Goal: Information Seeking & Learning: Learn about a topic

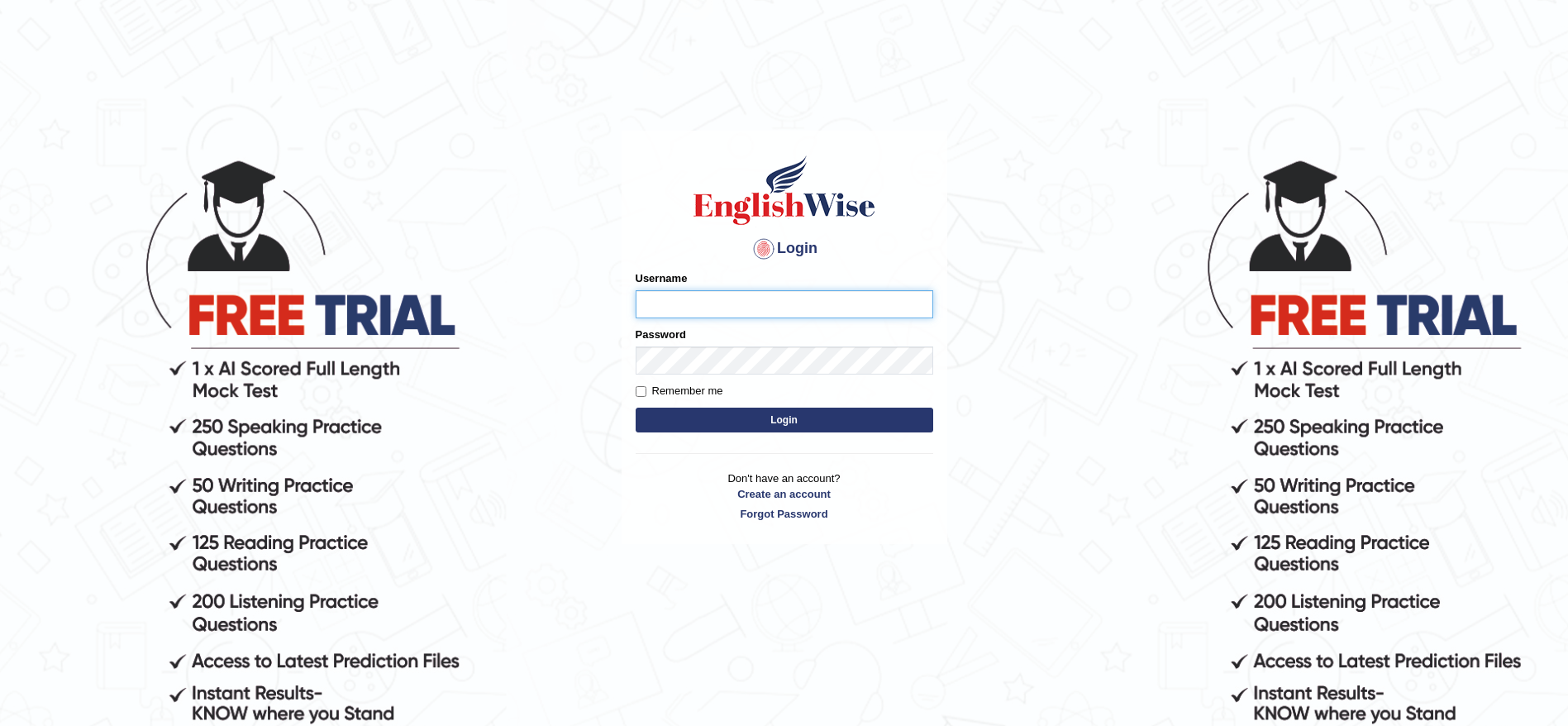
type input "ravichanapathi_parramatta"
click at [735, 412] on button "Login" at bounding box center [784, 420] width 298 height 25
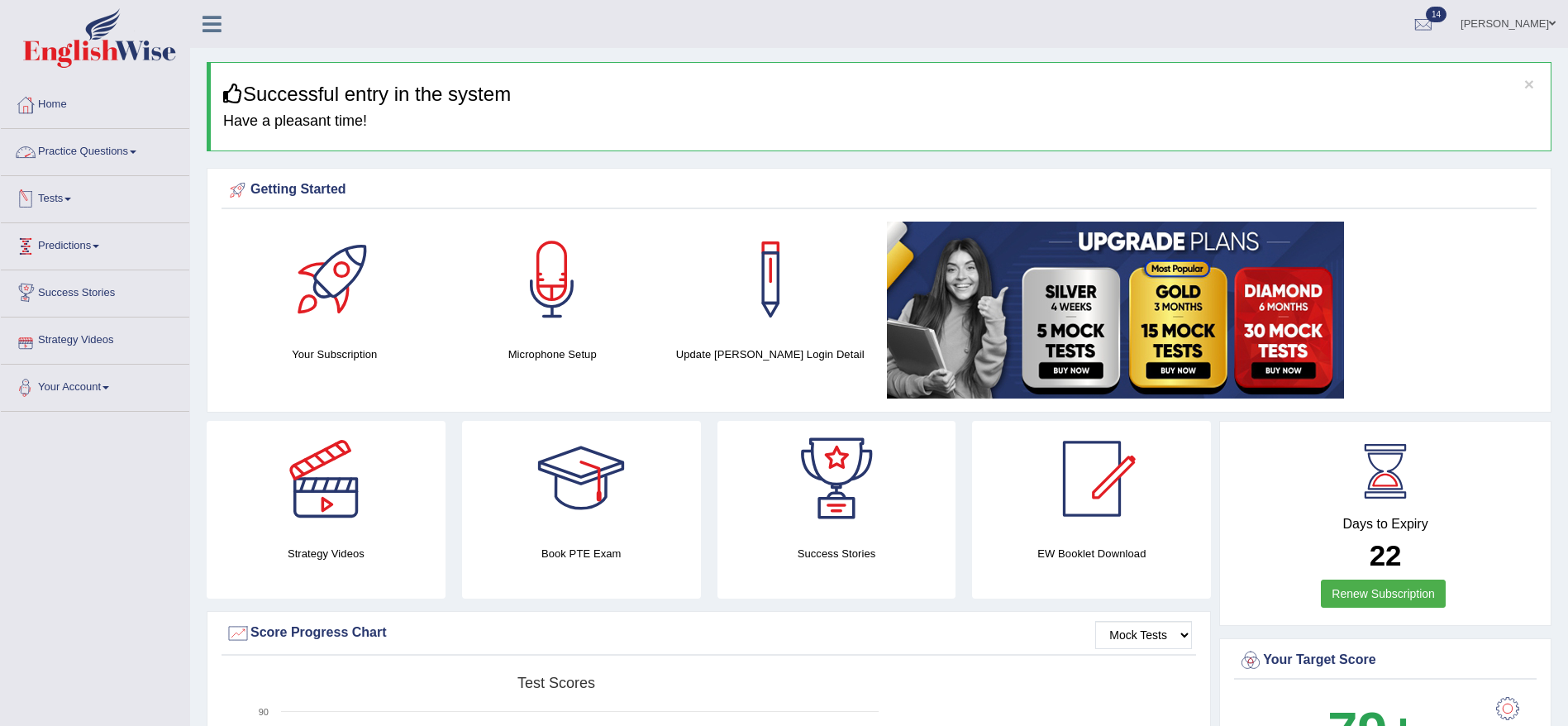
click at [90, 154] on link "Practice Questions" at bounding box center [95, 149] width 188 height 41
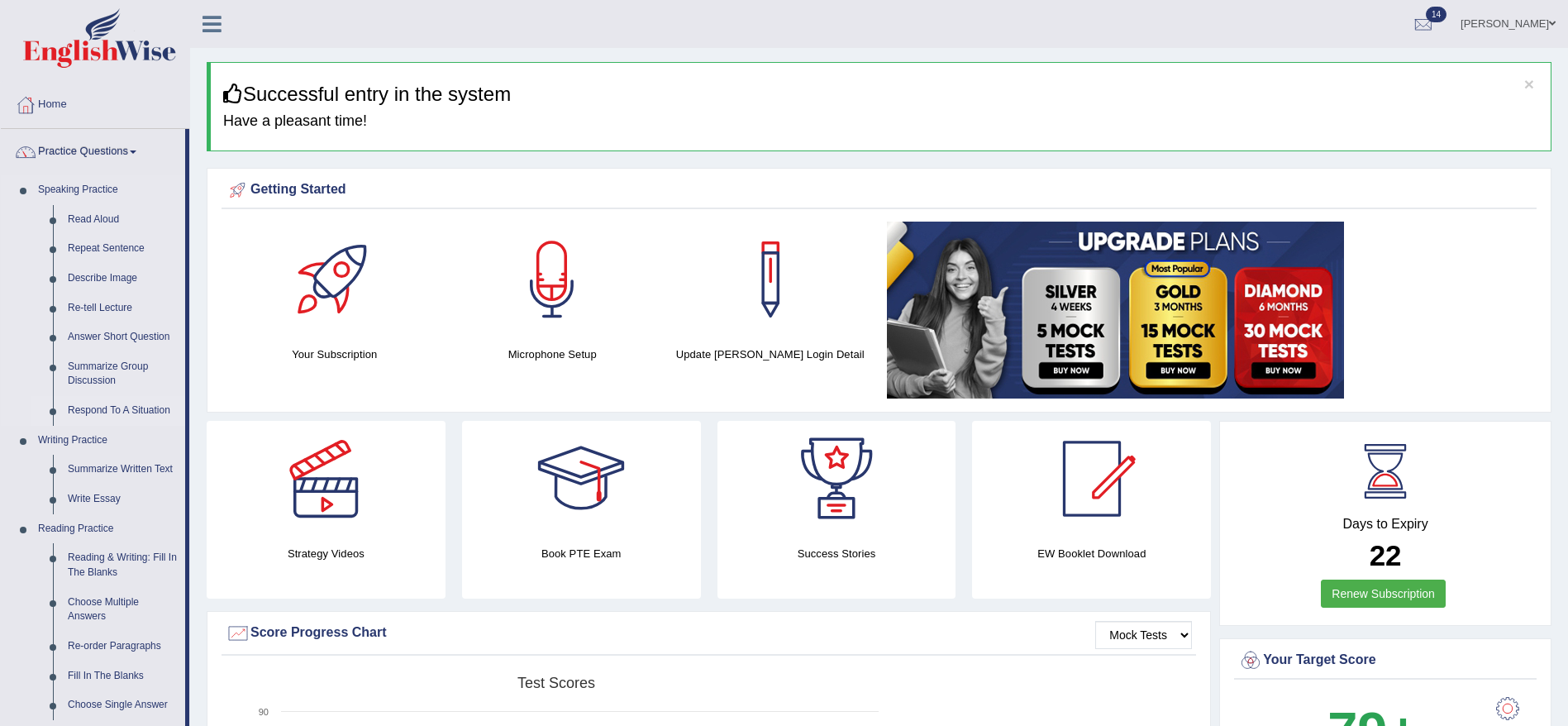
drag, startPoint x: 191, startPoint y: 334, endPoint x: 177, endPoint y: 403, distance: 70.4
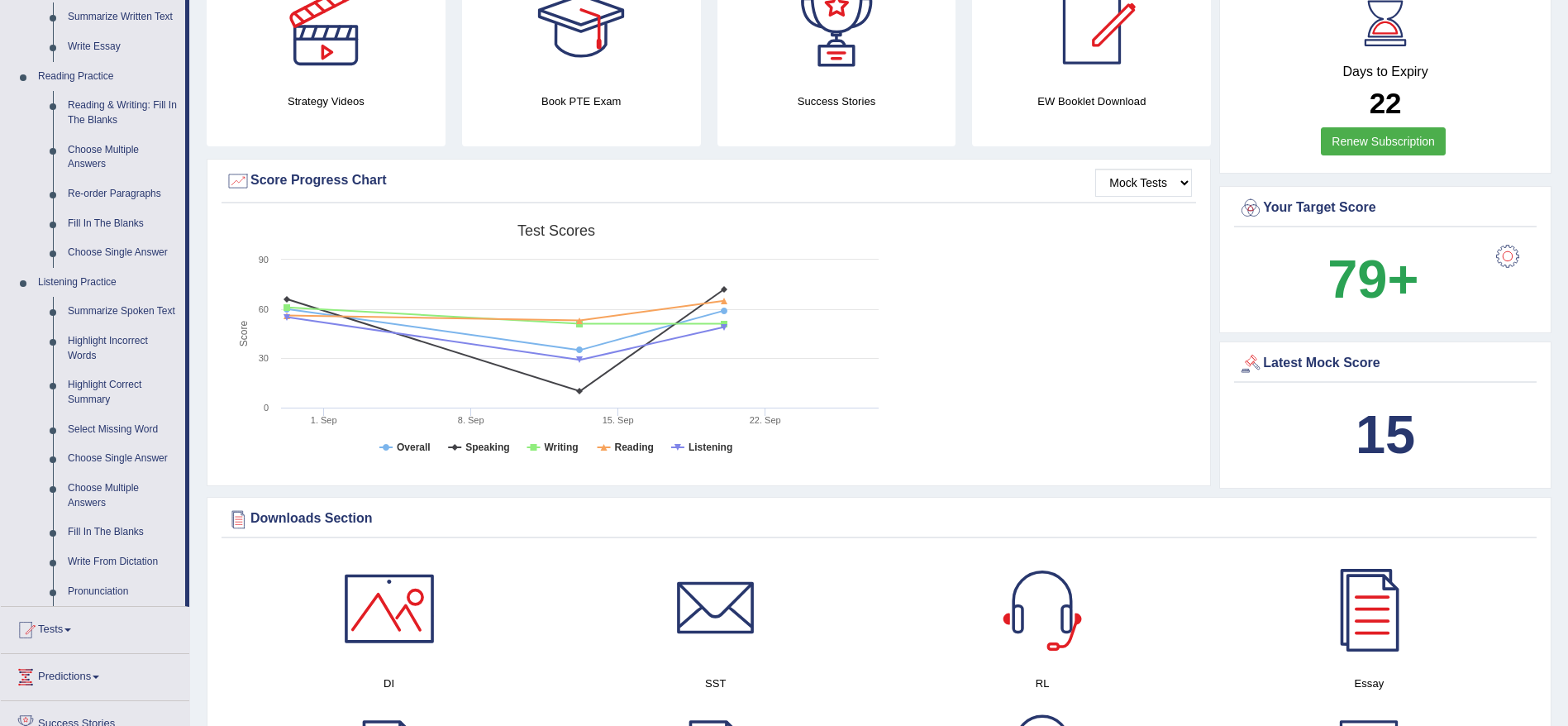
scroll to position [456, 0]
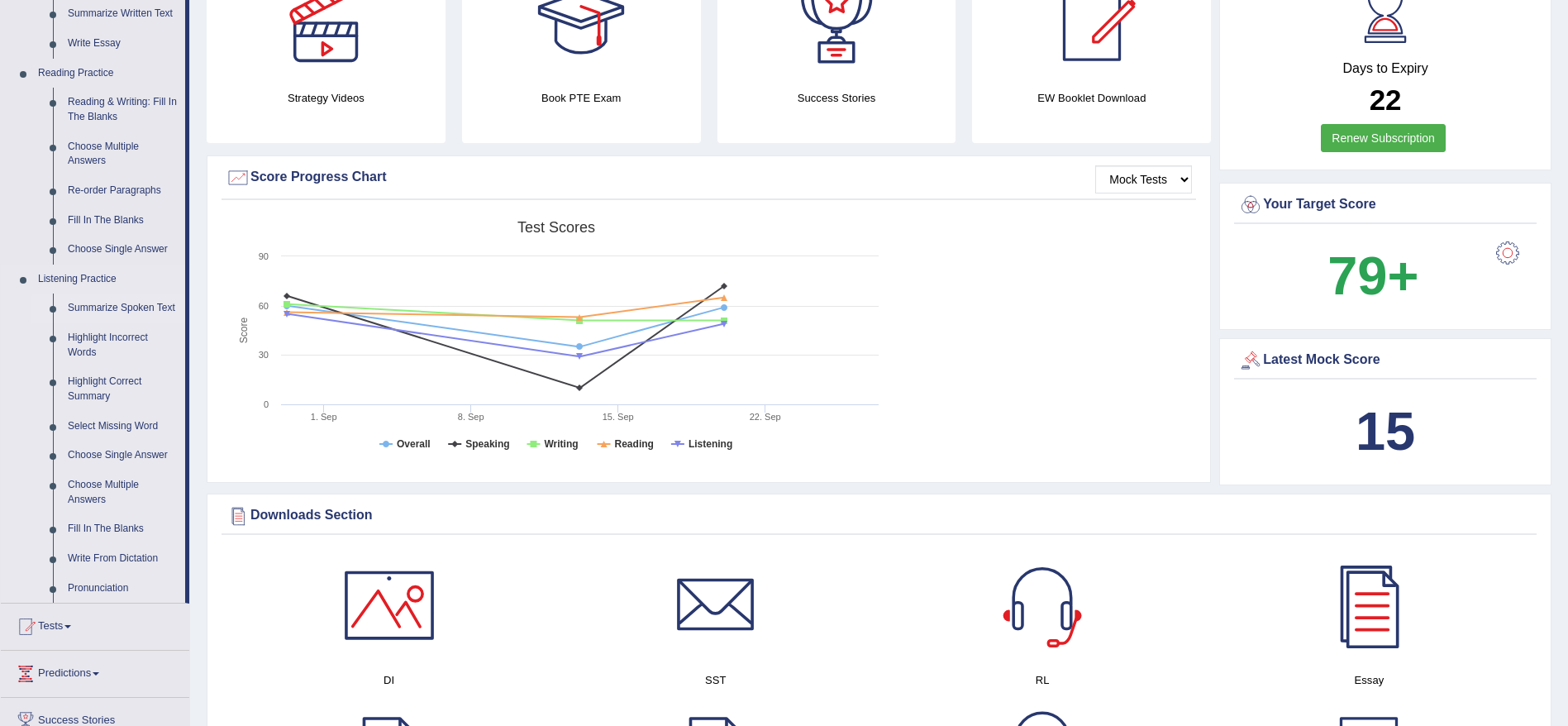
click at [95, 311] on link "Summarize Spoken Text" at bounding box center [123, 308] width 124 height 30
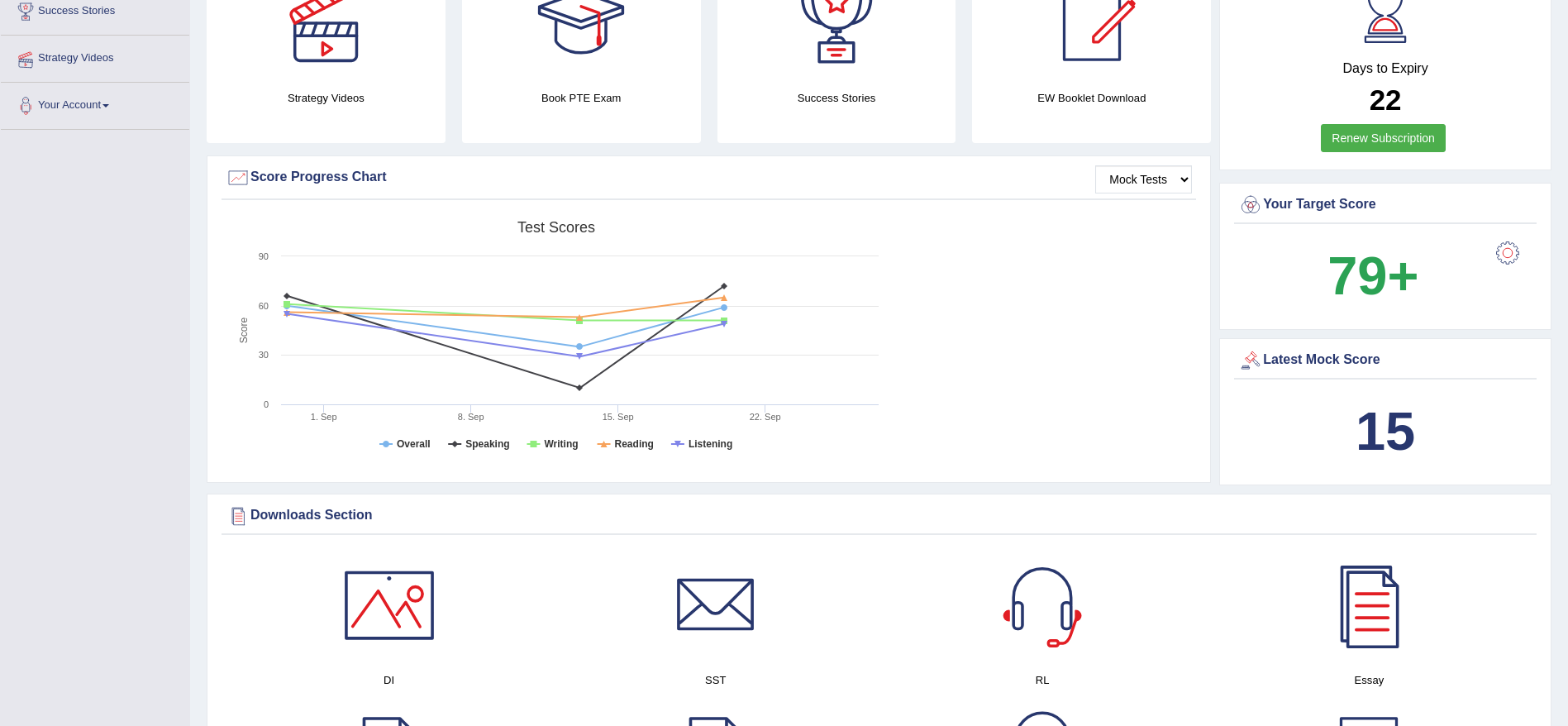
scroll to position [242, 0]
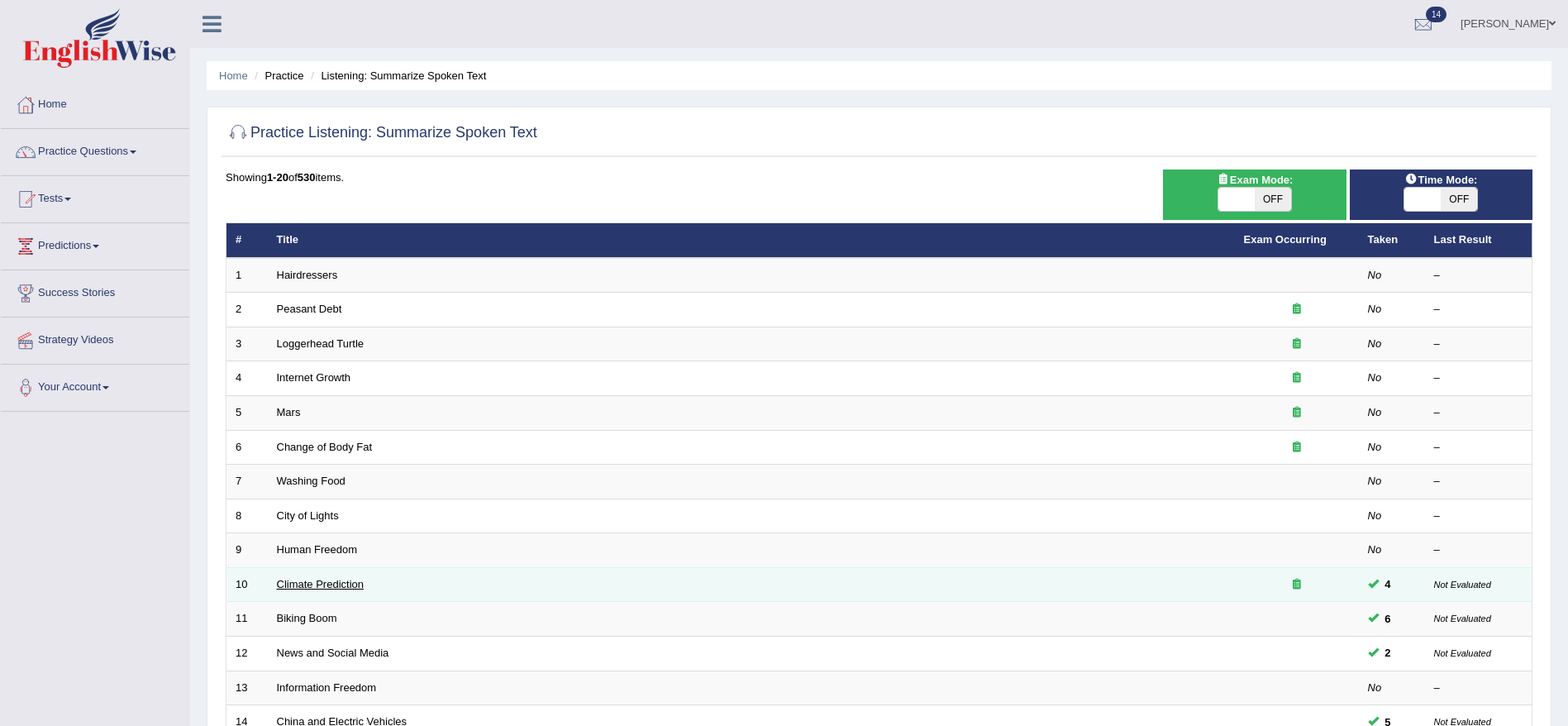
click at [300, 584] on link "Climate Prediction" at bounding box center [321, 584] width 88 height 13
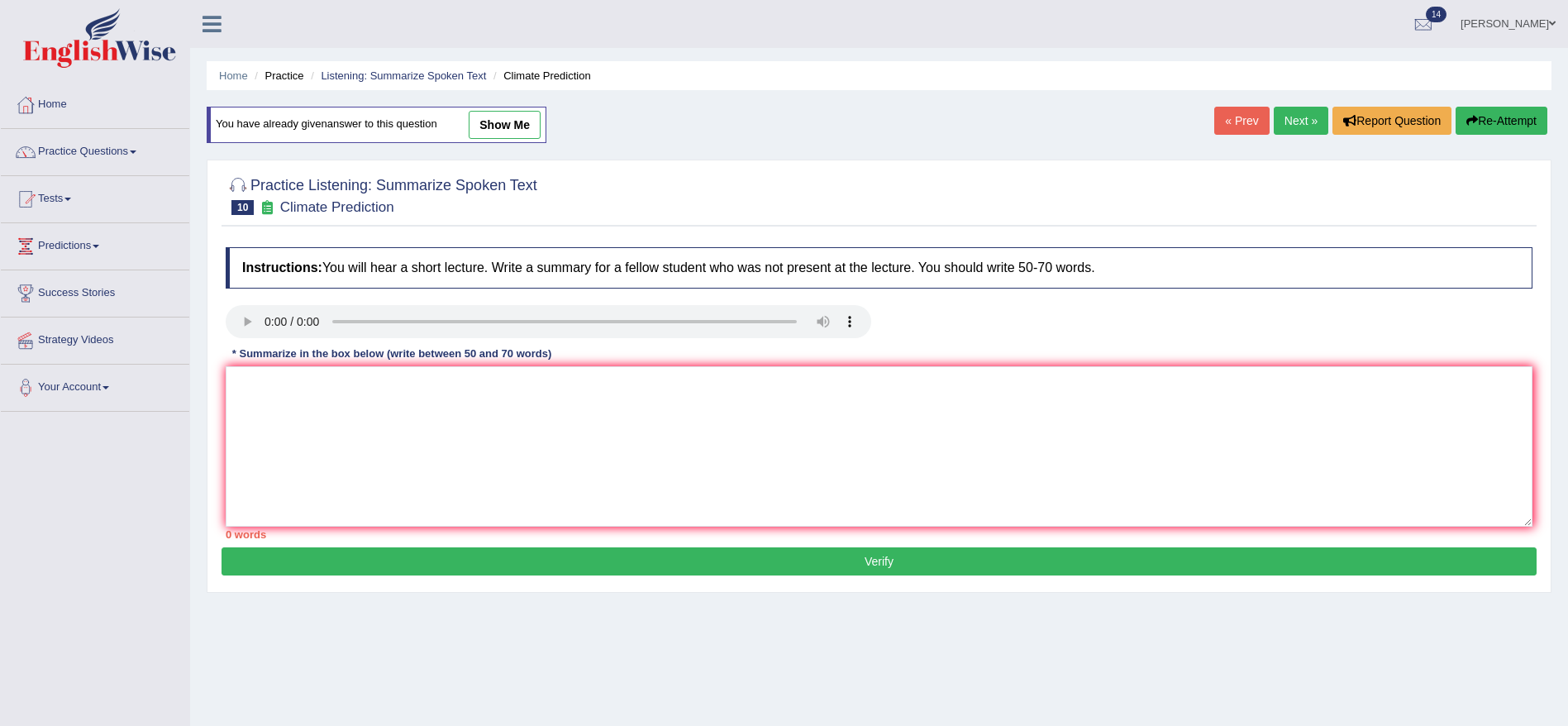
click at [522, 126] on link "show me" at bounding box center [505, 125] width 72 height 28
type textarea "The speaker provides comprehensive overview on fossil fuels consumption by indu…"
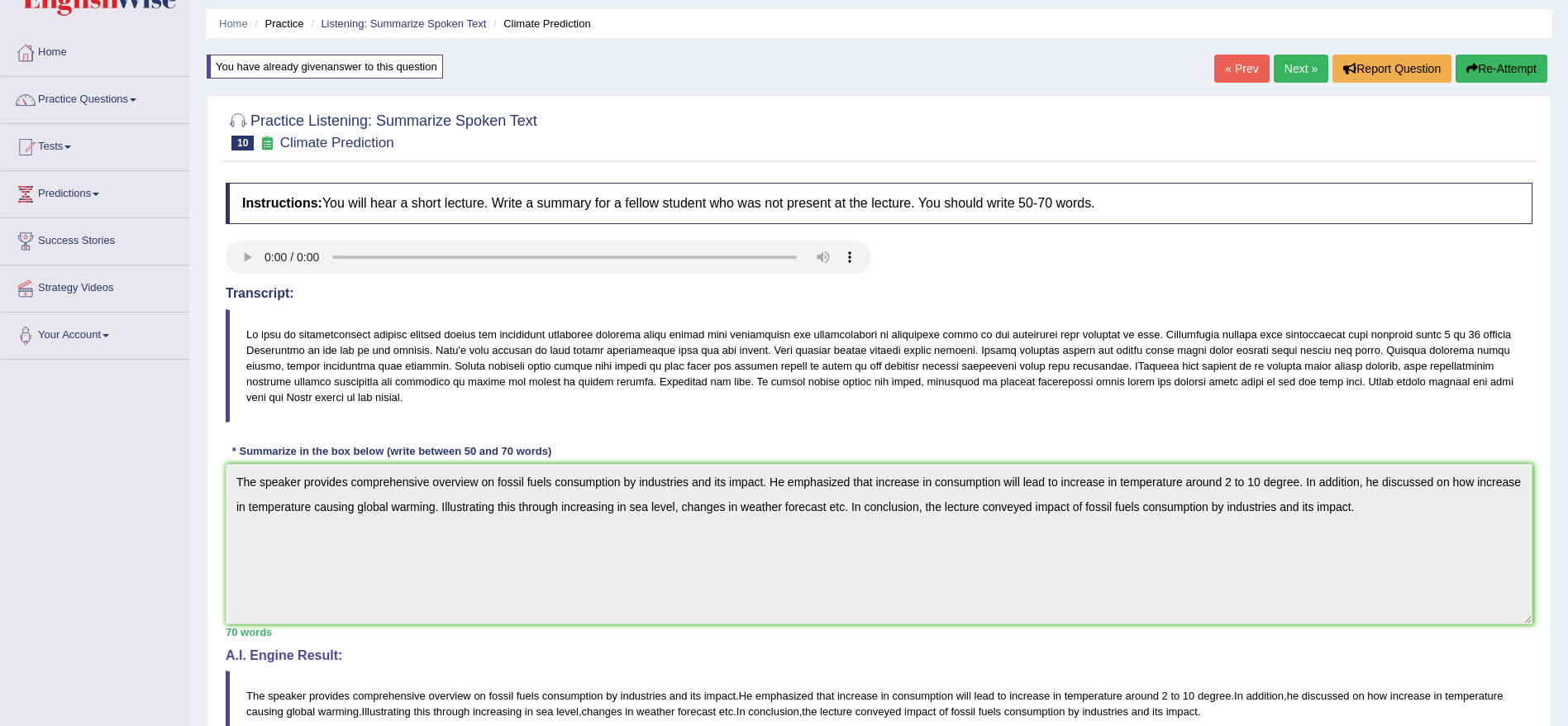
scroll to position [54, 0]
drag, startPoint x: 1059, startPoint y: 205, endPoint x: 1028, endPoint y: 204, distance: 31.0
click at [1028, 204] on h4 "Instructions: You will hear a short lecture. Write a summary for a fellow stude…" at bounding box center [879, 201] width 1307 height 41
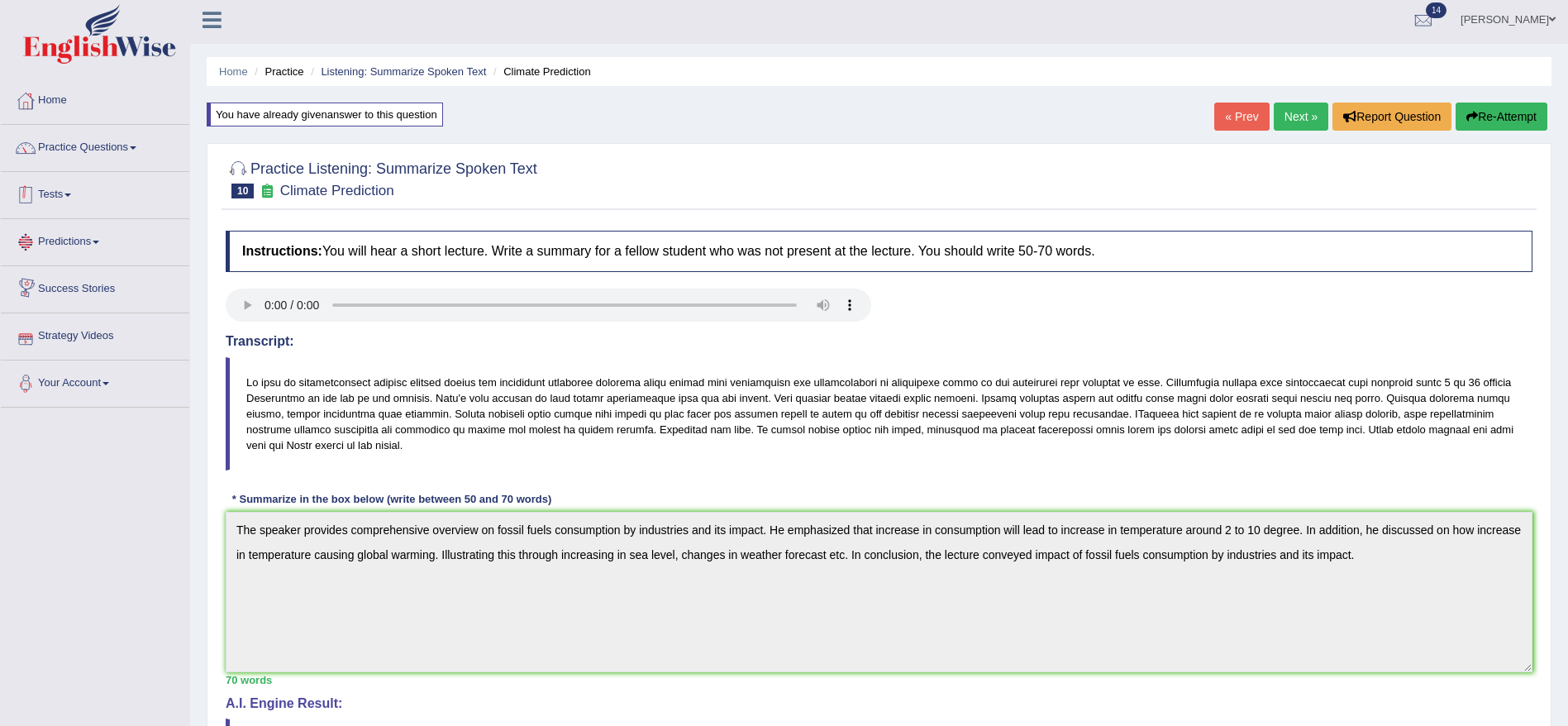
click at [127, 154] on link "Practice Questions" at bounding box center [95, 145] width 188 height 41
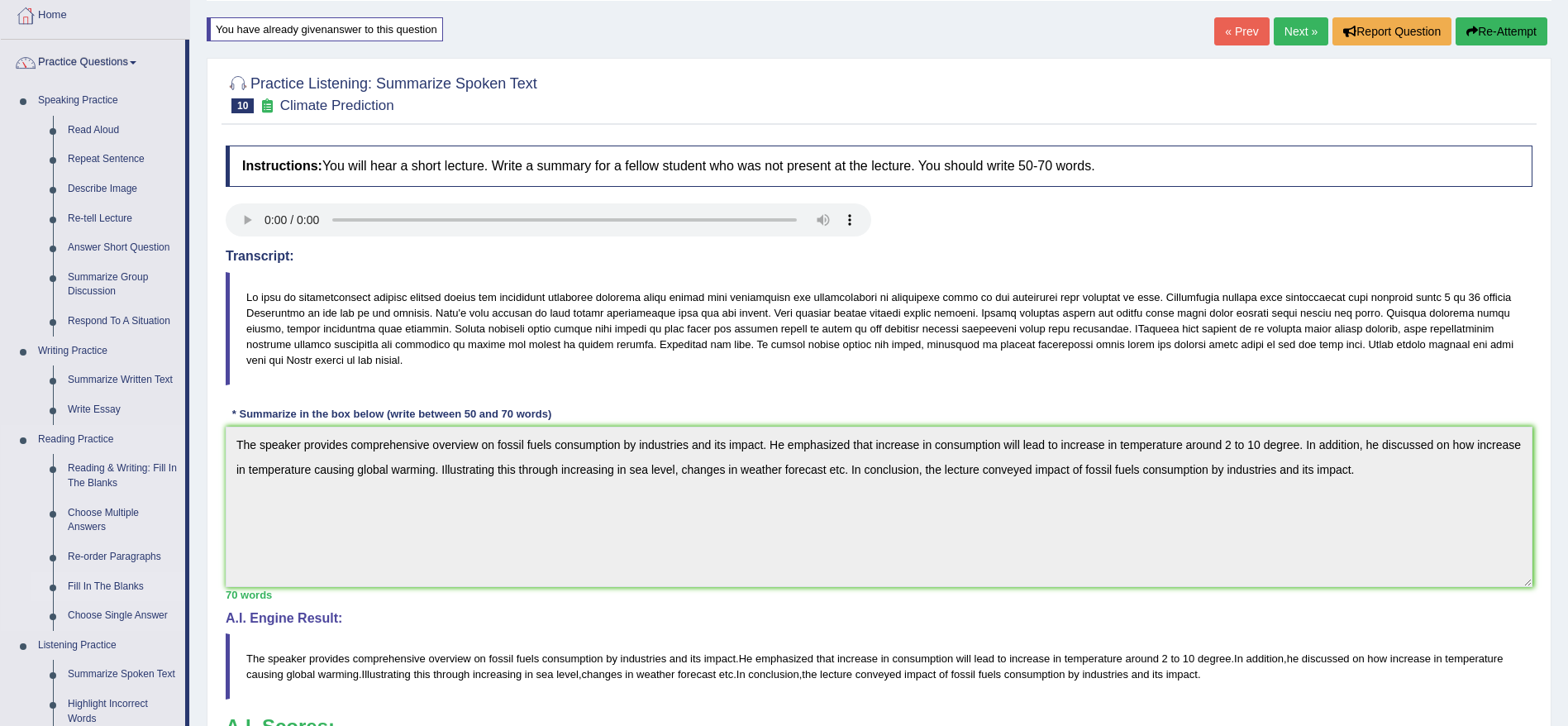
scroll to position [128, 0]
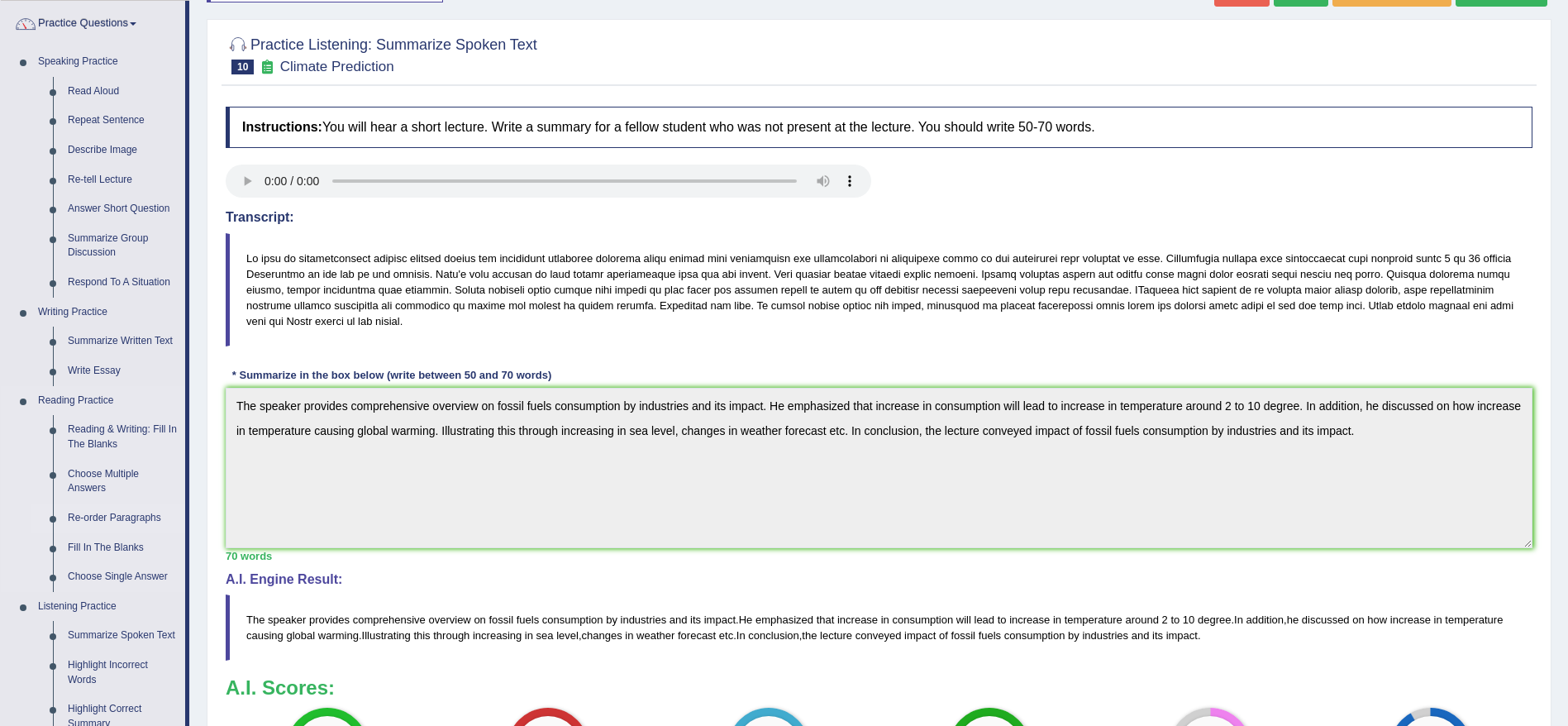
click at [133, 522] on link "Re-order Paragraphs" at bounding box center [123, 519] width 124 height 30
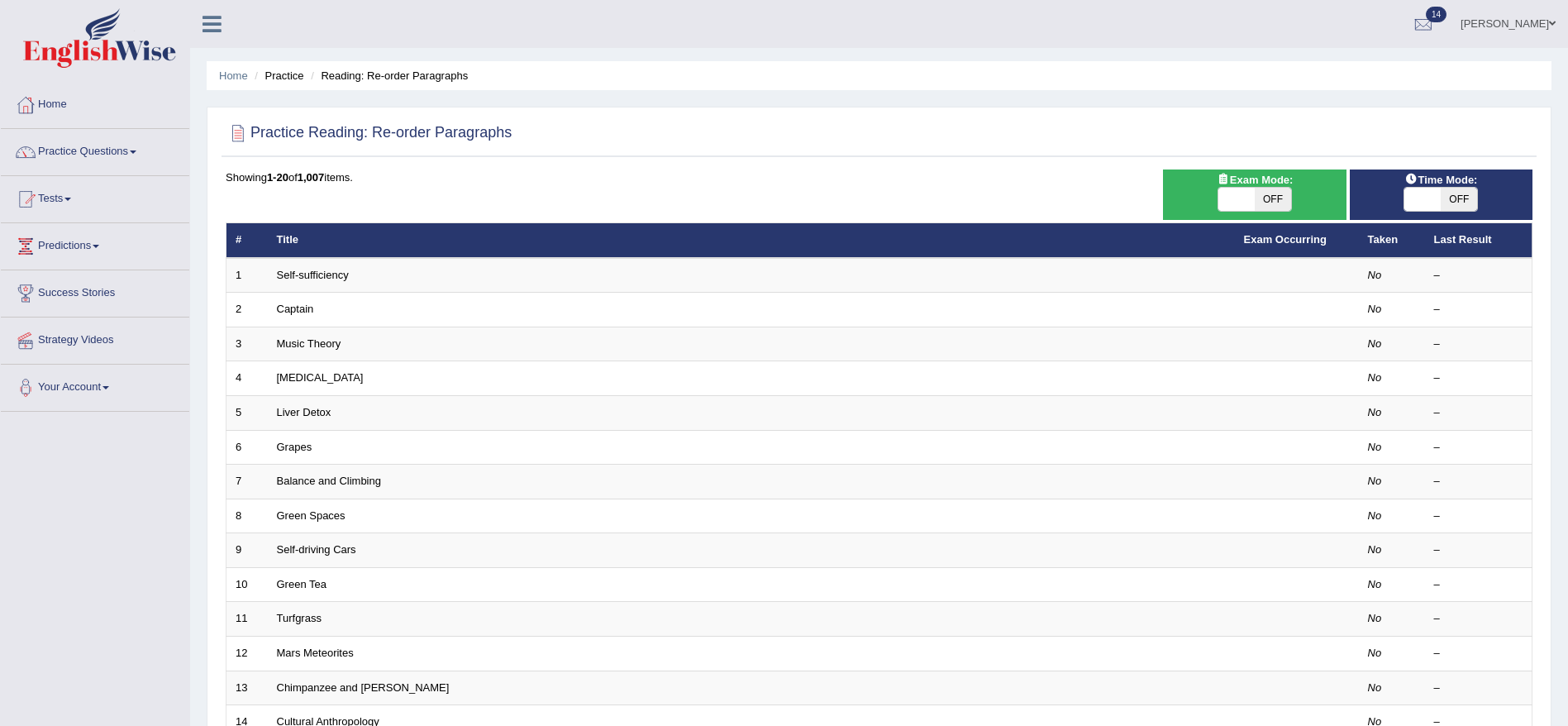
click at [1443, 206] on span "OFF" at bounding box center [1459, 199] width 37 height 23
checkbox input "true"
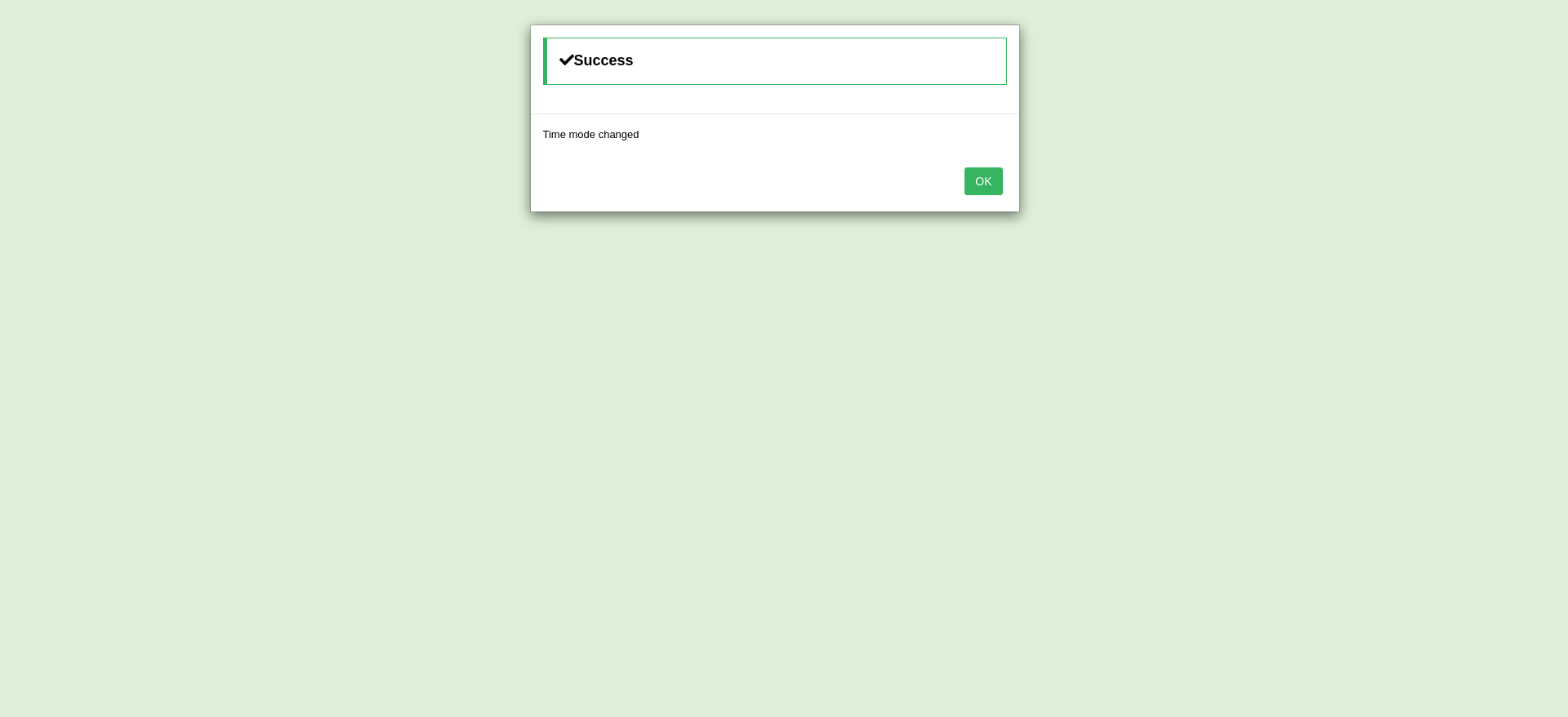
click at [986, 178] on button "OK" at bounding box center [983, 181] width 38 height 28
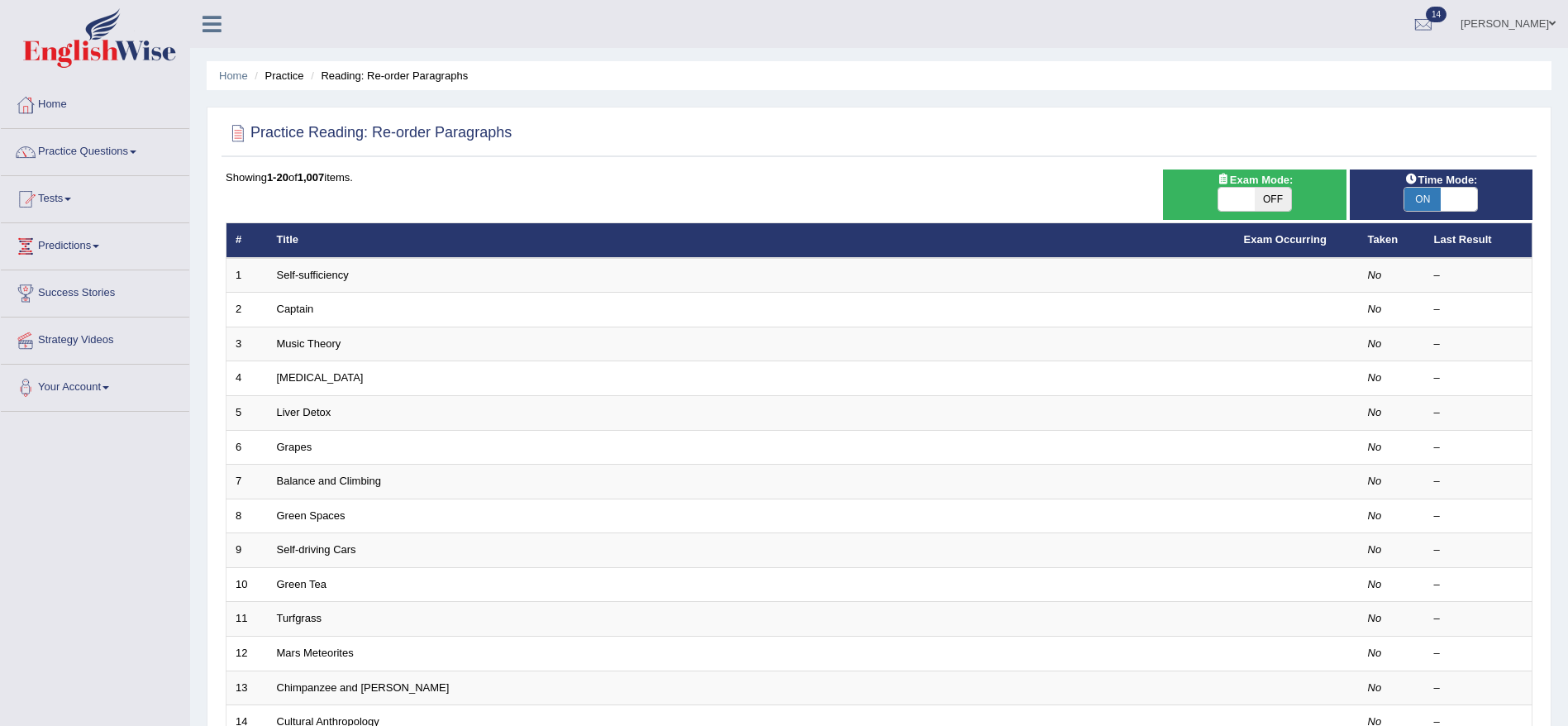
click at [1241, 192] on span at bounding box center [1236, 199] width 37 height 23
checkbox input "true"
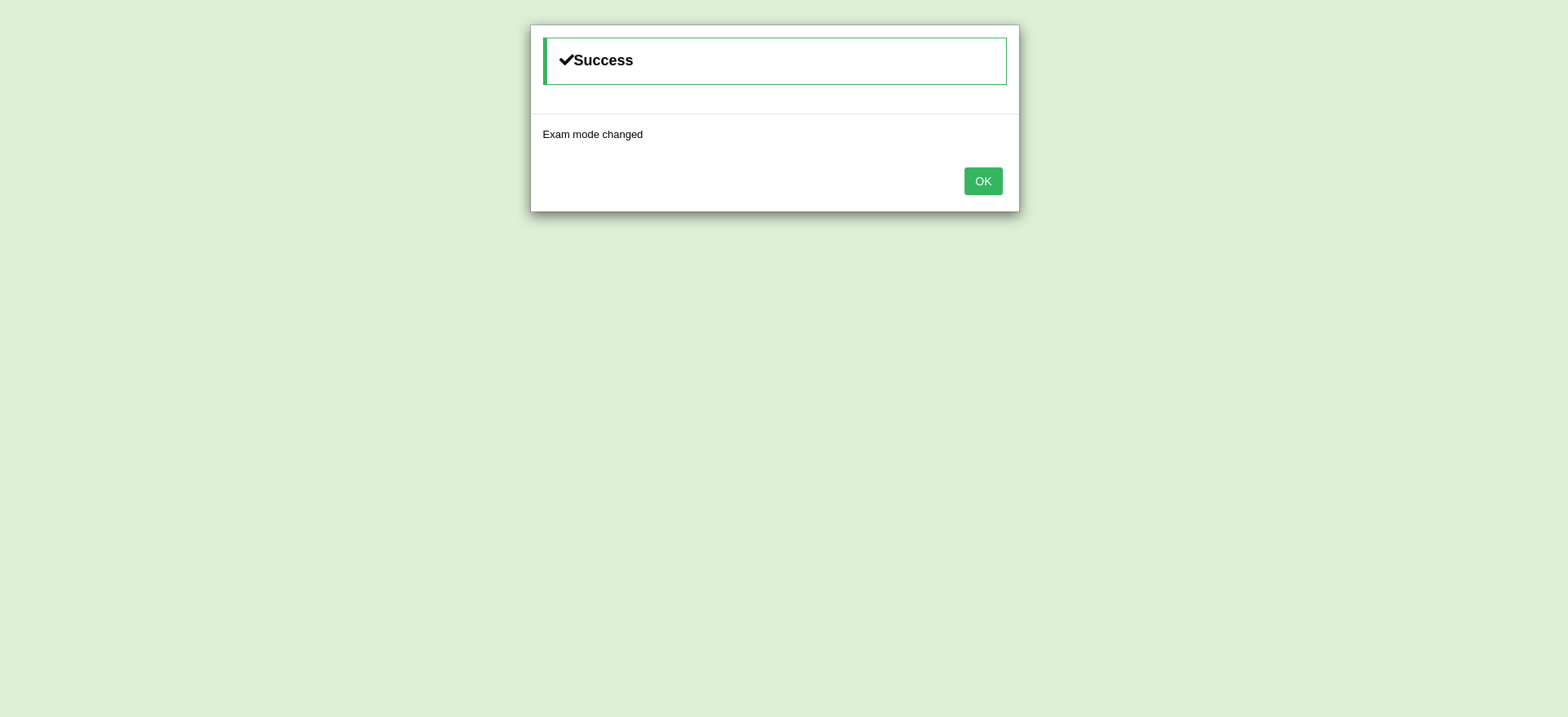
click at [984, 176] on button "OK" at bounding box center [983, 181] width 38 height 28
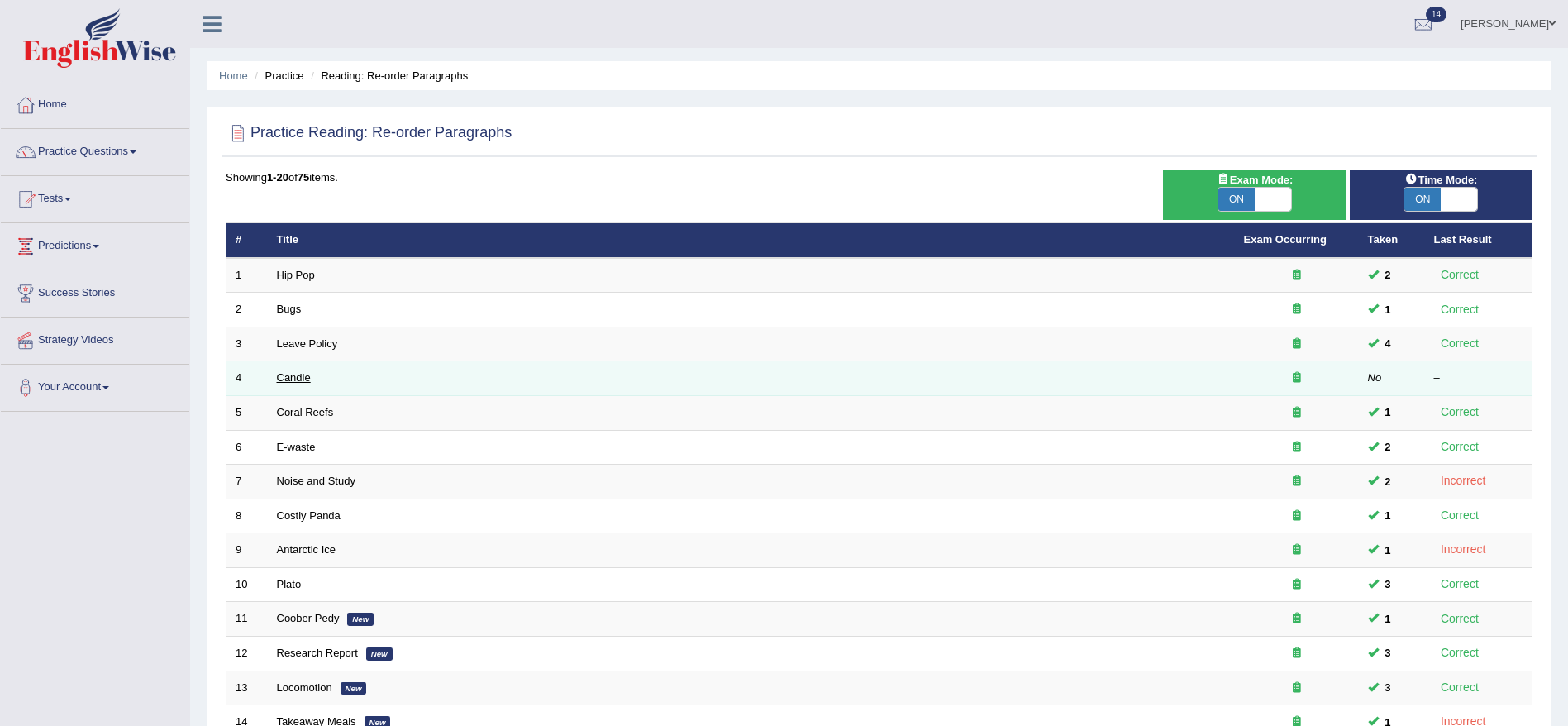
click at [298, 377] on link "Candle" at bounding box center [294, 377] width 34 height 13
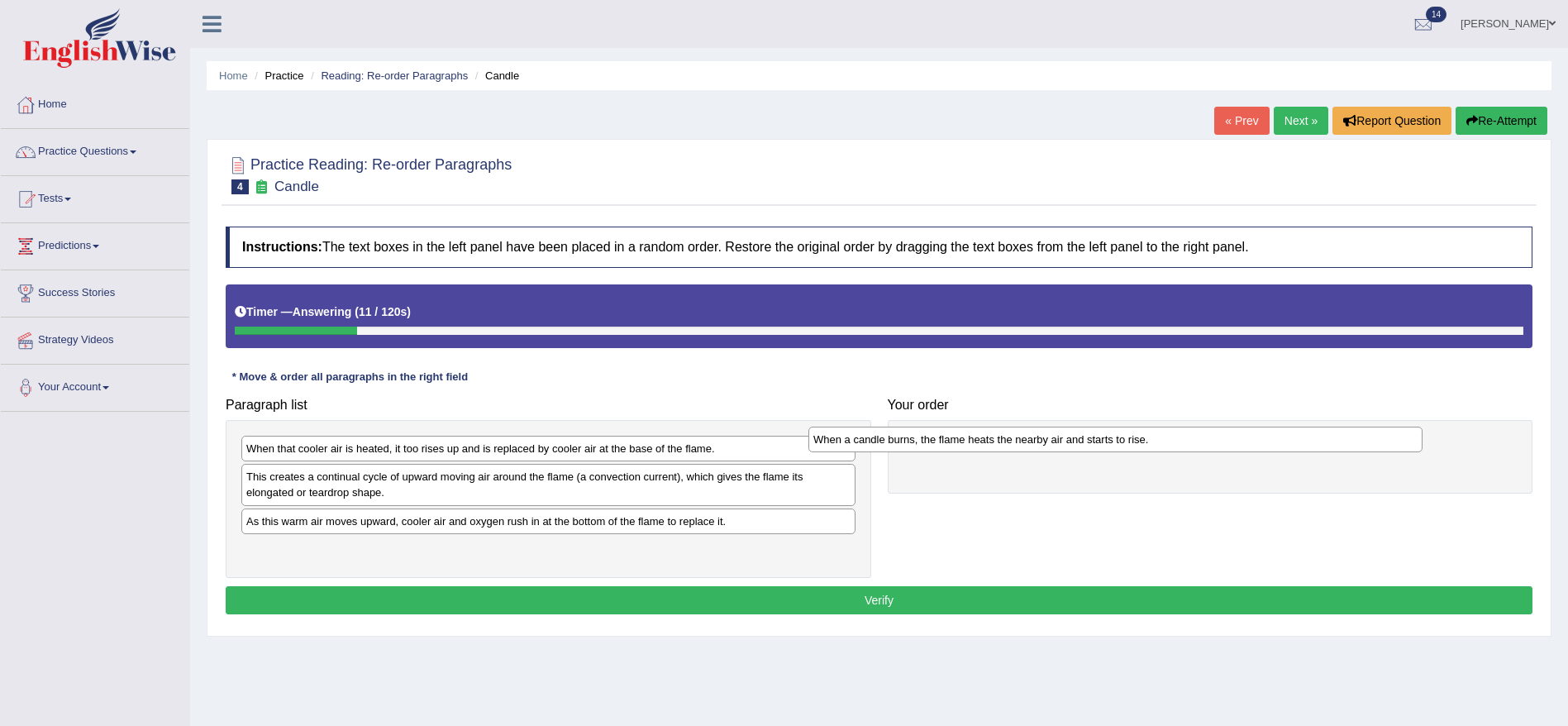
drag, startPoint x: 501, startPoint y: 484, endPoint x: 1068, endPoint y: 447, distance: 568.2
click at [1068, 447] on div "When a candle burns, the flame heats the nearby air and starts to rise." at bounding box center [1115, 439] width 614 height 26
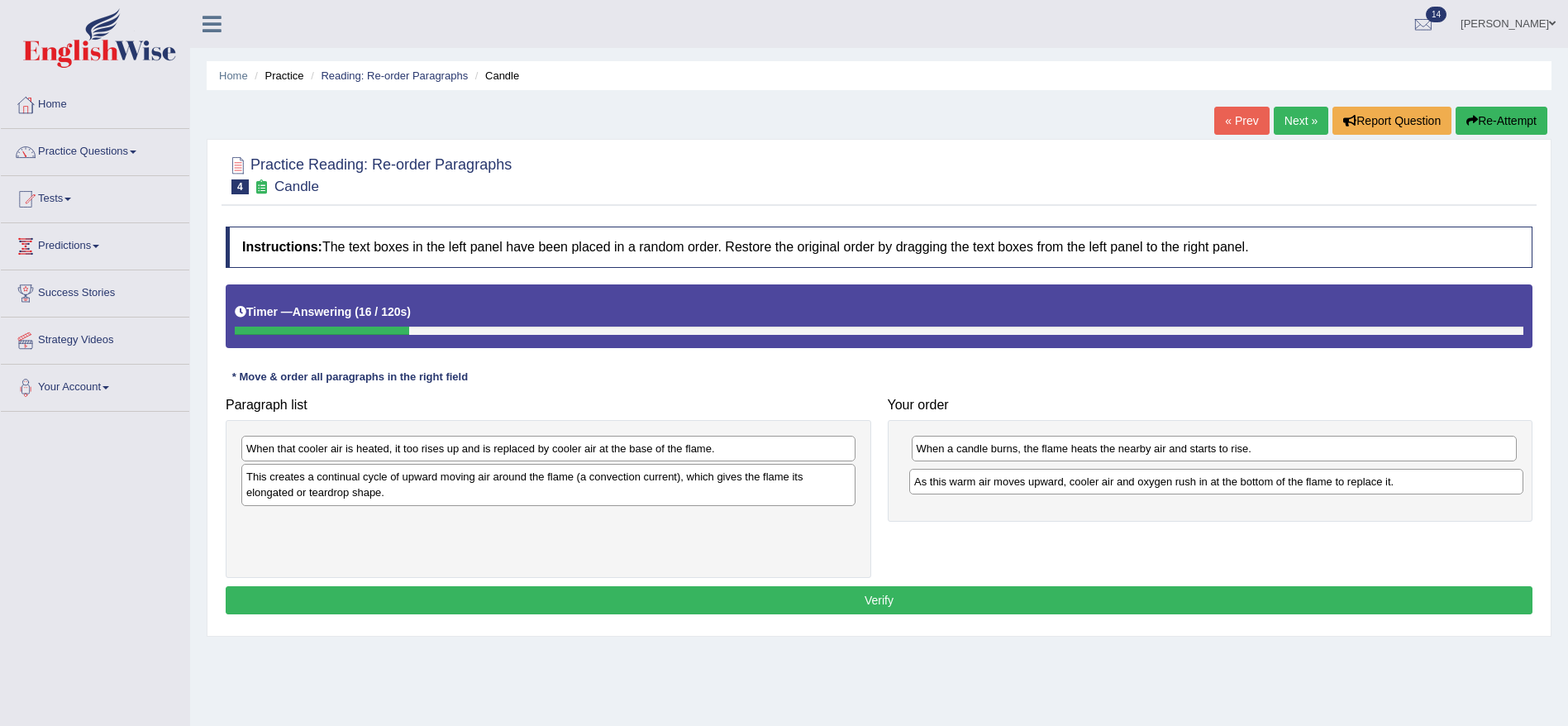
drag, startPoint x: 532, startPoint y: 526, endPoint x: 1201, endPoint y: 486, distance: 670.2
click at [1201, 486] on div "As this warm air moves upward, cooler air and oxygen rush in at the bottom of t…" at bounding box center [1217, 482] width 614 height 26
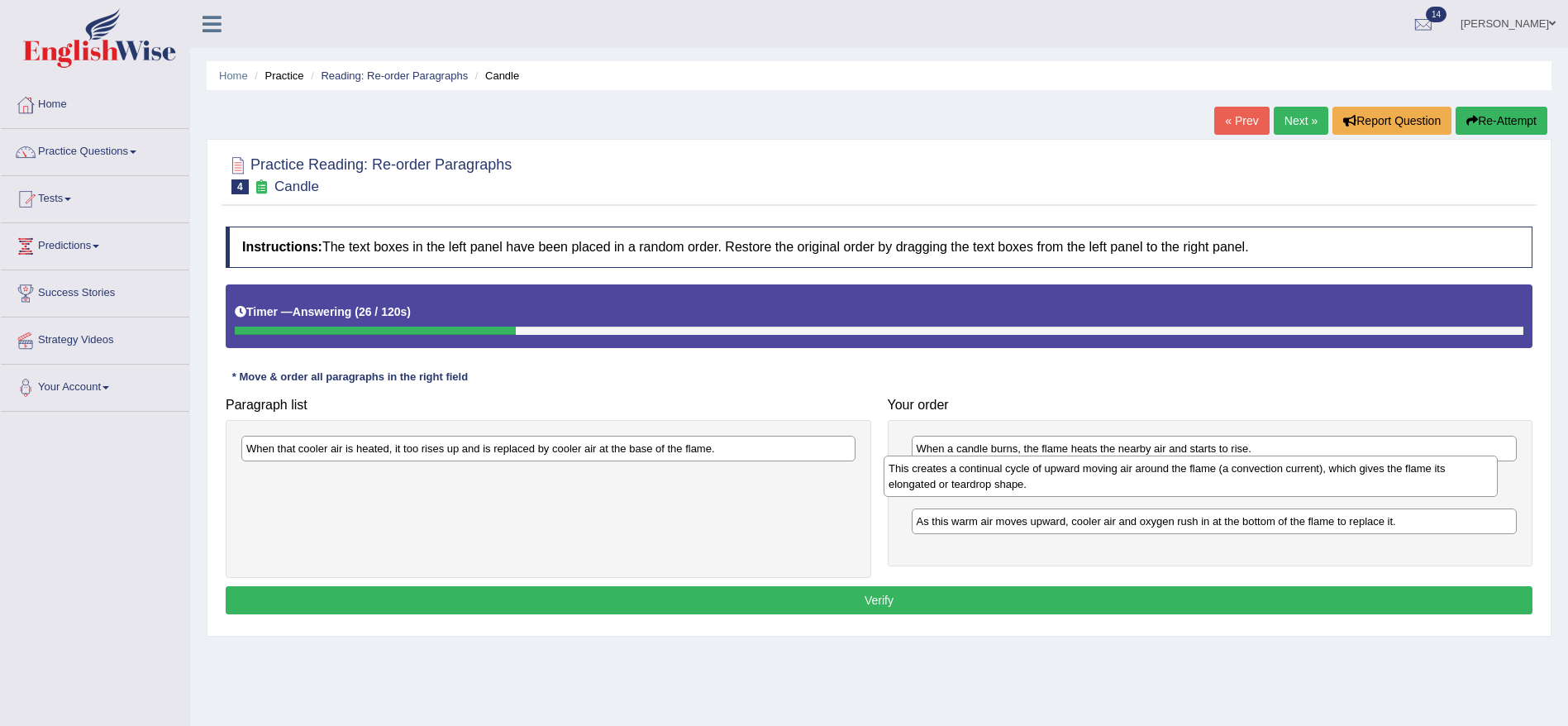
drag, startPoint x: 628, startPoint y: 497, endPoint x: 1270, endPoint y: 488, distance: 642.1
click at [1270, 488] on div "This creates a continual cycle of upward moving air around the flame (a convect…" at bounding box center [1191, 476] width 614 height 41
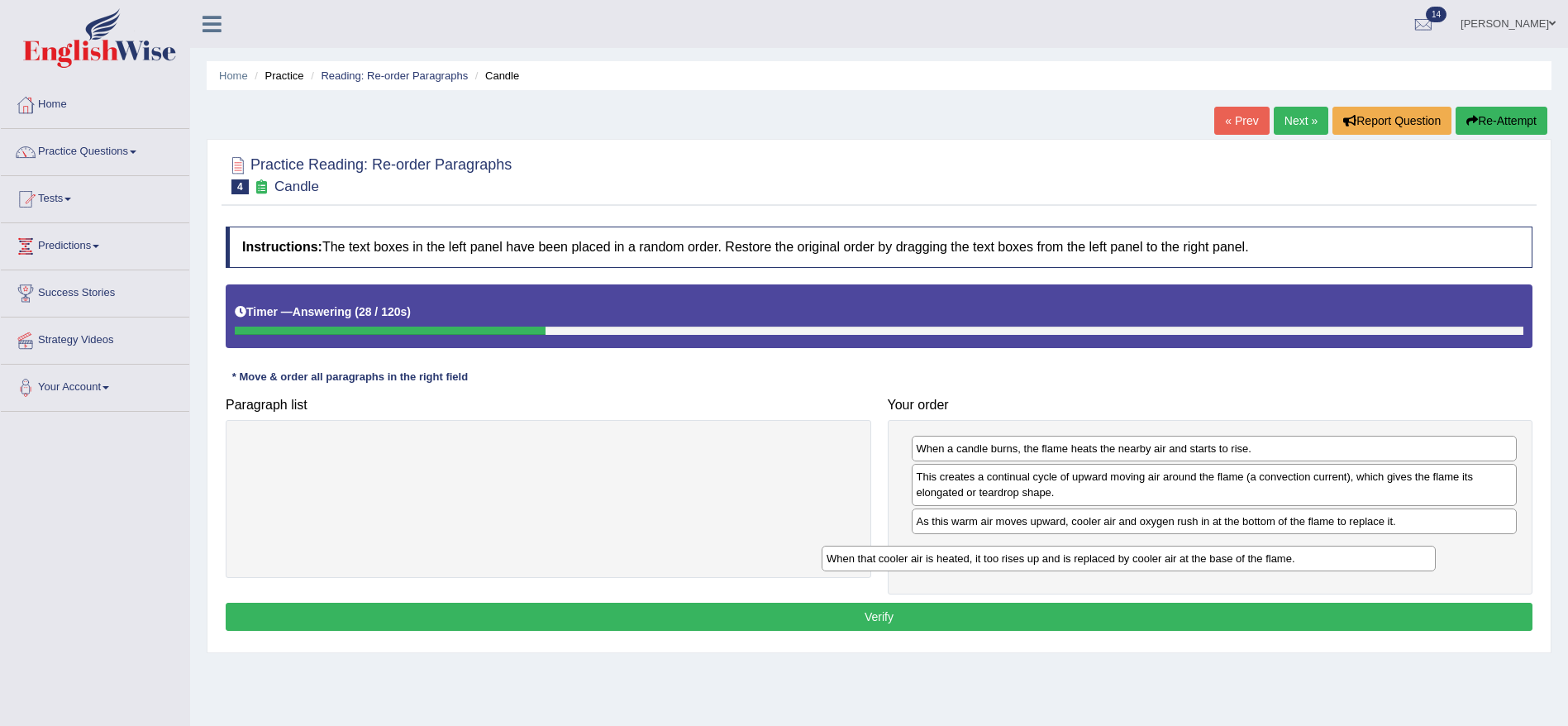
drag, startPoint x: 547, startPoint y: 450, endPoint x: 1128, endPoint y: 560, distance: 591.3
click at [1128, 560] on div "When that cooler air is heated, it too rises up and is replaced by cooler air a…" at bounding box center [1129, 559] width 614 height 26
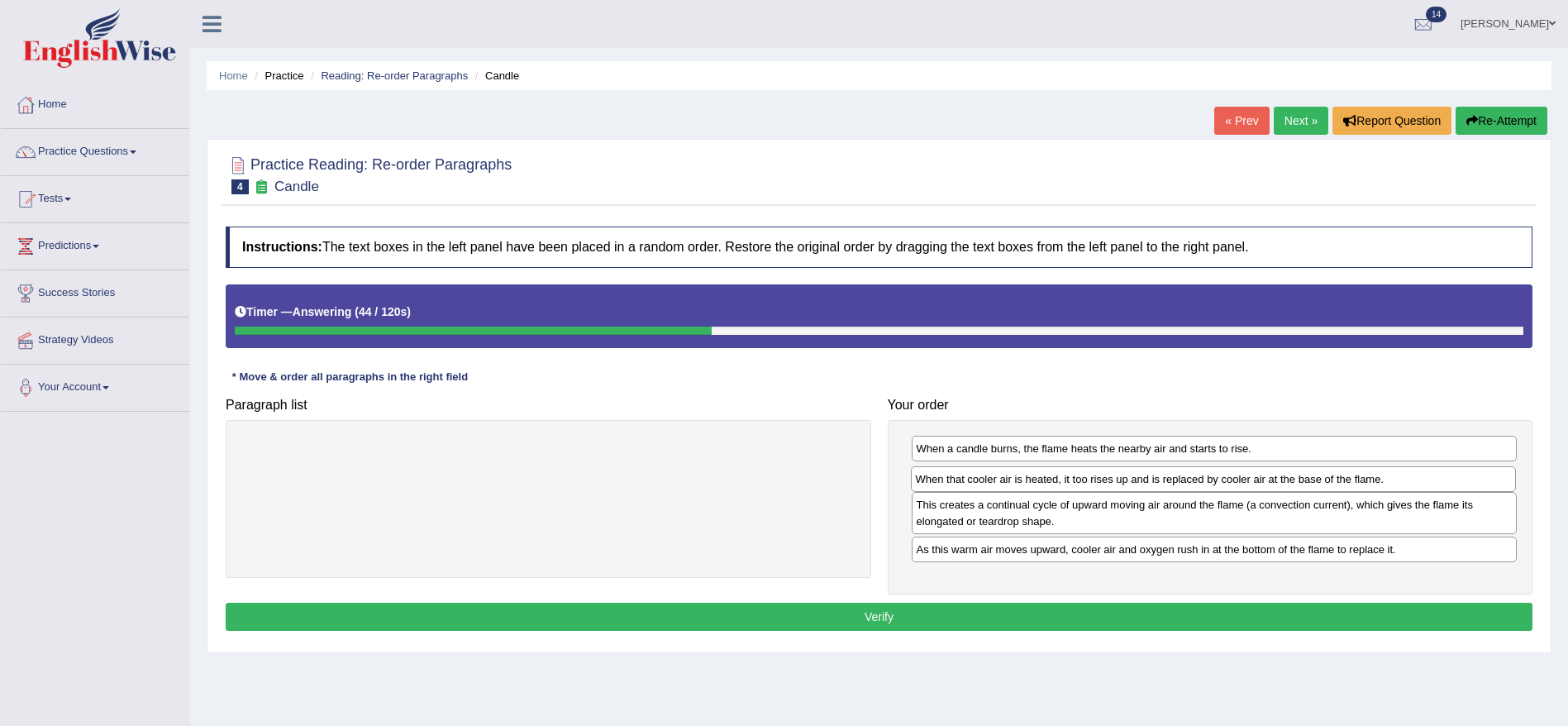
drag, startPoint x: 1198, startPoint y: 558, endPoint x: 1198, endPoint y: 489, distance: 69.0
click at [1198, 488] on div "When that cooler air is heated, it too rises up and is replaced by cooler air a…" at bounding box center [1214, 479] width 606 height 26
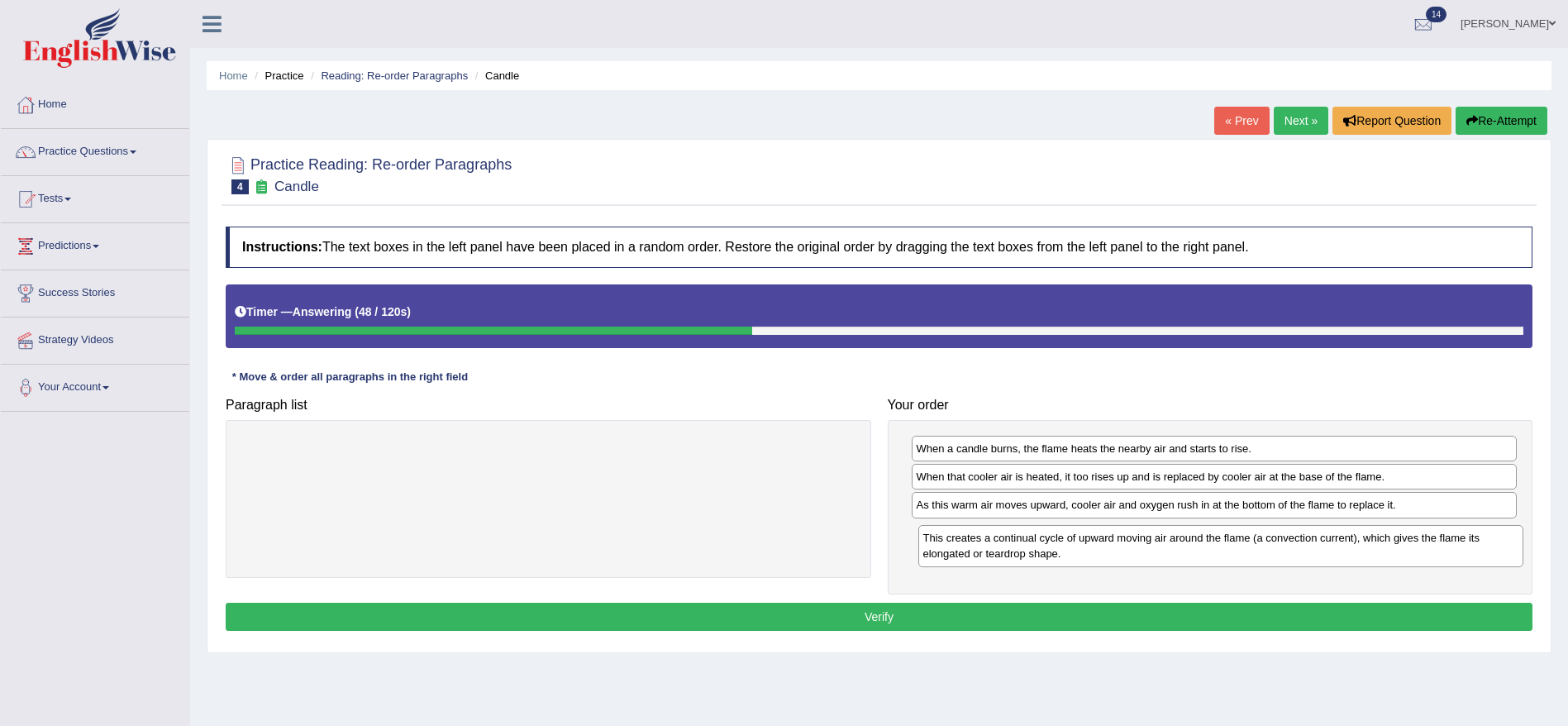
drag, startPoint x: 1031, startPoint y: 521, endPoint x: 1035, endPoint y: 553, distance: 32.2
click at [1035, 553] on div "This creates a continual cycle of upward moving air around the flame (a convect…" at bounding box center [1221, 546] width 606 height 41
drag, startPoint x: 1054, startPoint y: 510, endPoint x: 1056, endPoint y: 475, distance: 35.1
click at [1056, 475] on div "As this warm air moves upward, cooler air and oxygen rush in at the bottom of t…" at bounding box center [1217, 469] width 606 height 26
click at [1072, 610] on button "Verify" at bounding box center [879, 617] width 1307 height 28
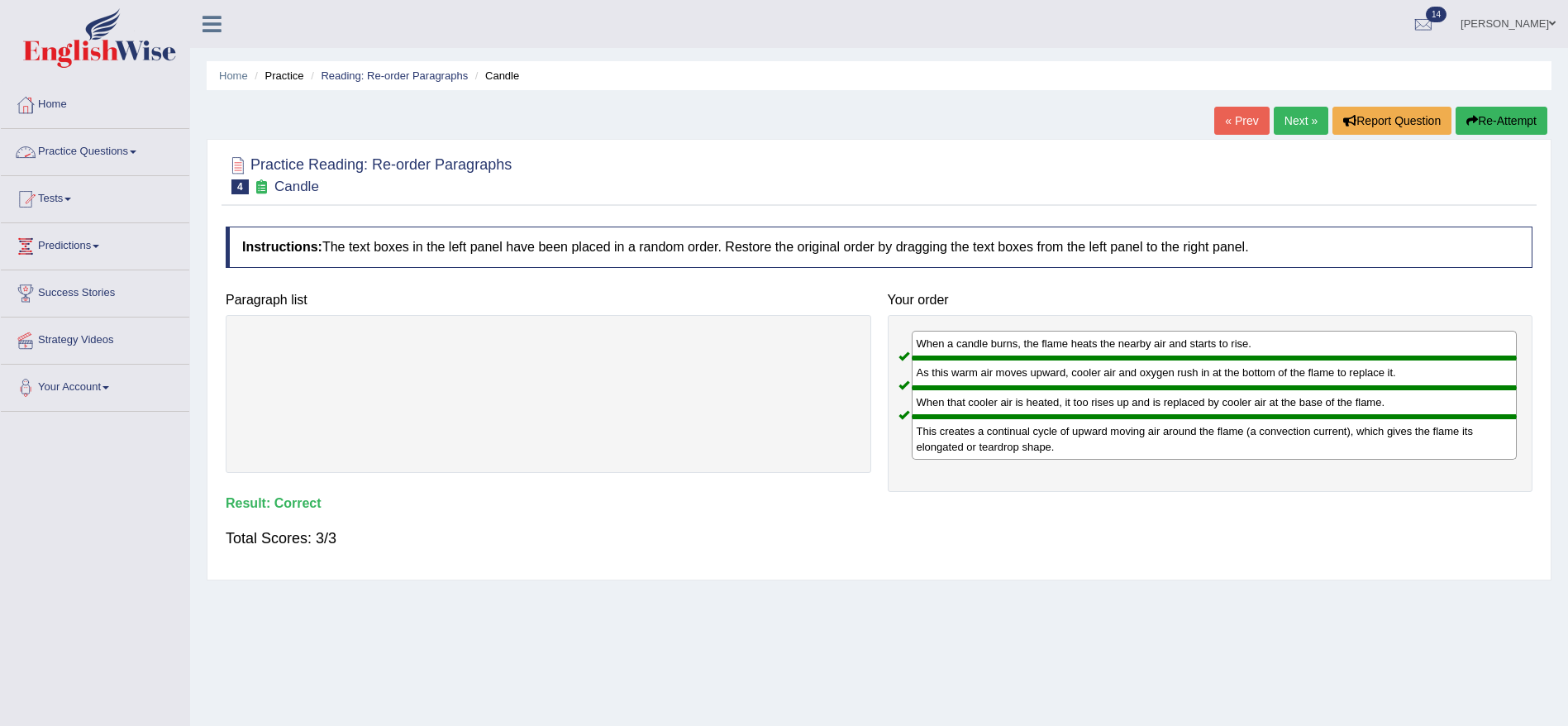
click at [61, 160] on link "Practice Questions" at bounding box center [95, 149] width 188 height 41
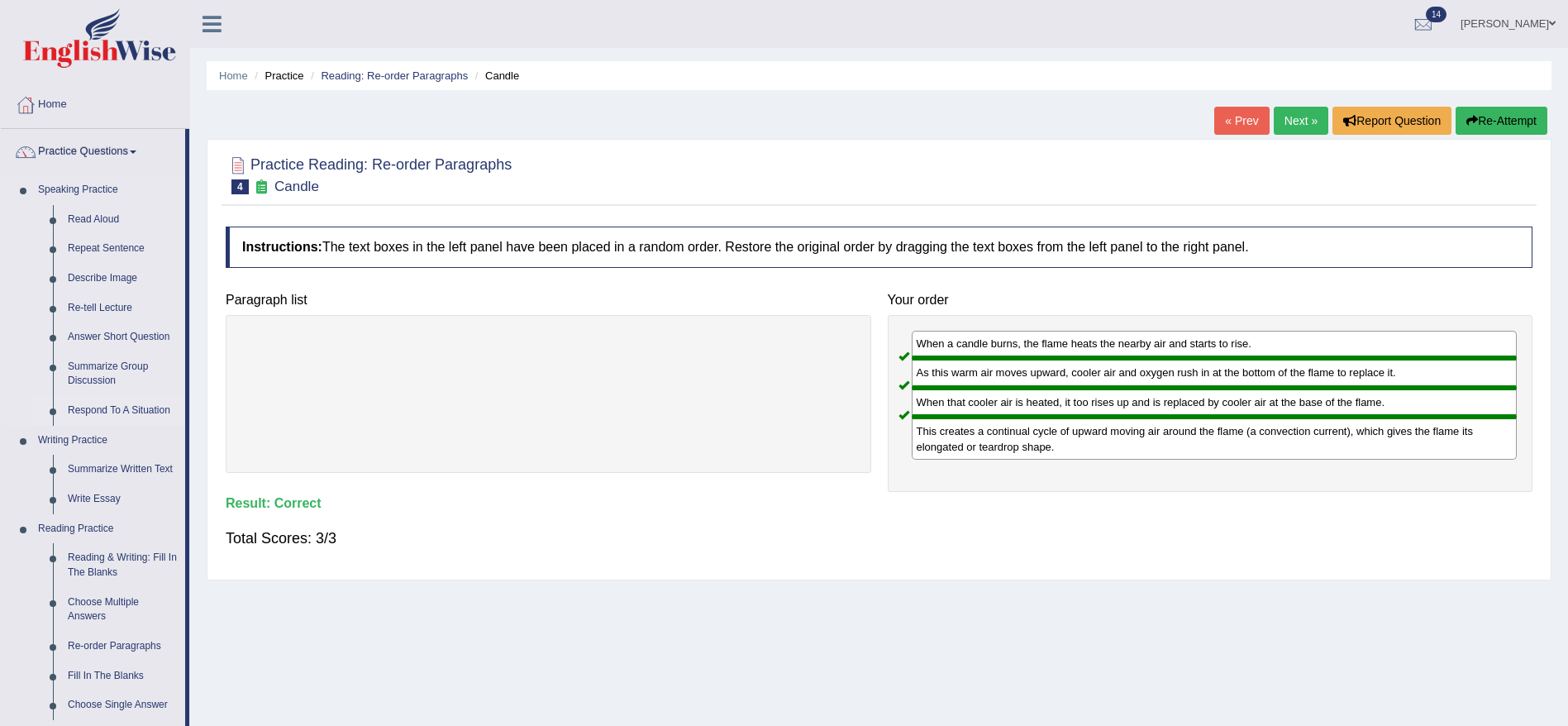
click at [113, 412] on link "Respond To A Situation" at bounding box center [123, 410] width 124 height 30
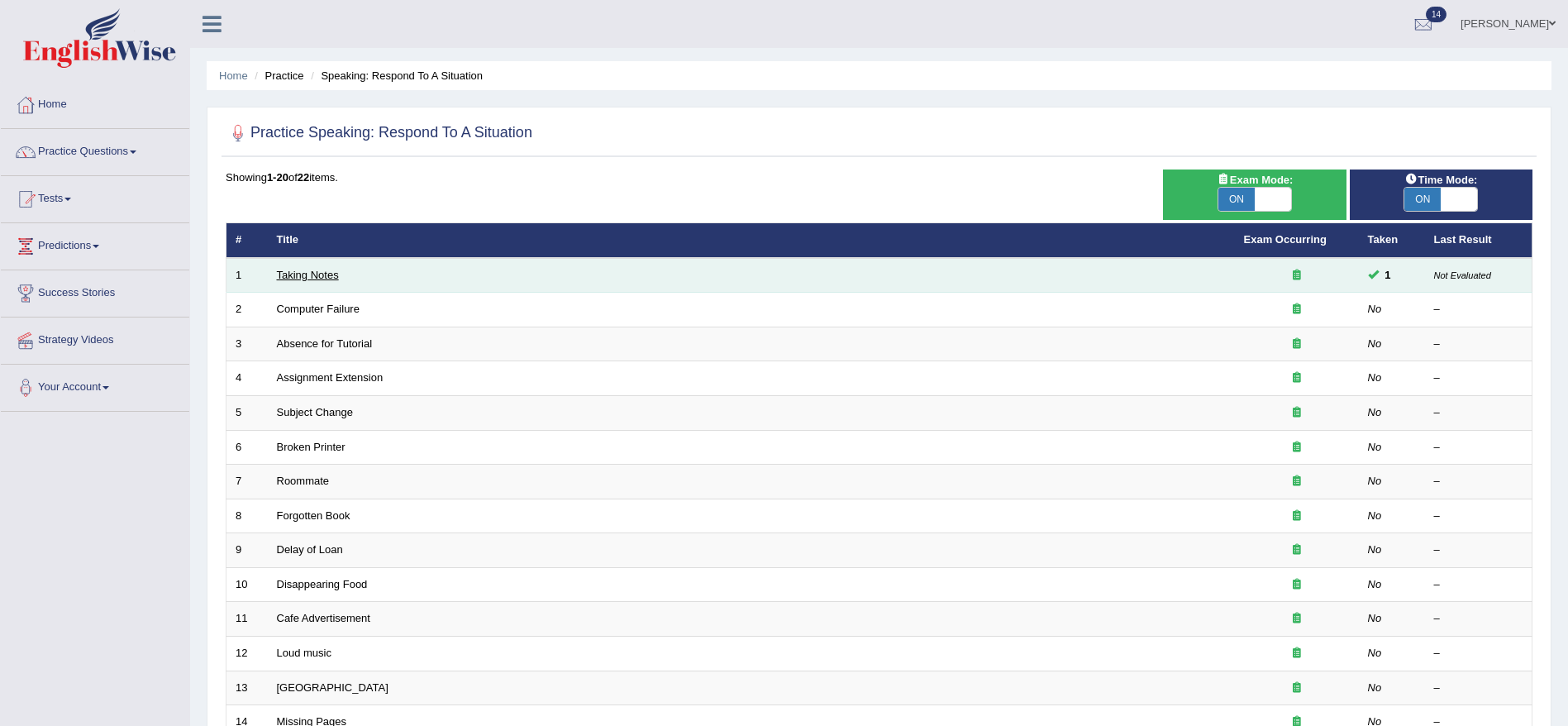
click at [308, 279] on link "Taking Notes" at bounding box center [308, 275] width 62 height 13
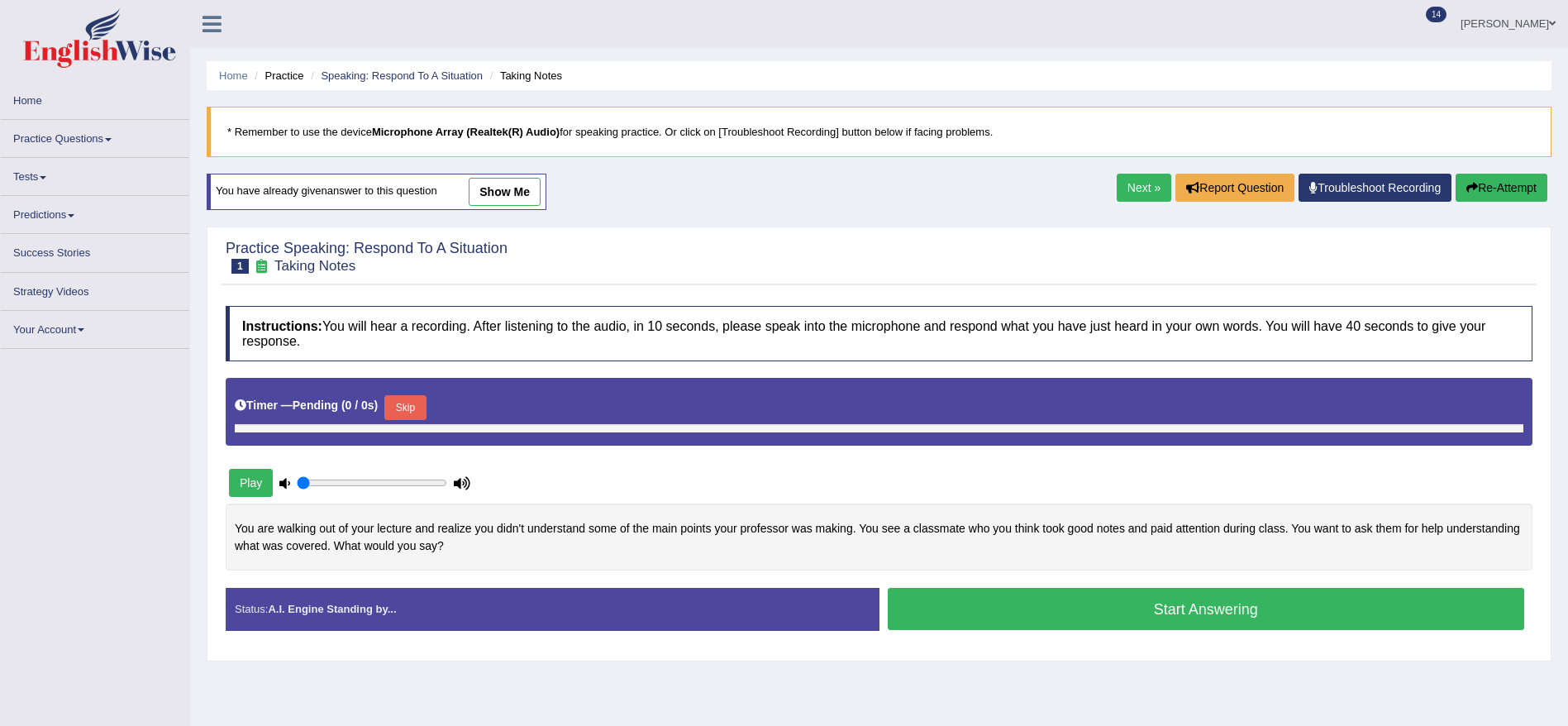
type input "1"
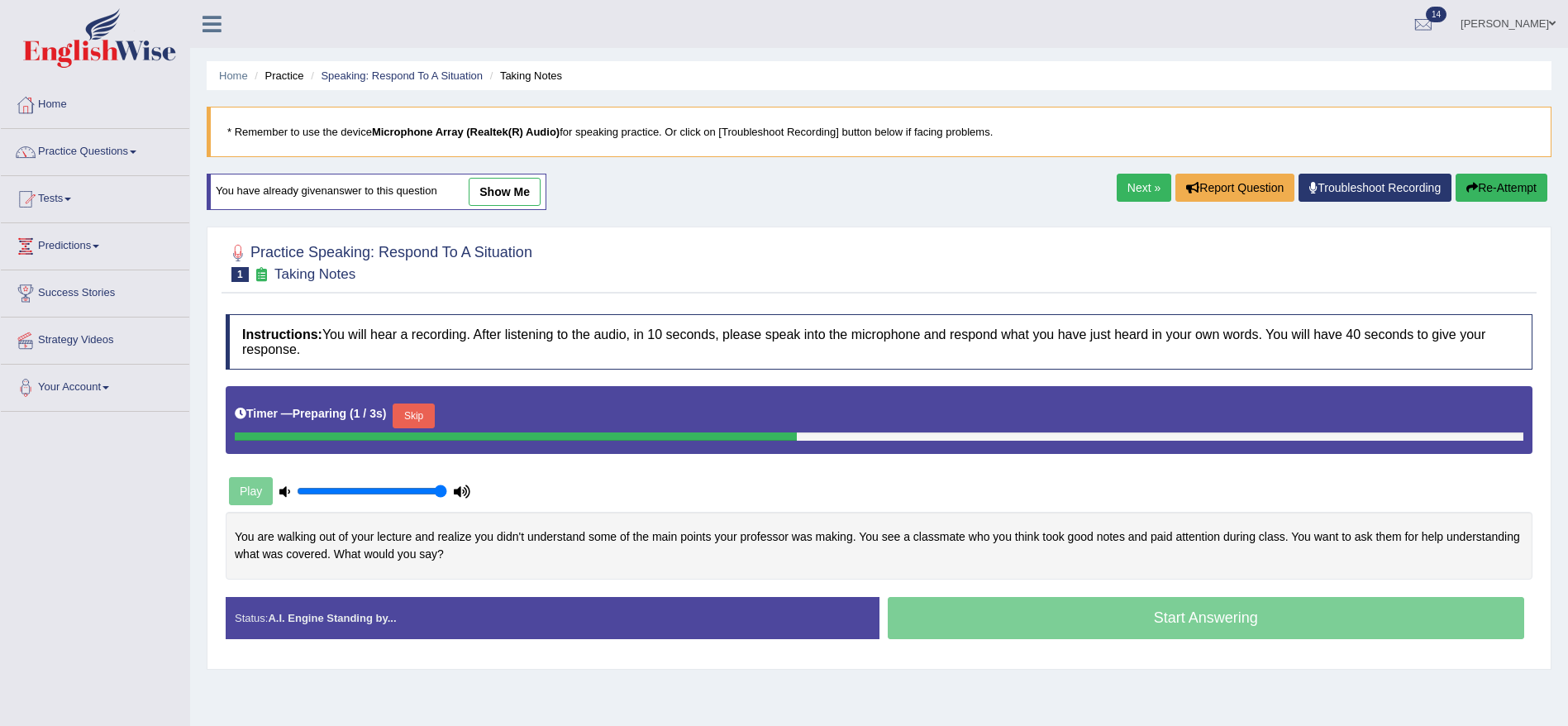
click at [490, 200] on link "show me" at bounding box center [505, 191] width 72 height 28
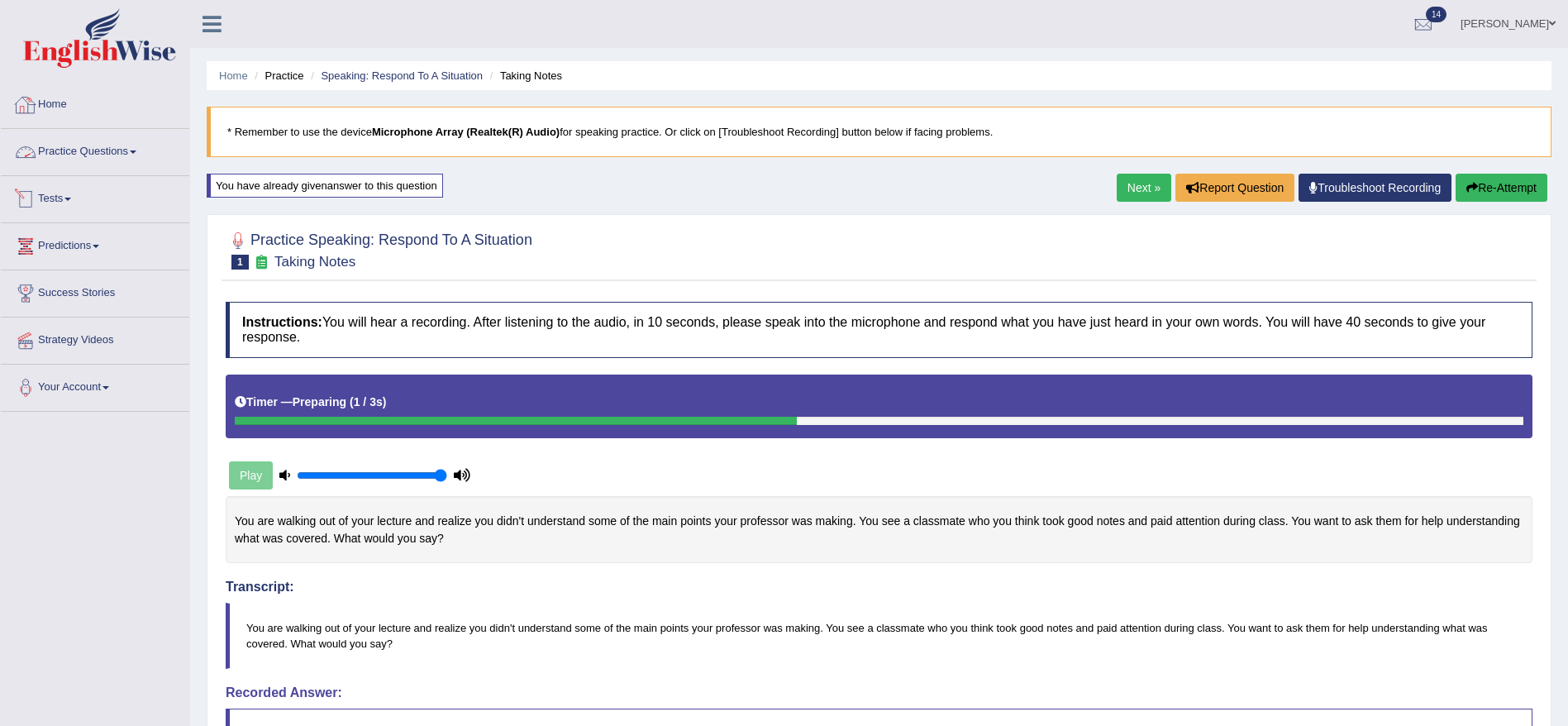
click at [36, 89] on link "Home" at bounding box center [95, 102] width 188 height 41
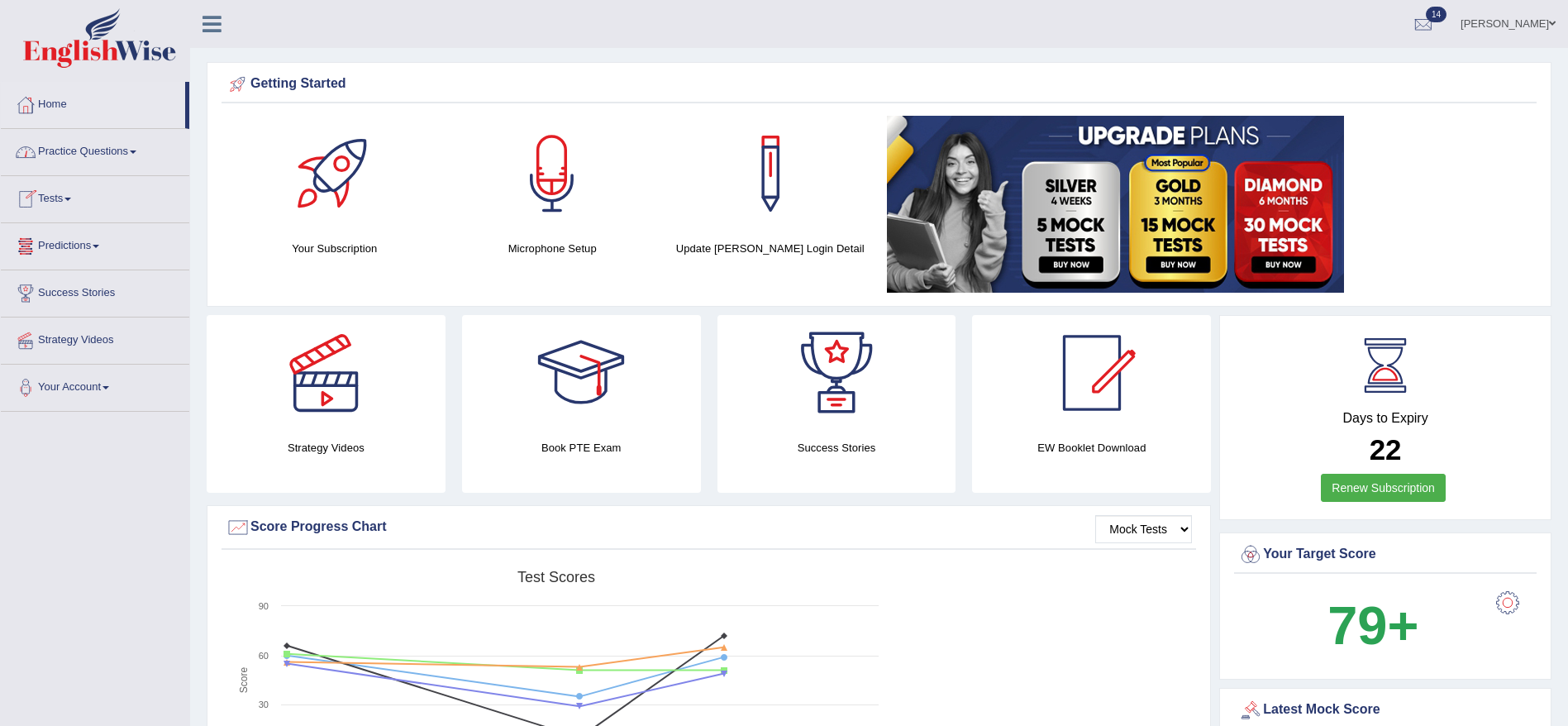
click at [107, 158] on link "Practice Questions" at bounding box center [95, 149] width 188 height 41
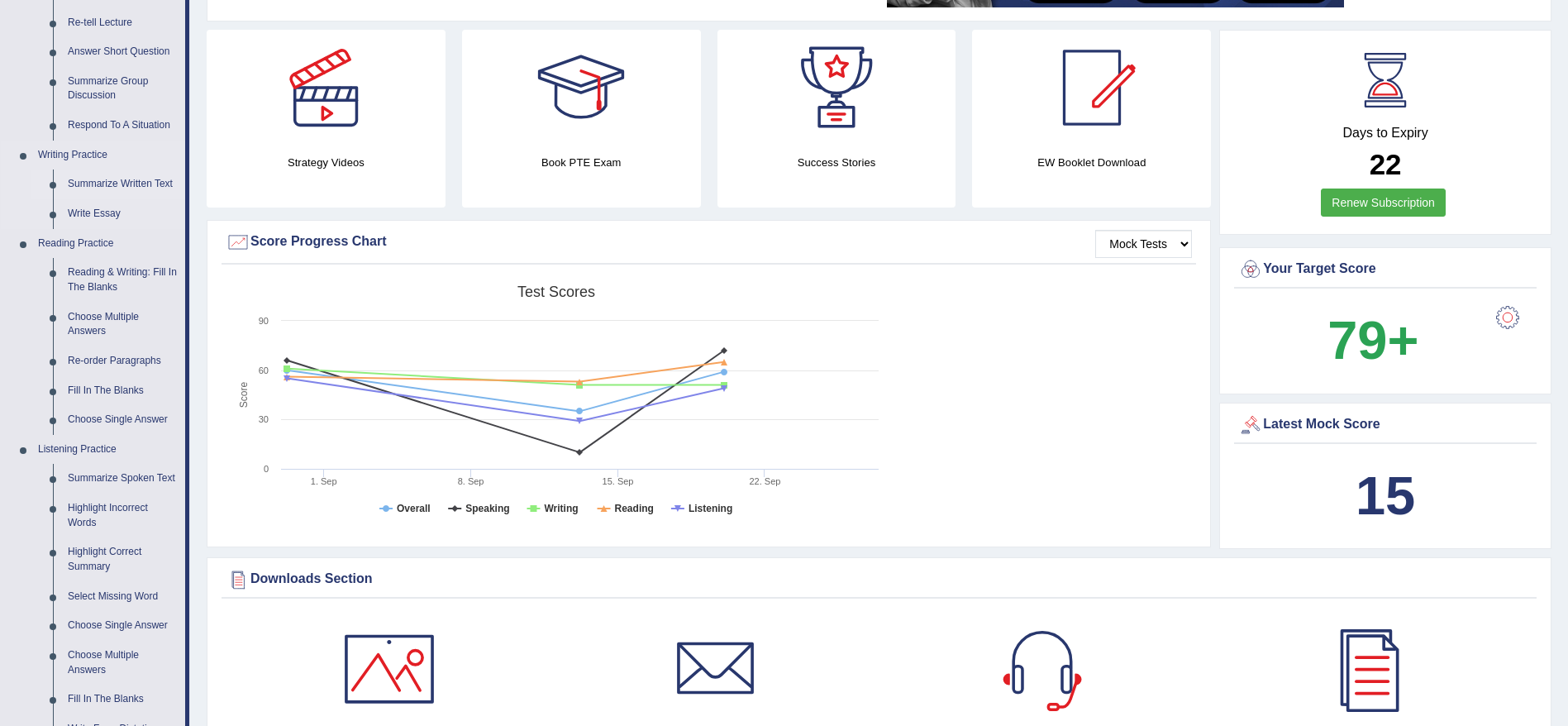
scroll to position [372, 0]
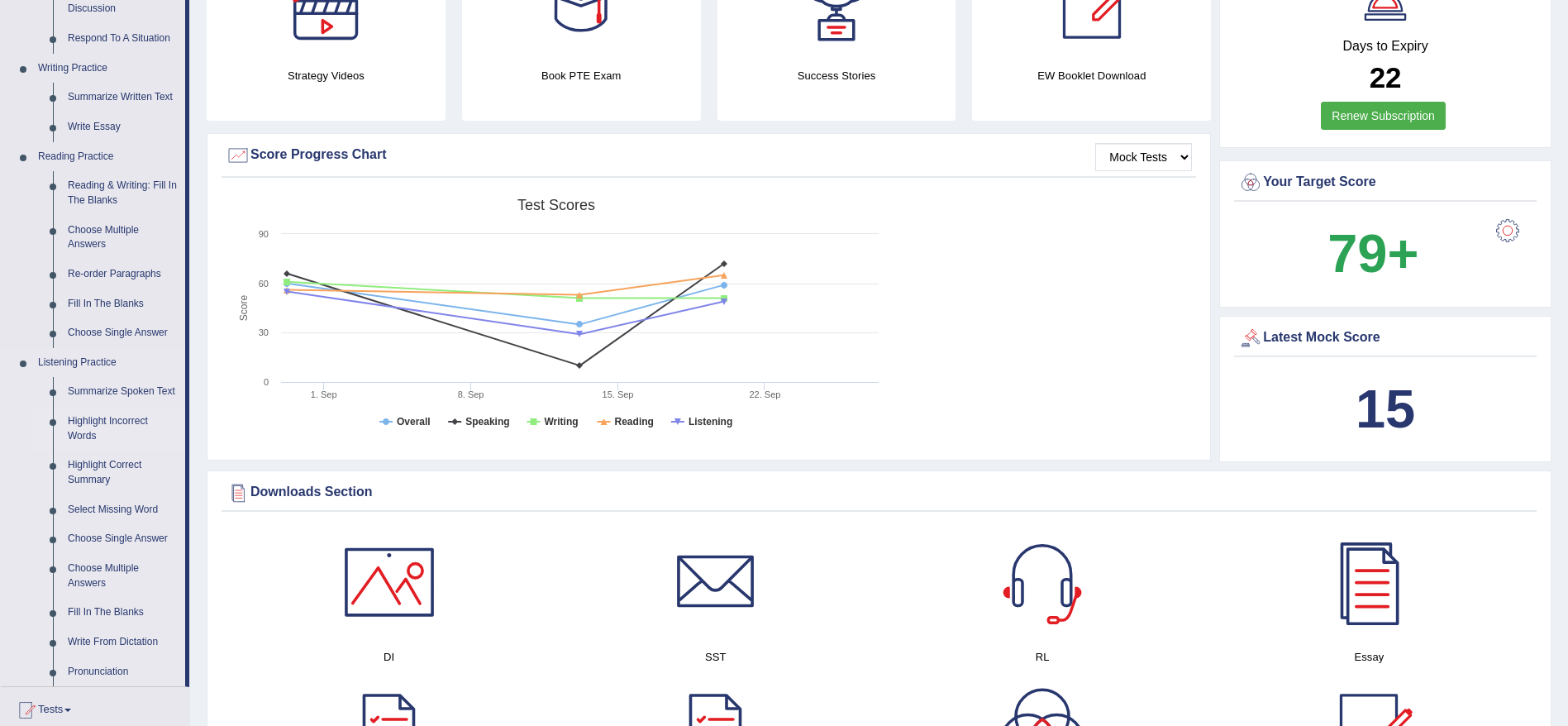
click at [71, 425] on link "Highlight Incorrect Words" at bounding box center [123, 428] width 124 height 44
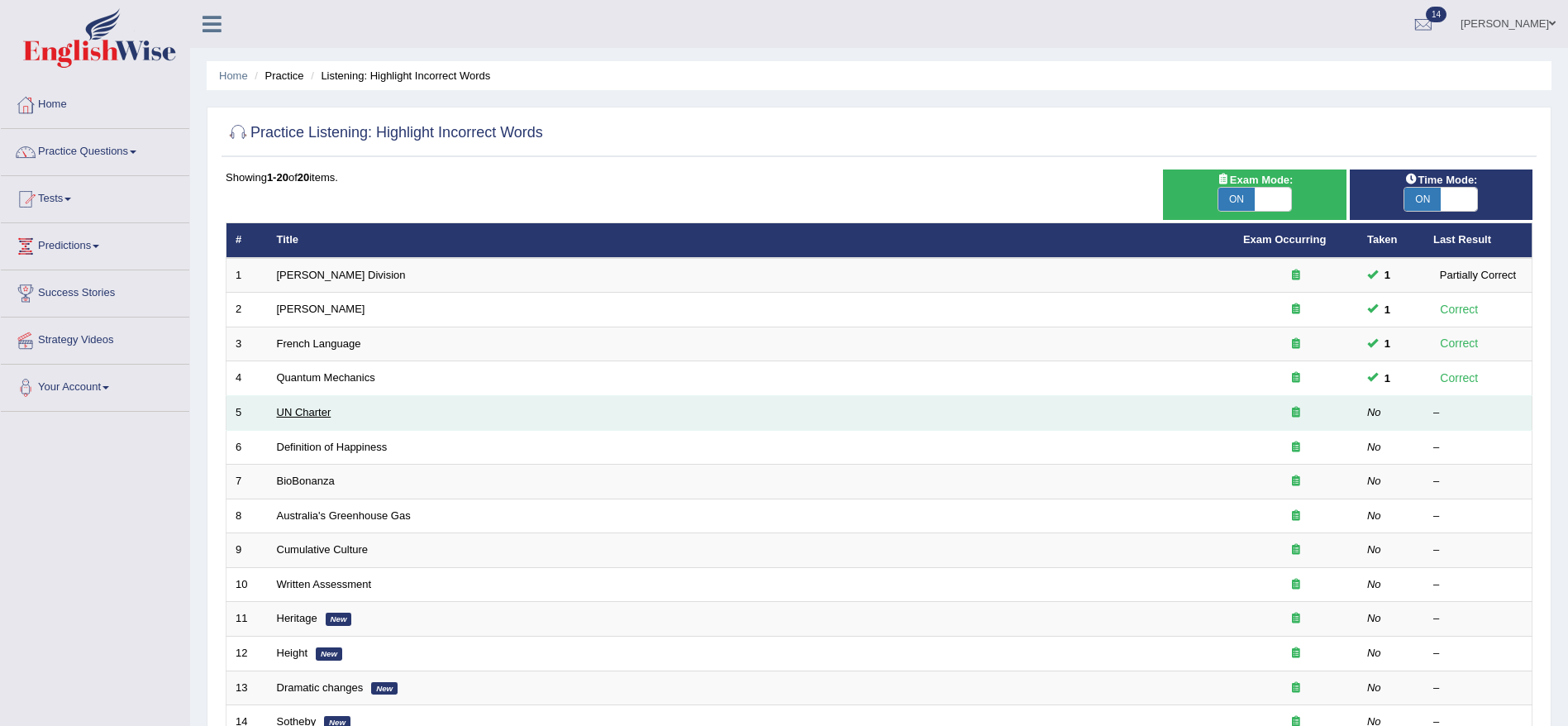
click at [317, 409] on link "UN Charter" at bounding box center [304, 412] width 55 height 13
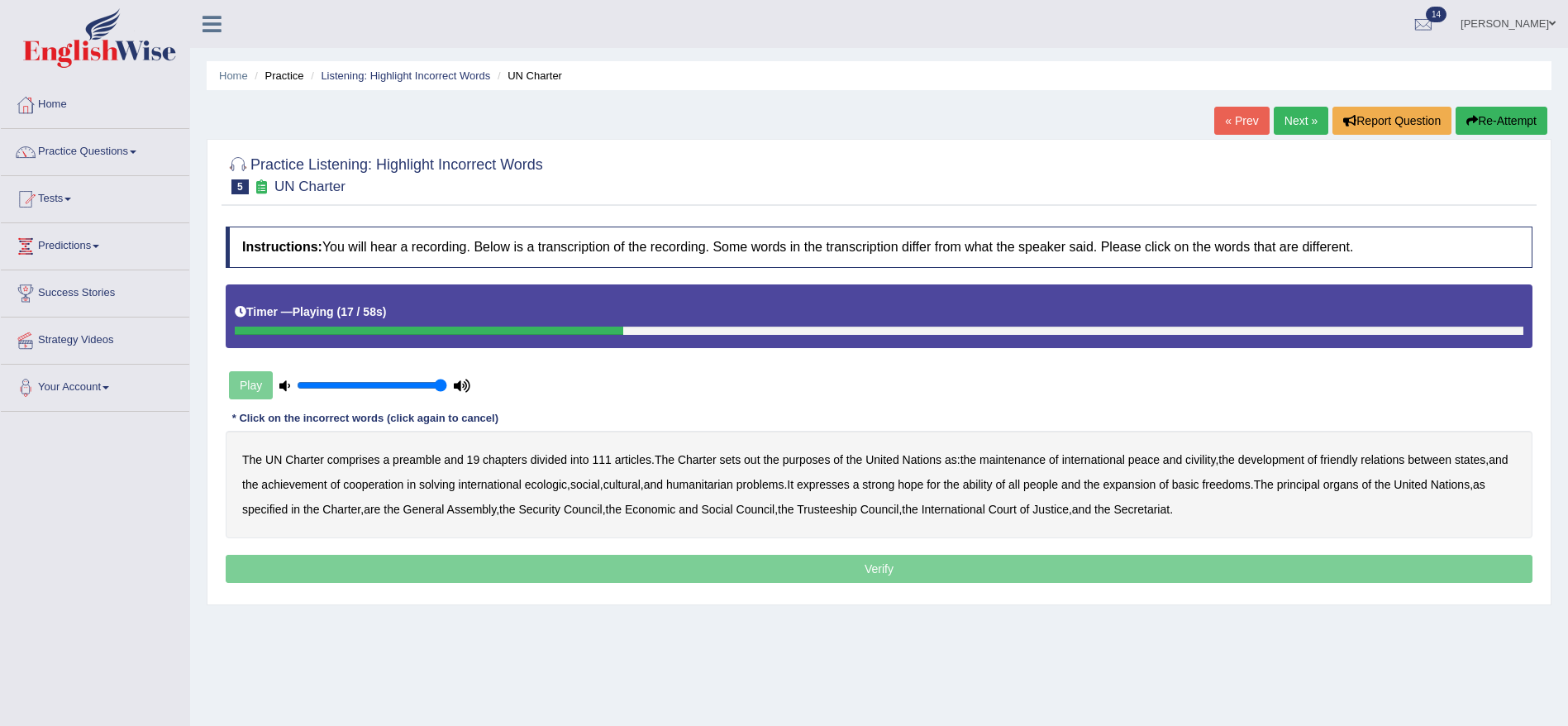
click at [1207, 462] on b "civility" at bounding box center [1201, 460] width 30 height 14
click at [564, 483] on b "ecologic" at bounding box center [546, 485] width 42 height 14
click at [993, 479] on b "ability" at bounding box center [978, 485] width 30 height 14
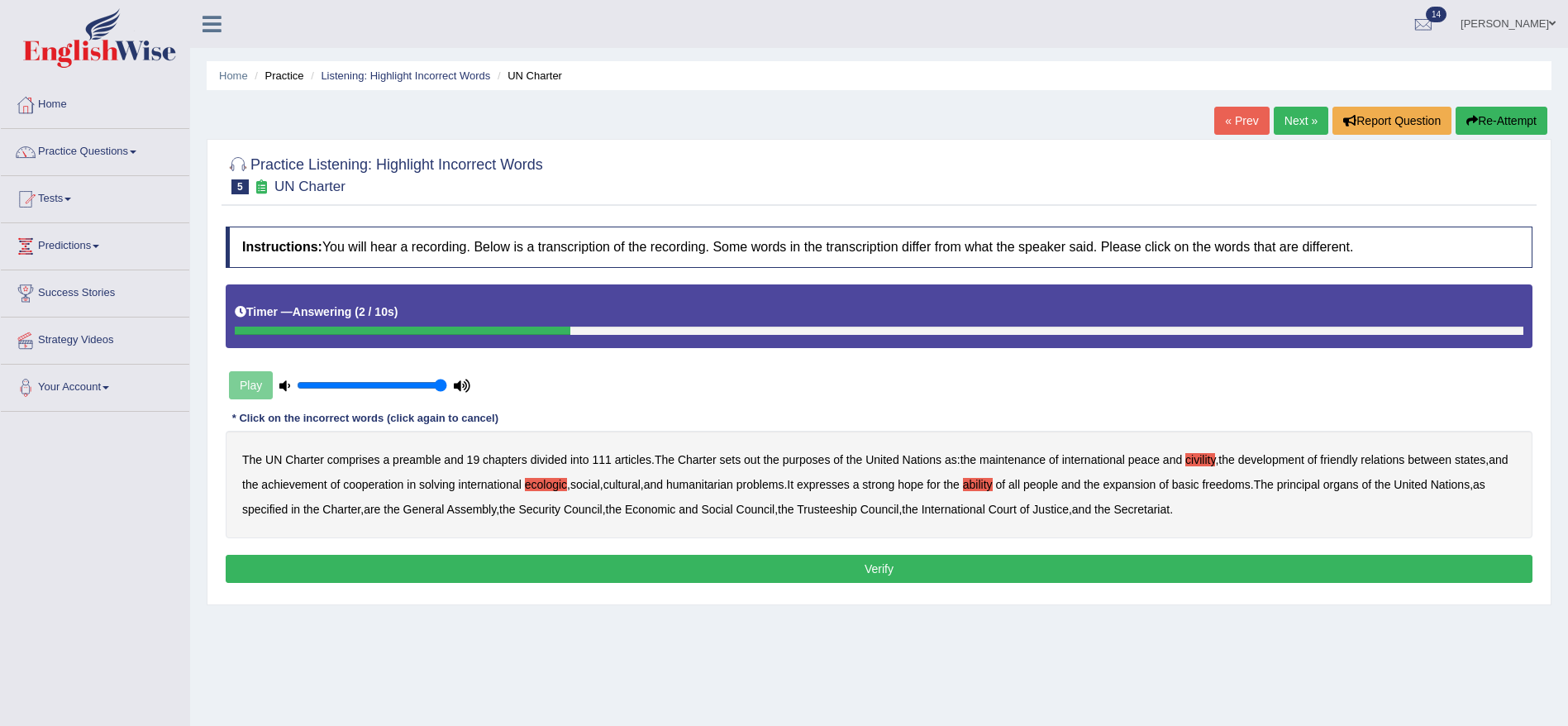
click at [1038, 566] on button "Verify" at bounding box center [879, 569] width 1307 height 28
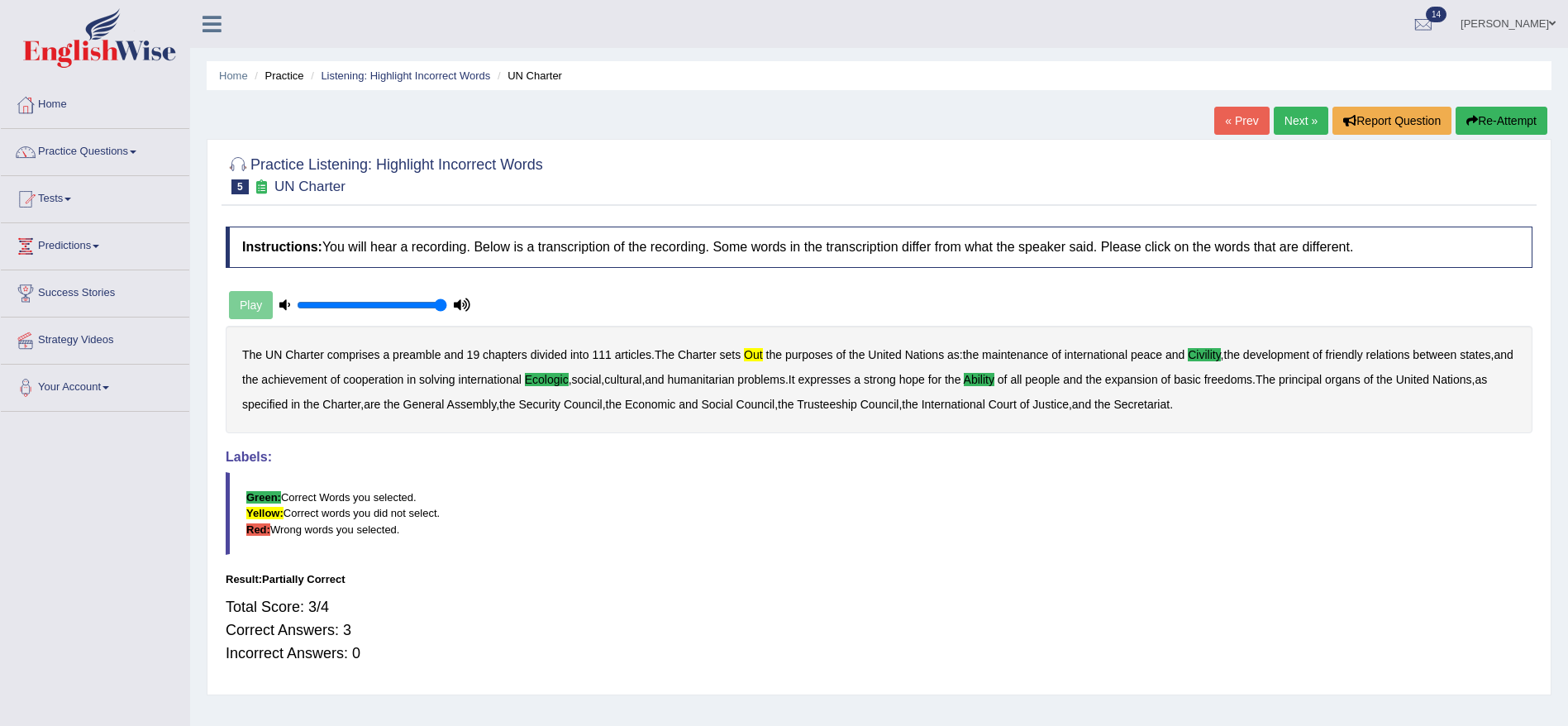
click at [757, 357] on b "out" at bounding box center [754, 355] width 19 height 14
click at [1278, 126] on link "Next »" at bounding box center [1301, 120] width 55 height 28
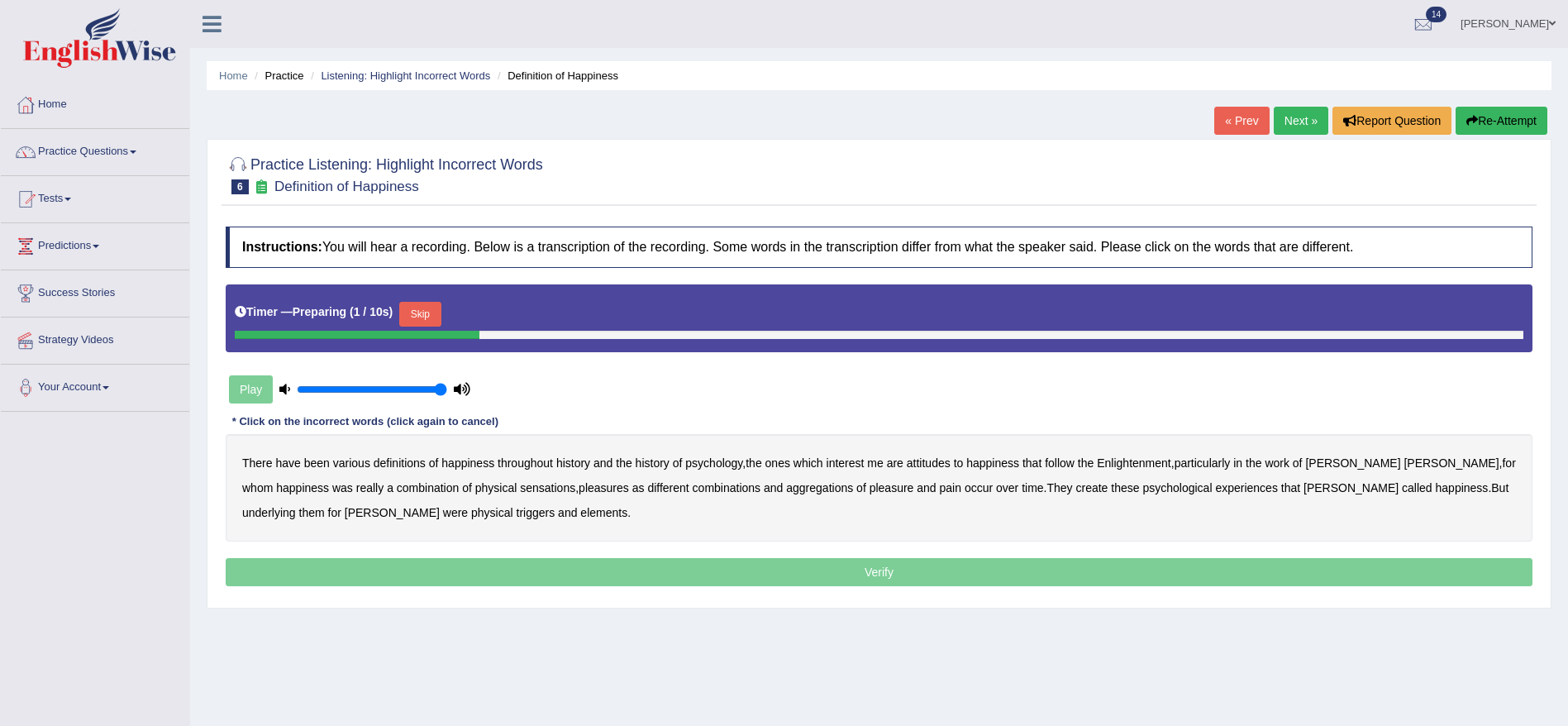
click at [421, 311] on button "Skip" at bounding box center [419, 314] width 41 height 25
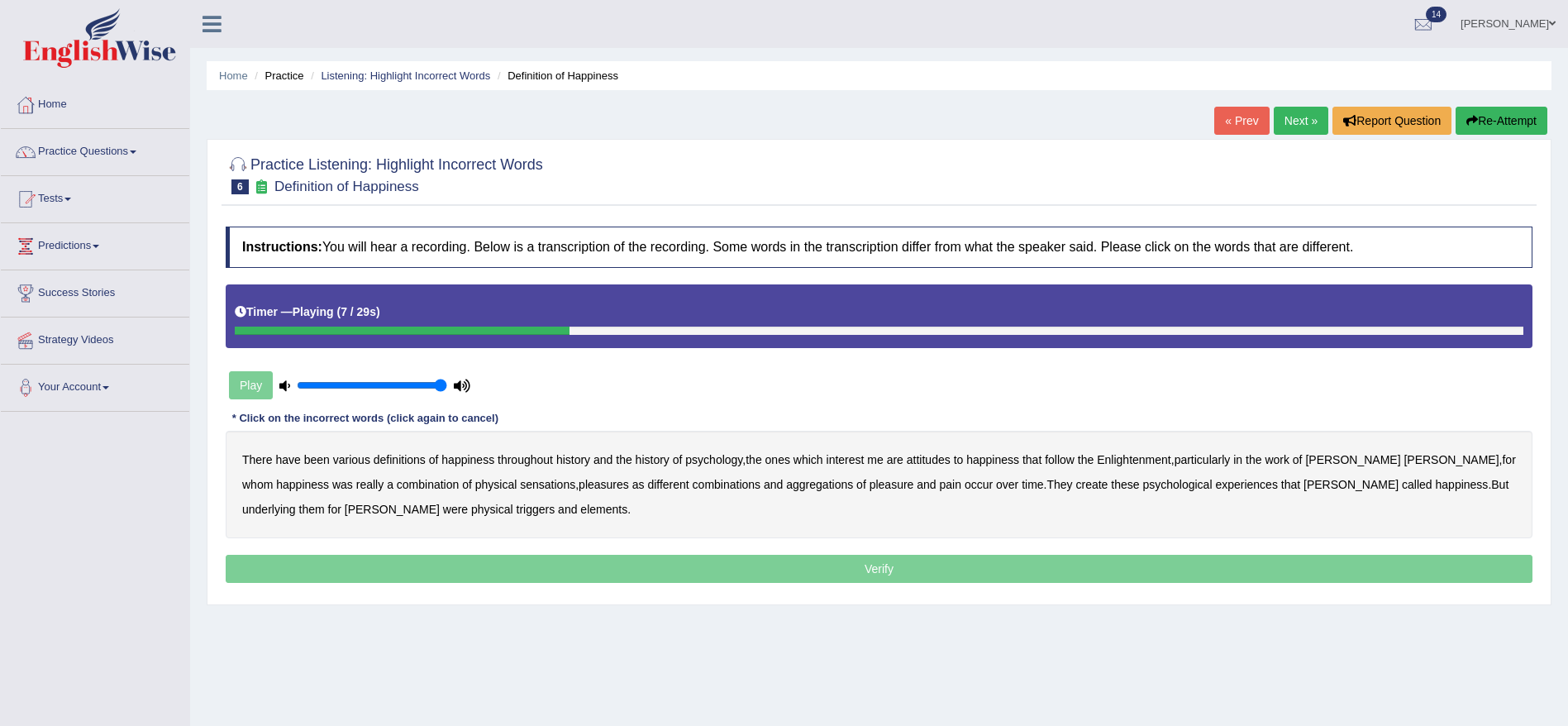
click at [944, 459] on b "attitudes" at bounding box center [929, 460] width 43 height 14
click at [520, 485] on b "sensations" at bounding box center [547, 485] width 55 height 14
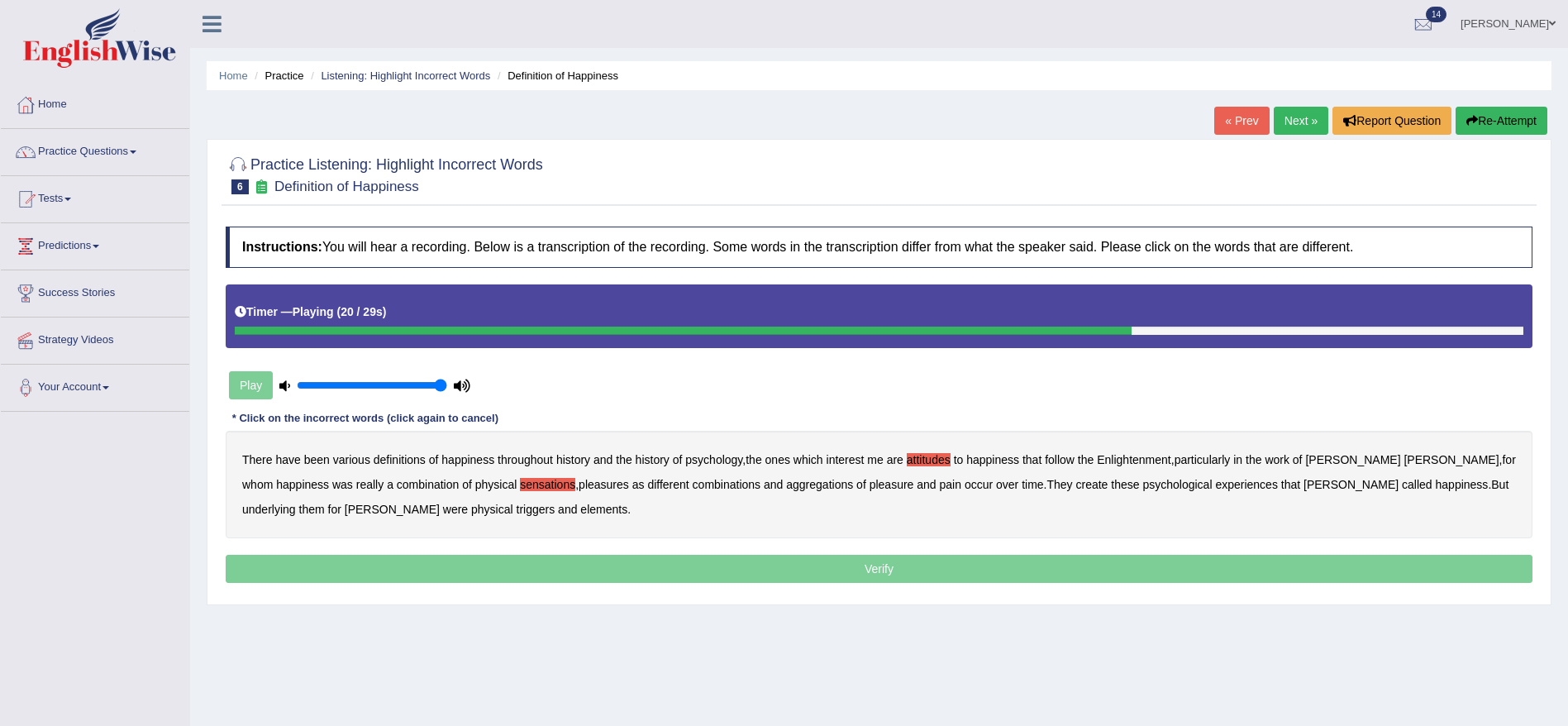
click at [996, 485] on b "over" at bounding box center [1007, 485] width 22 height 14
click at [996, 485] on b "over" at bounding box center [1007, 485] width 22 height 14
click at [1076, 487] on b "create" at bounding box center [1092, 485] width 32 height 14
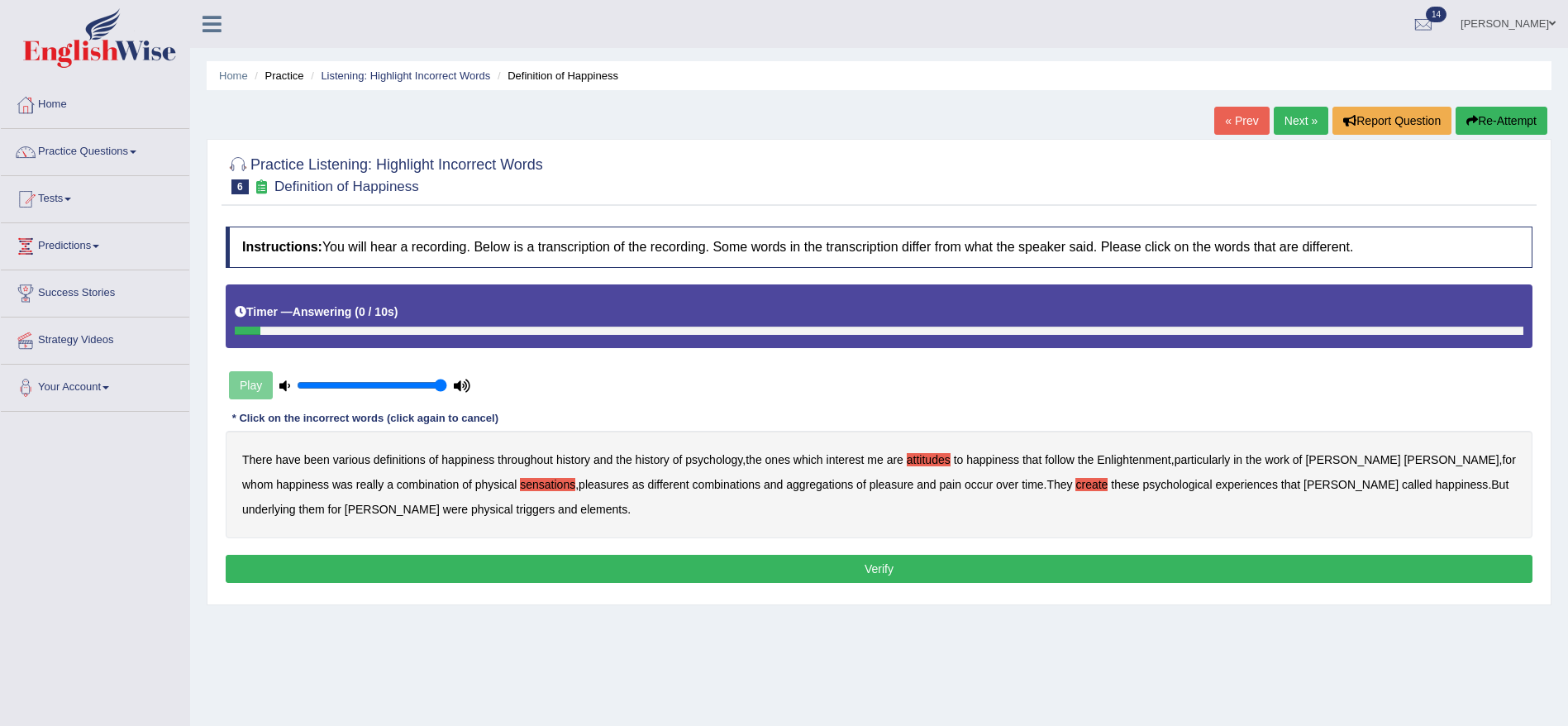
click at [581, 505] on b "elements" at bounding box center [604, 510] width 47 height 14
click at [661, 579] on button "Verify" at bounding box center [879, 569] width 1307 height 28
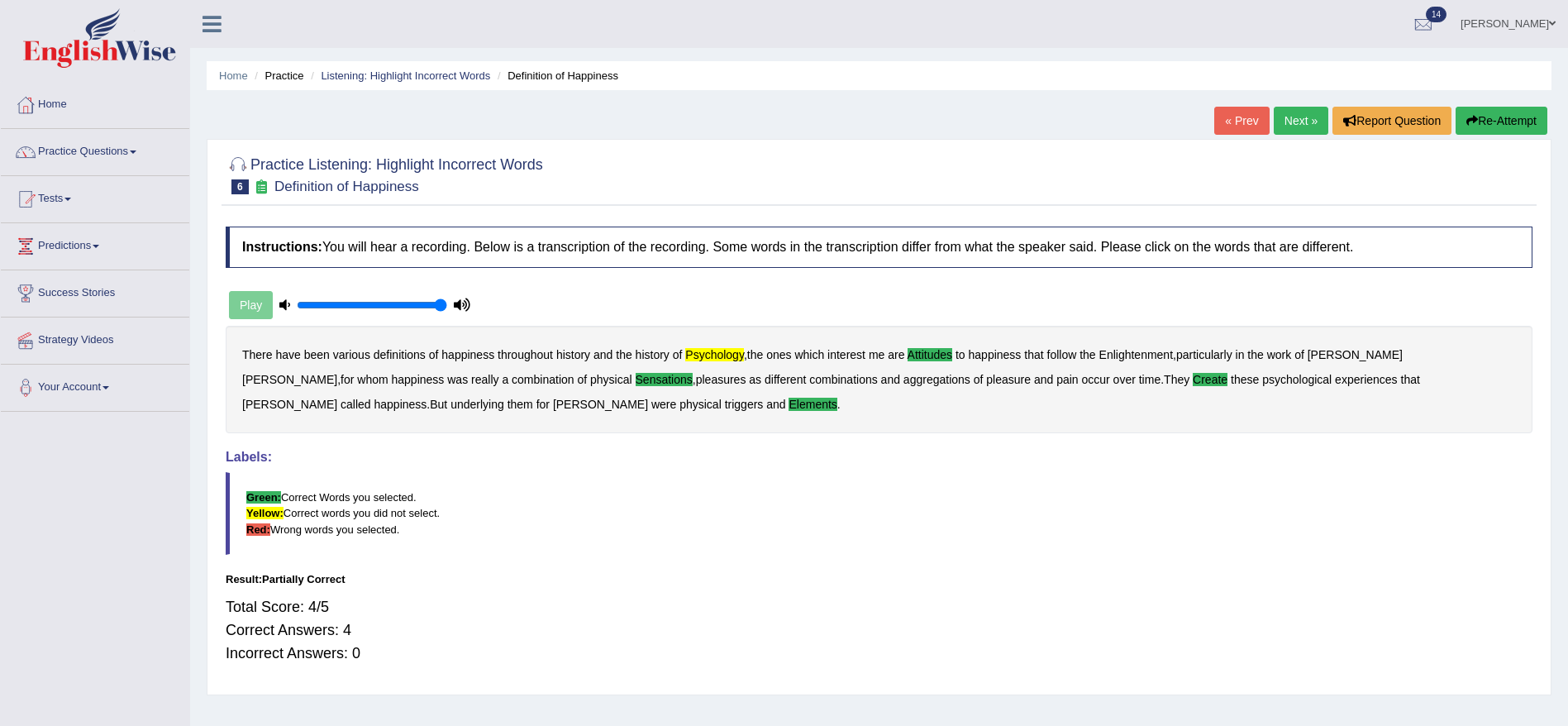
click at [1516, 109] on button "Re-Attempt" at bounding box center [1502, 120] width 92 height 28
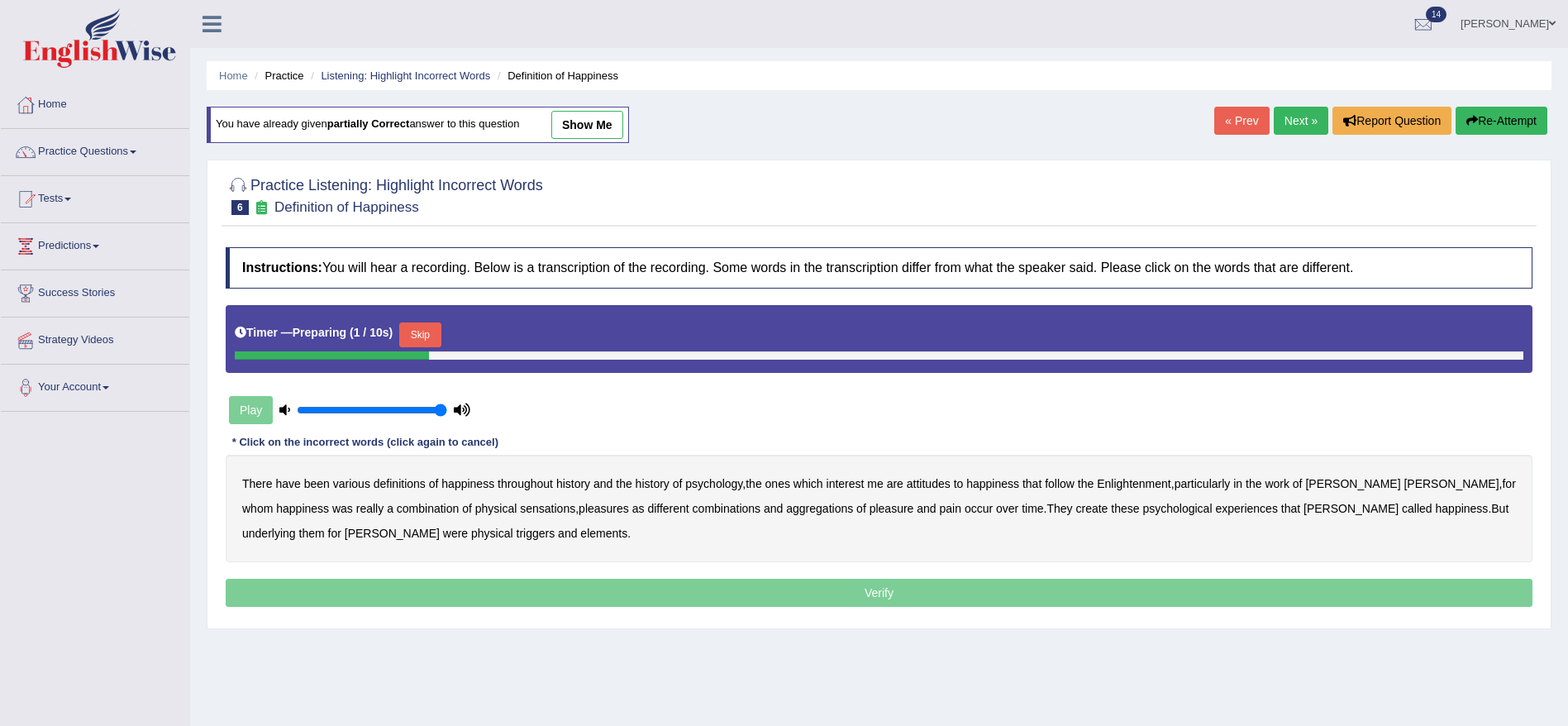
click at [422, 328] on button "Skip" at bounding box center [419, 334] width 41 height 25
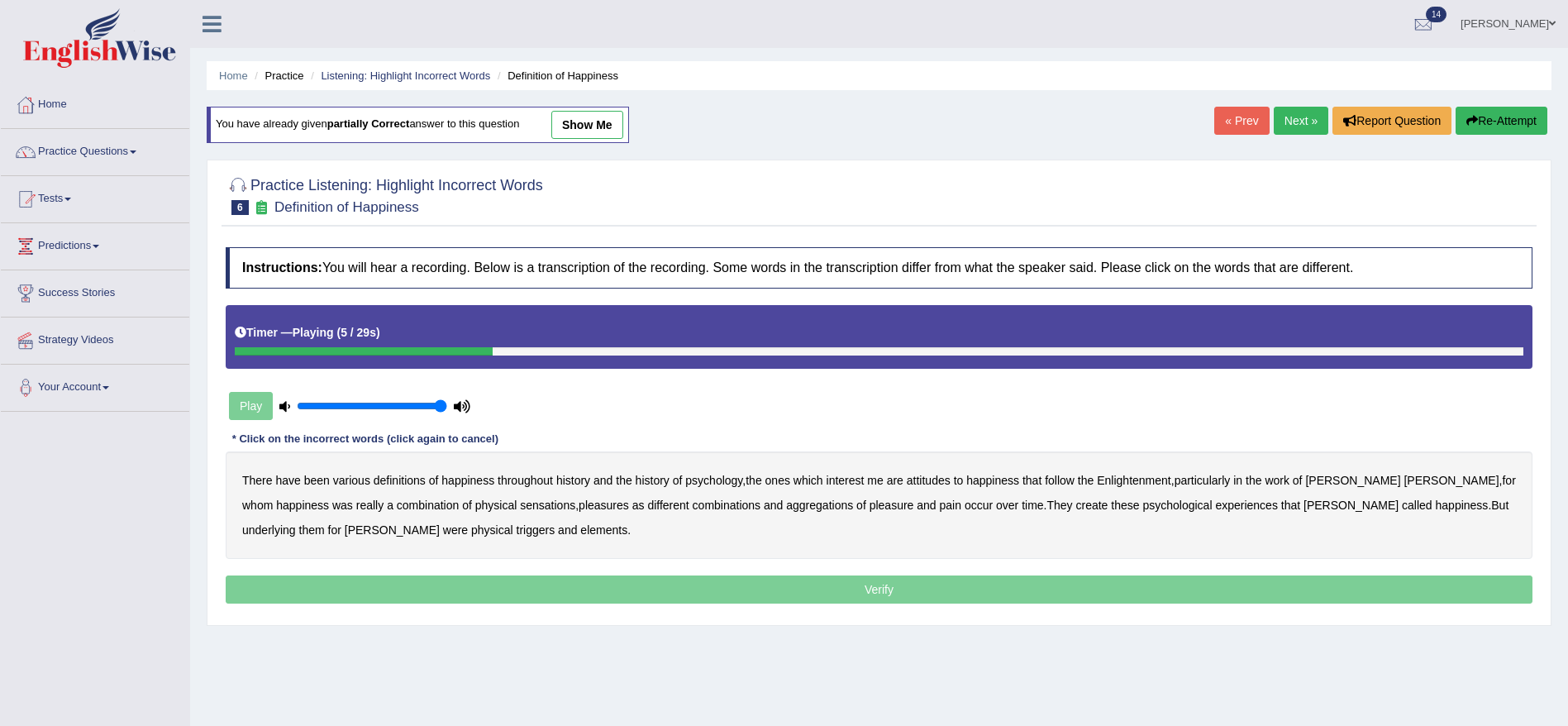
click at [700, 485] on b "psychology" at bounding box center [714, 481] width 57 height 14
click at [520, 504] on b "sensations" at bounding box center [547, 506] width 55 height 14
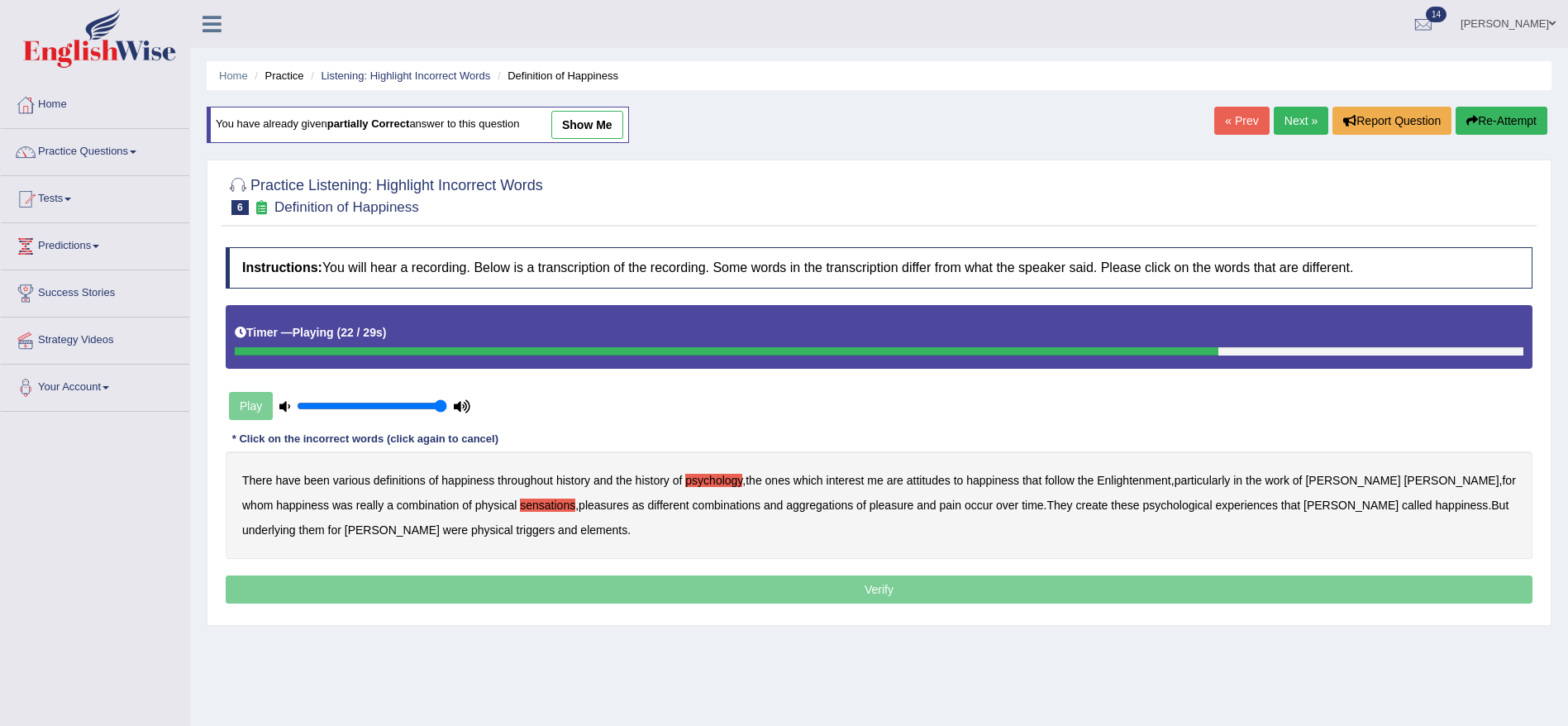
click at [1076, 506] on b "create" at bounding box center [1092, 506] width 32 height 14
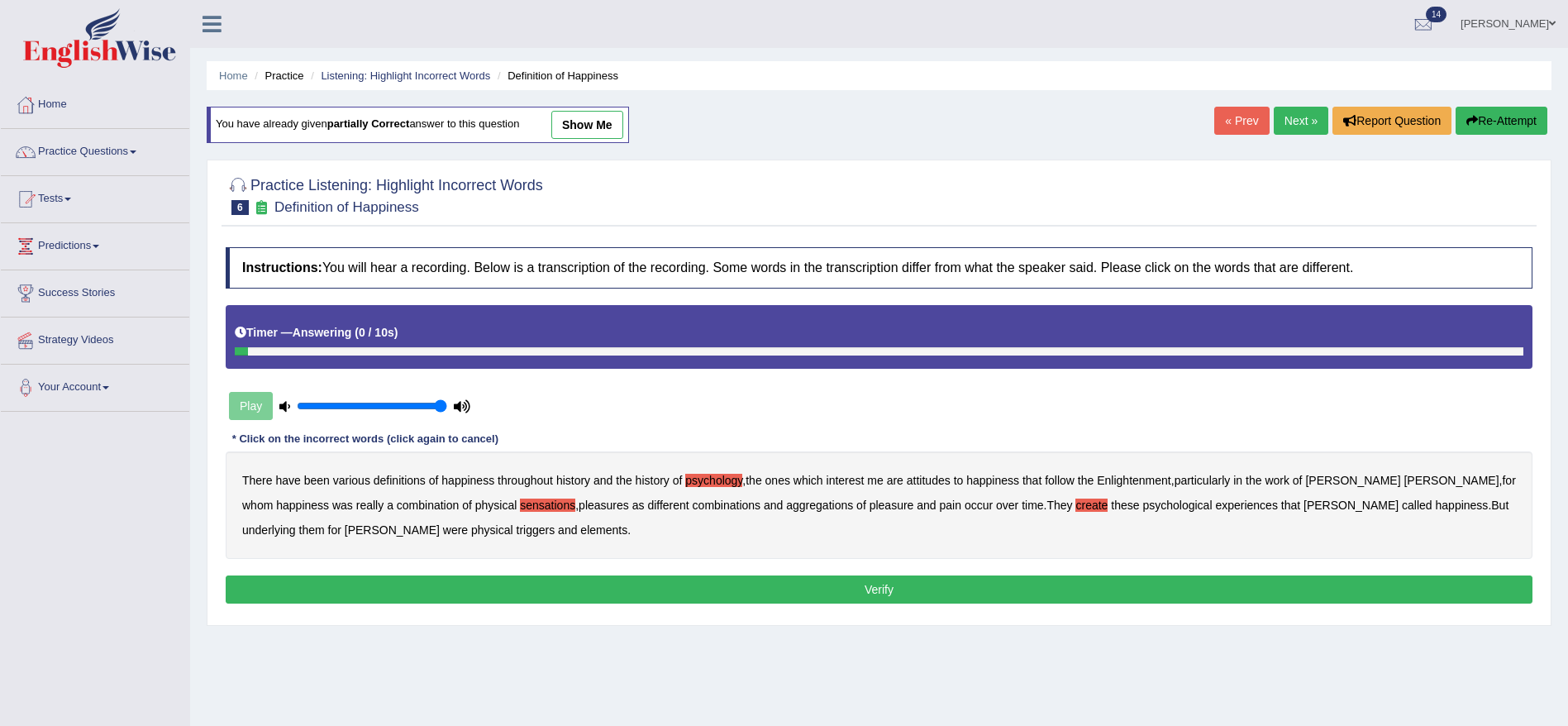
click at [581, 529] on b "elements" at bounding box center [604, 531] width 47 height 14
click at [713, 586] on button "Verify" at bounding box center [879, 590] width 1307 height 28
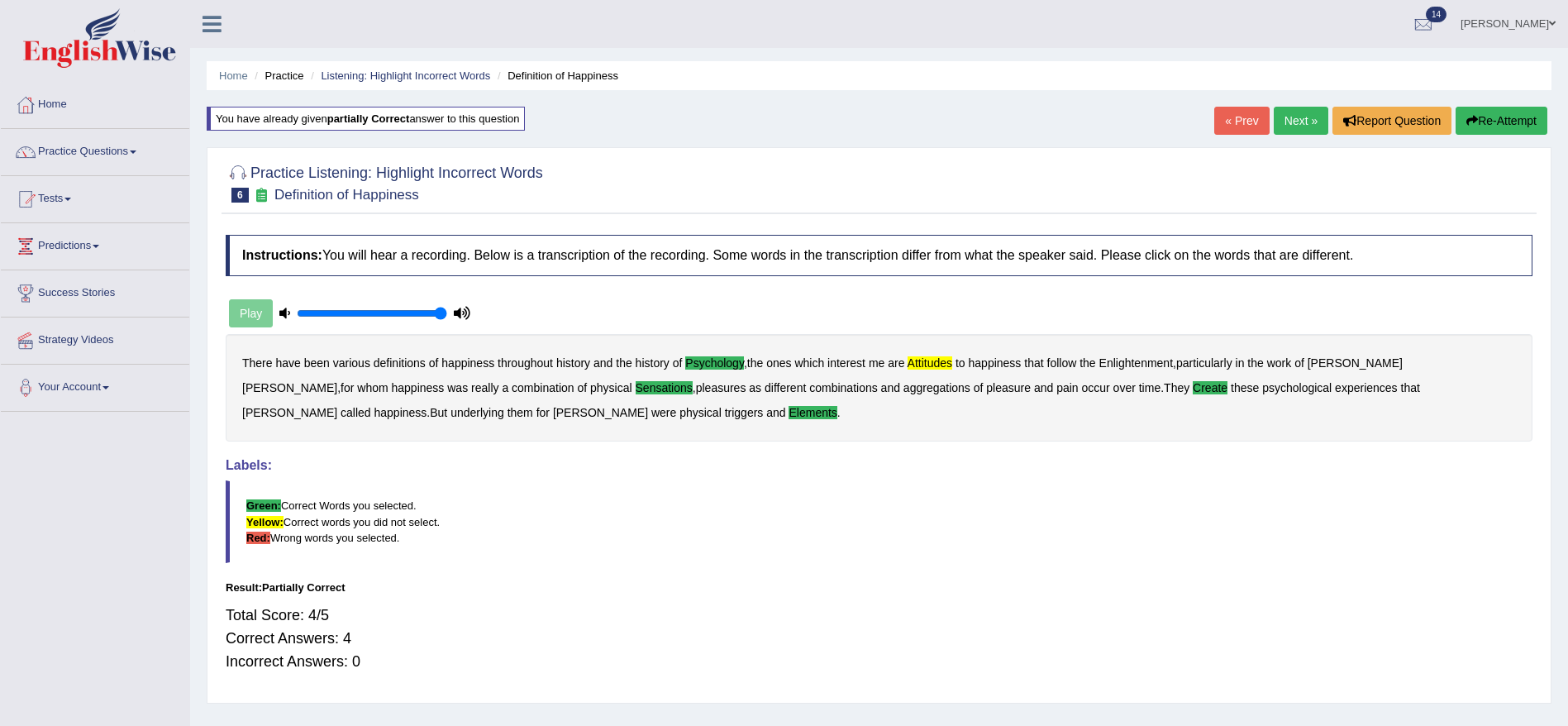
click at [1298, 130] on link "Next »" at bounding box center [1301, 120] width 55 height 28
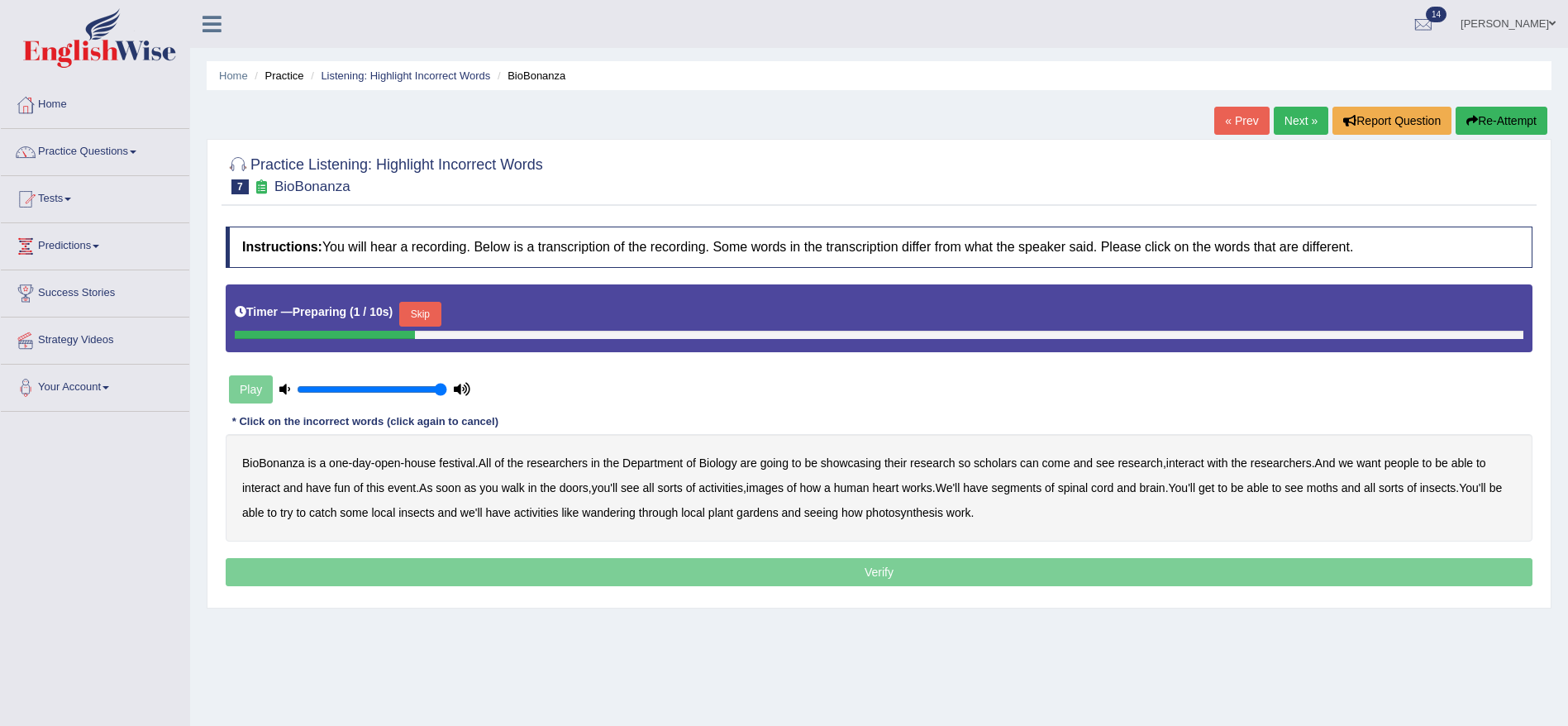
click at [420, 316] on button "Skip" at bounding box center [419, 314] width 41 height 25
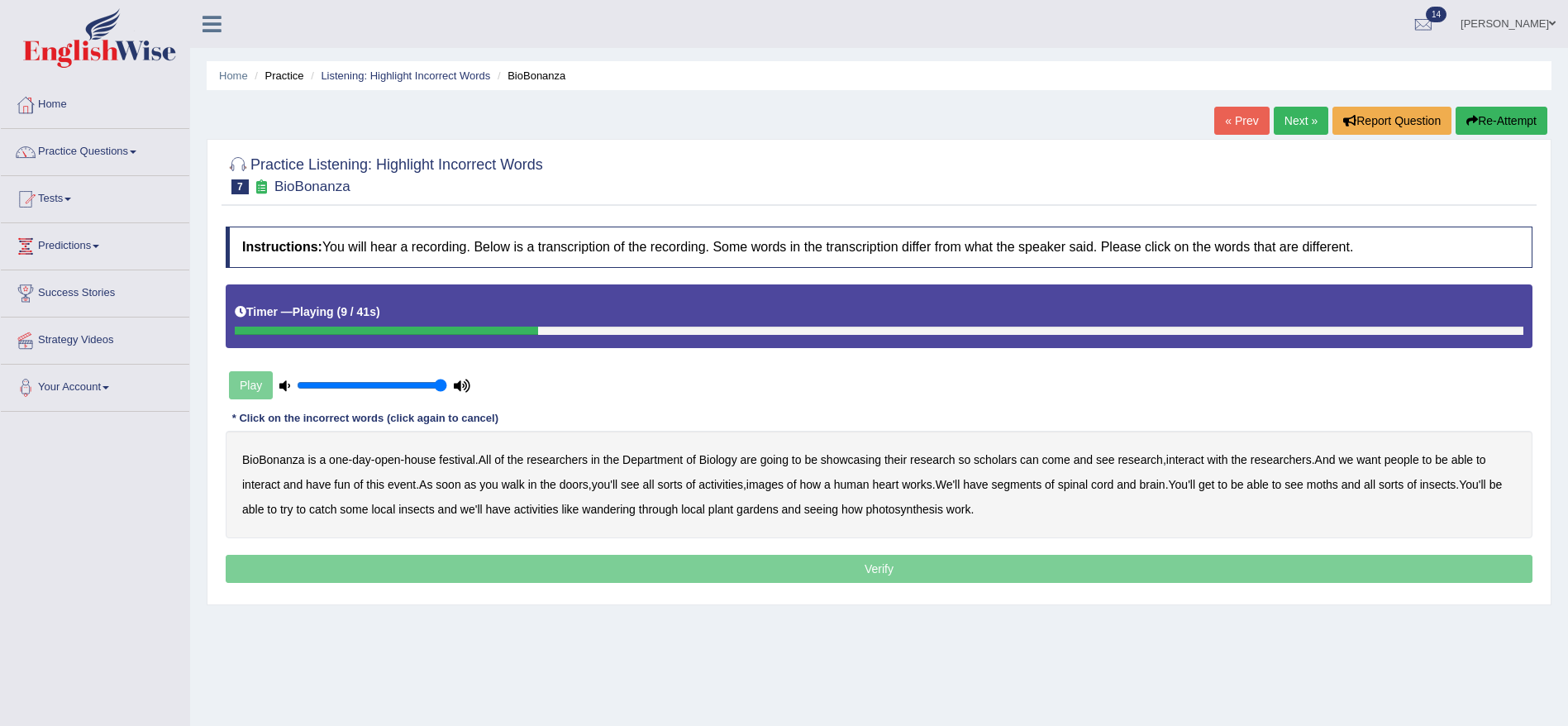
click at [1002, 462] on b "scholars" at bounding box center [995, 460] width 43 height 14
click at [774, 485] on b "images" at bounding box center [766, 485] width 38 height 14
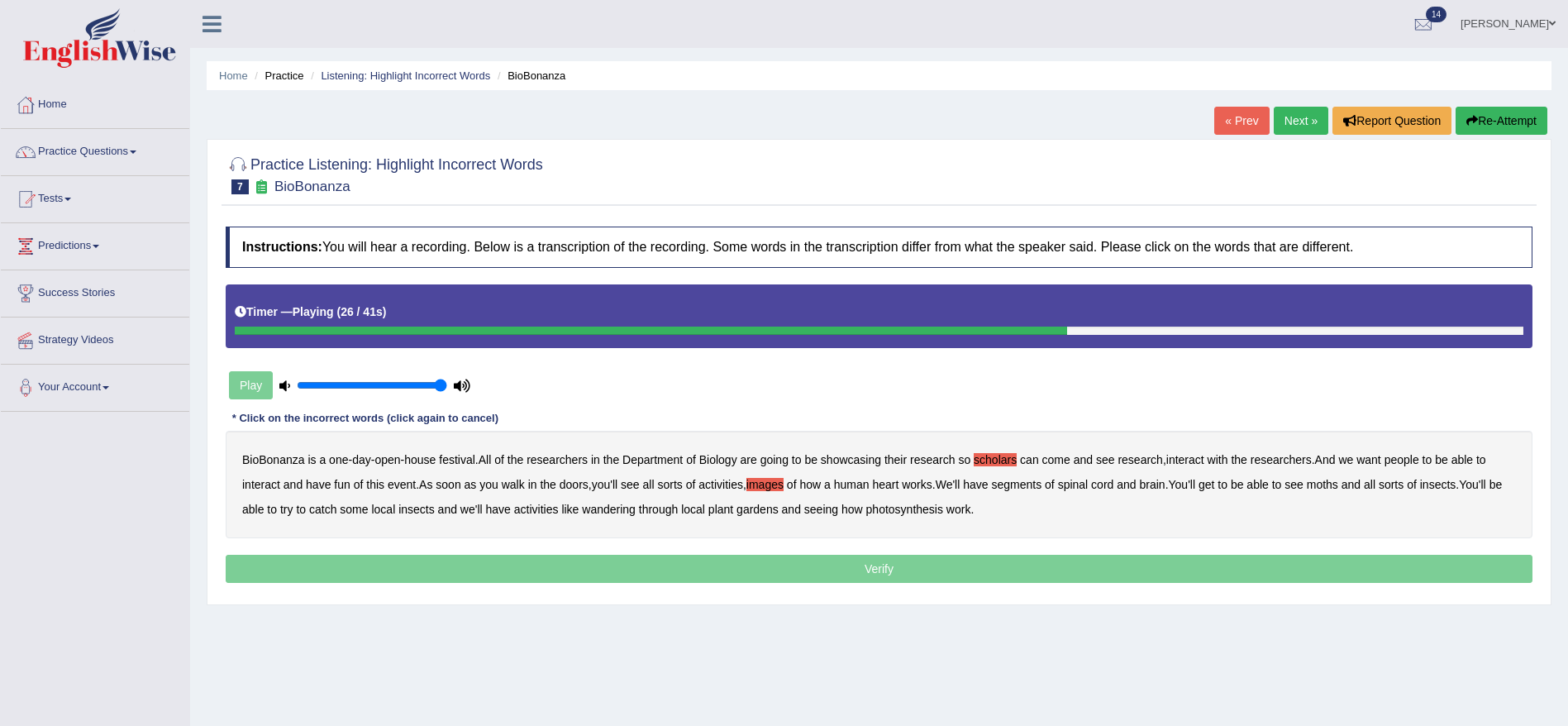
click at [1041, 483] on b "segments" at bounding box center [1016, 485] width 50 height 14
click at [1339, 485] on b "moths" at bounding box center [1322, 485] width 32 height 14
click at [636, 510] on b "wandering" at bounding box center [609, 510] width 54 height 14
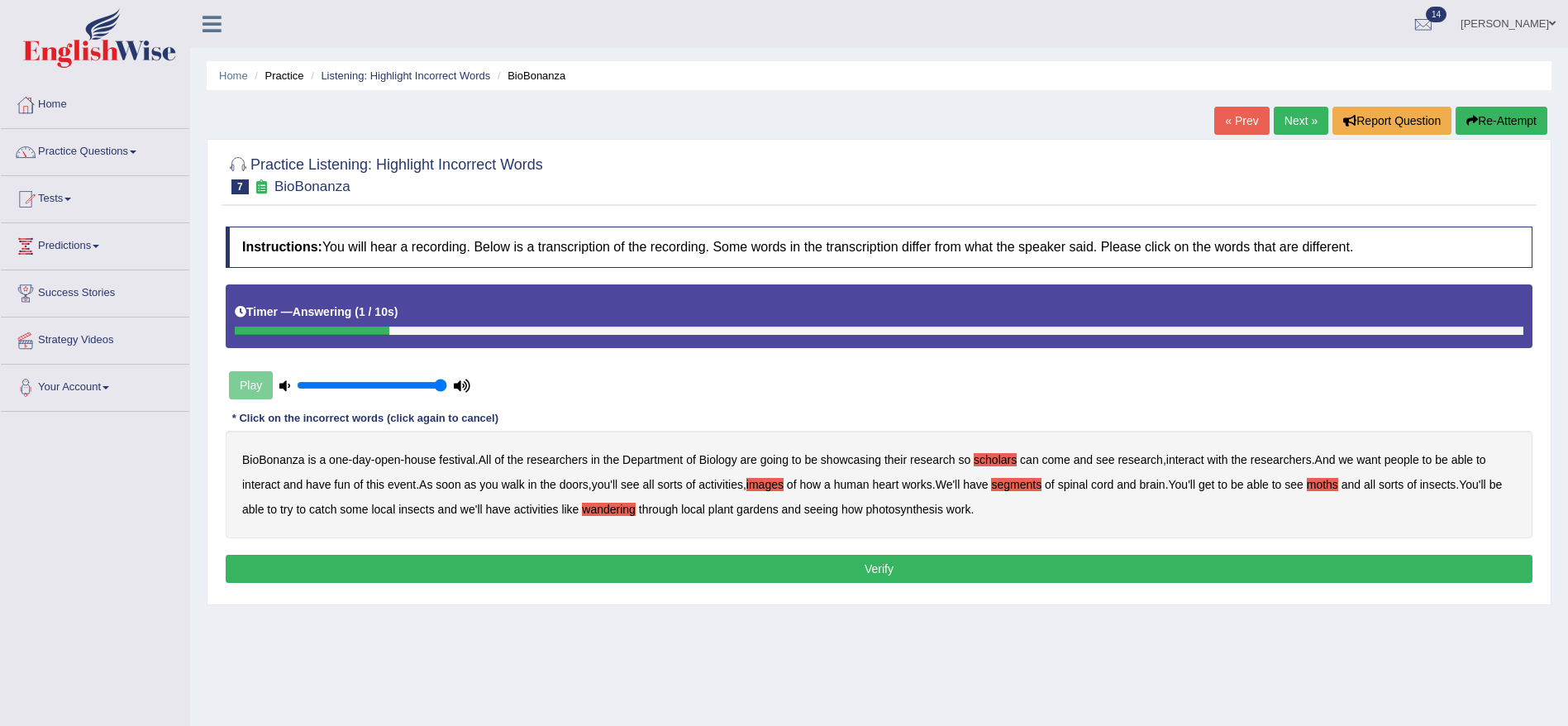
click at [987, 569] on button "Verify" at bounding box center [879, 569] width 1307 height 28
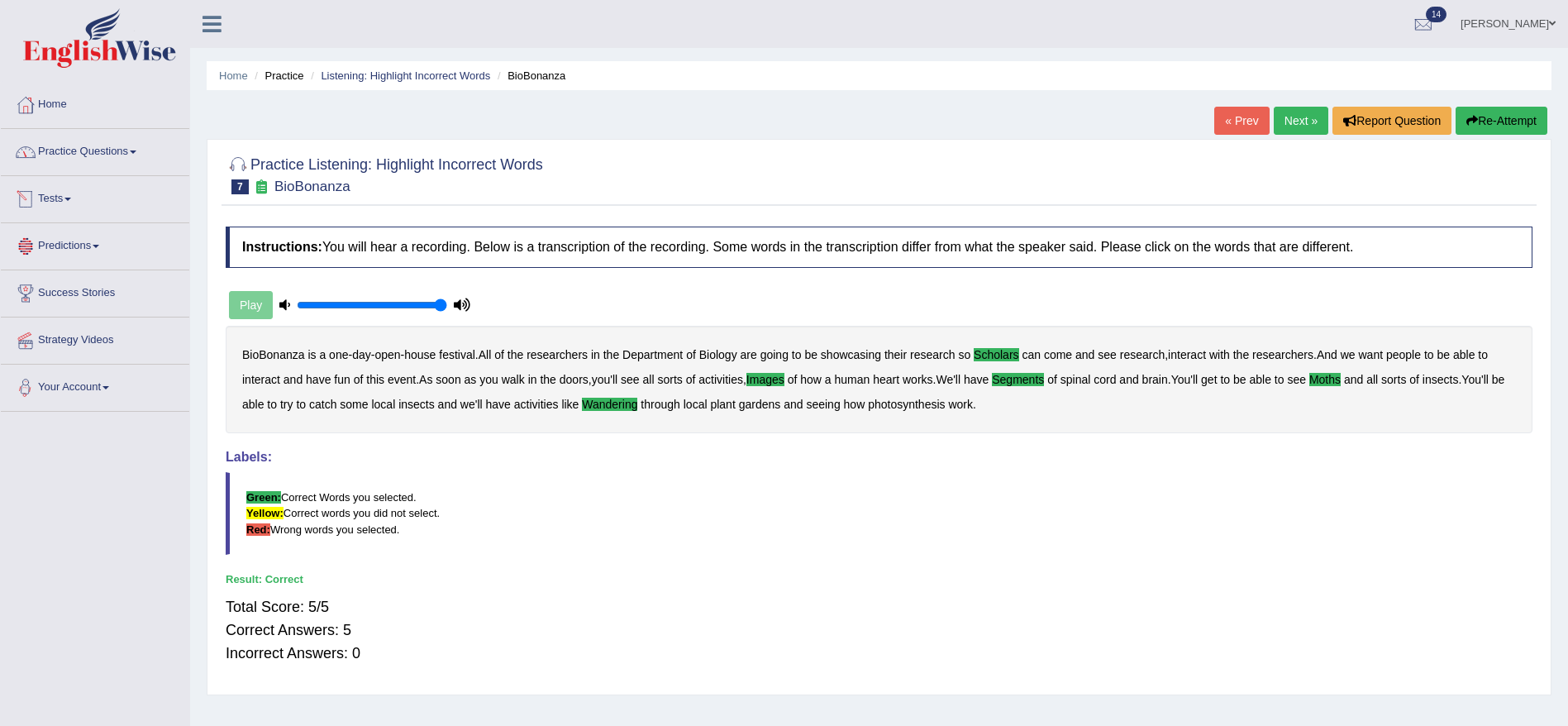
click at [110, 148] on link "Practice Questions" at bounding box center [95, 149] width 188 height 41
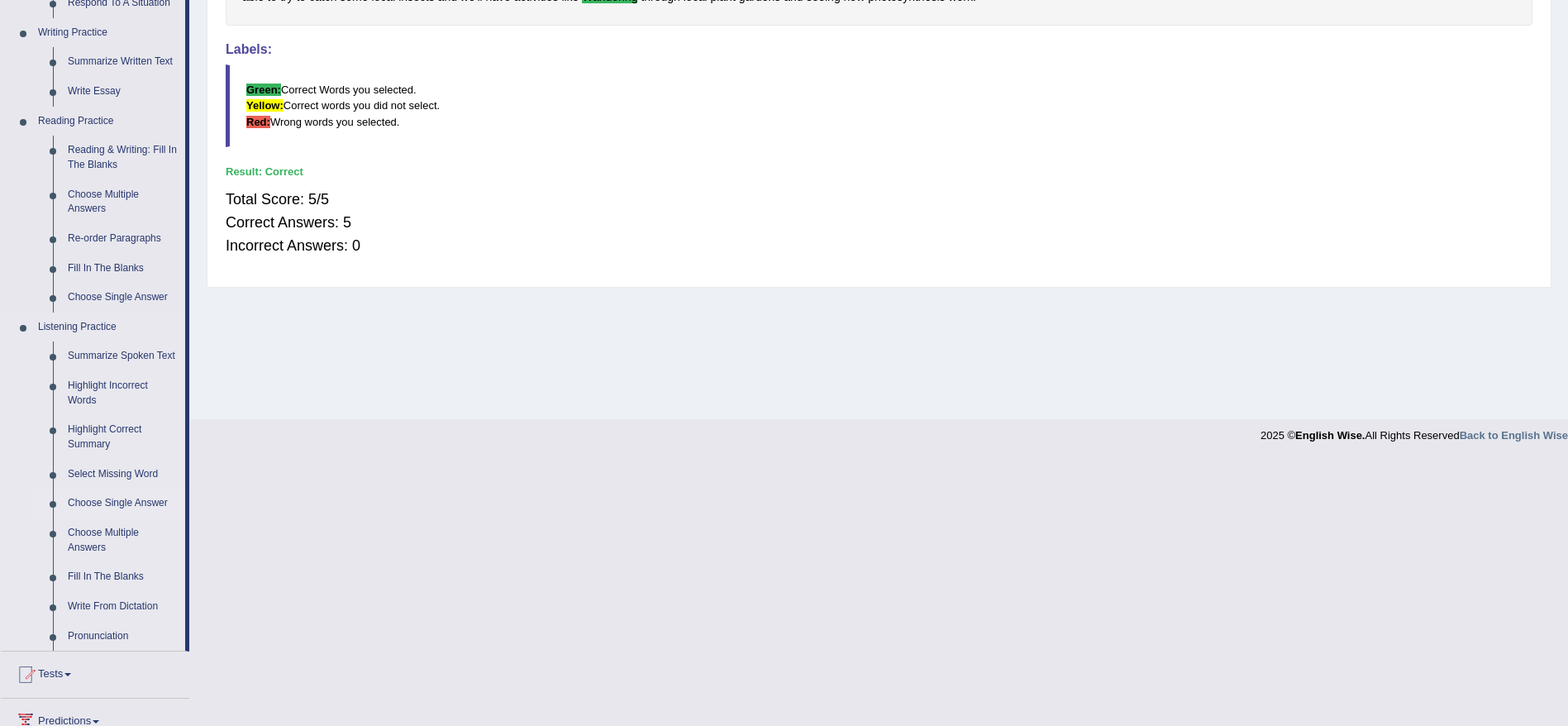
scroll to position [570, 0]
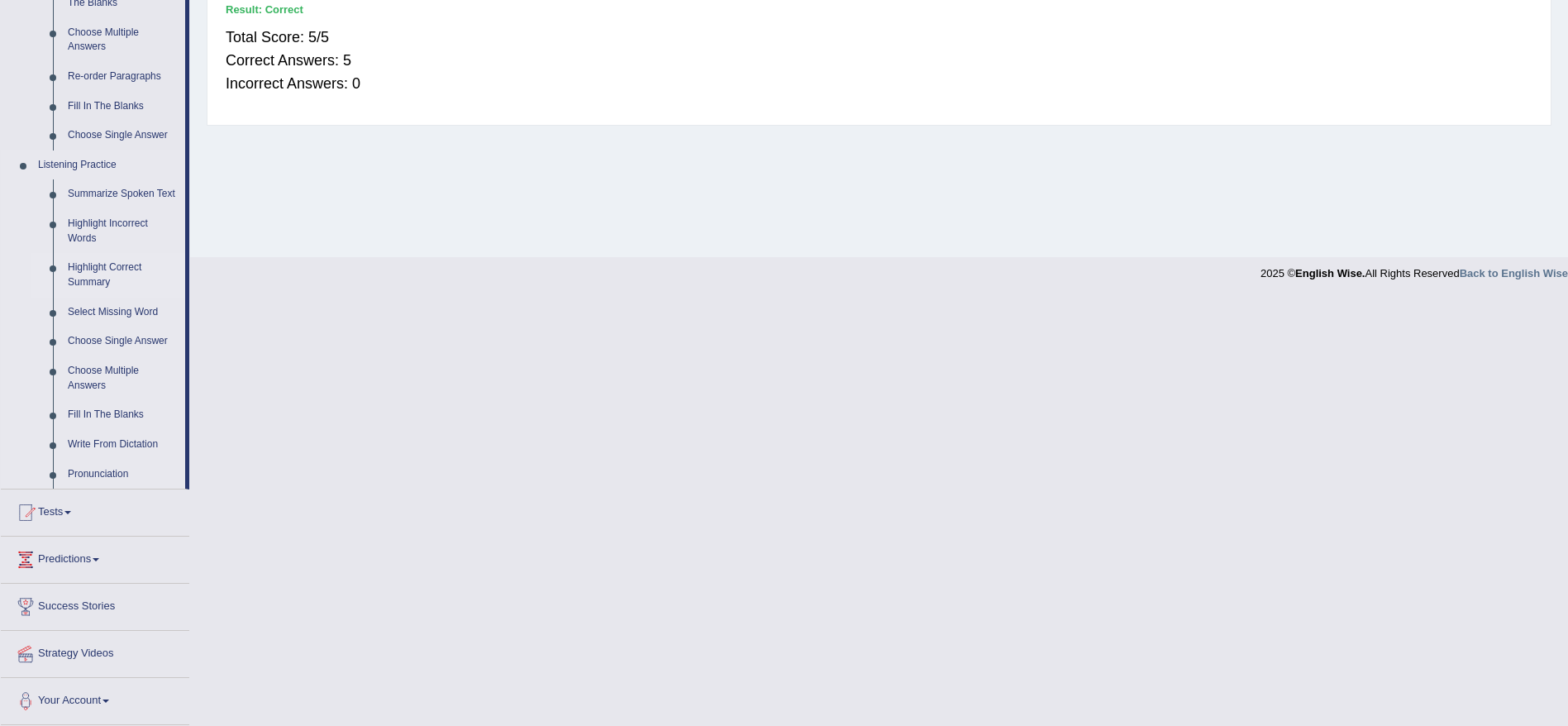
click at [106, 276] on link "Highlight Correct Summary" at bounding box center [123, 275] width 124 height 44
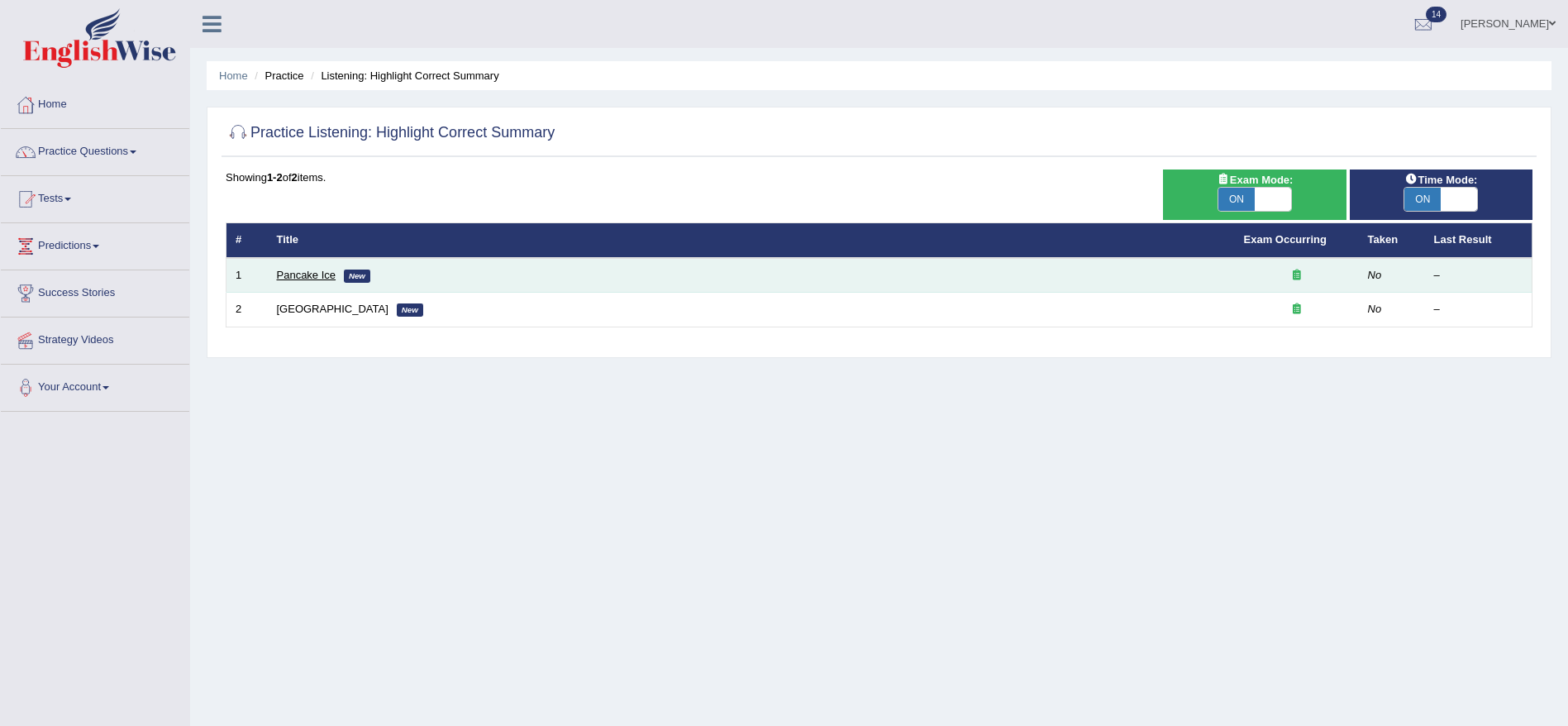
click at [308, 279] on link "Pancake Ice" at bounding box center [307, 275] width 60 height 13
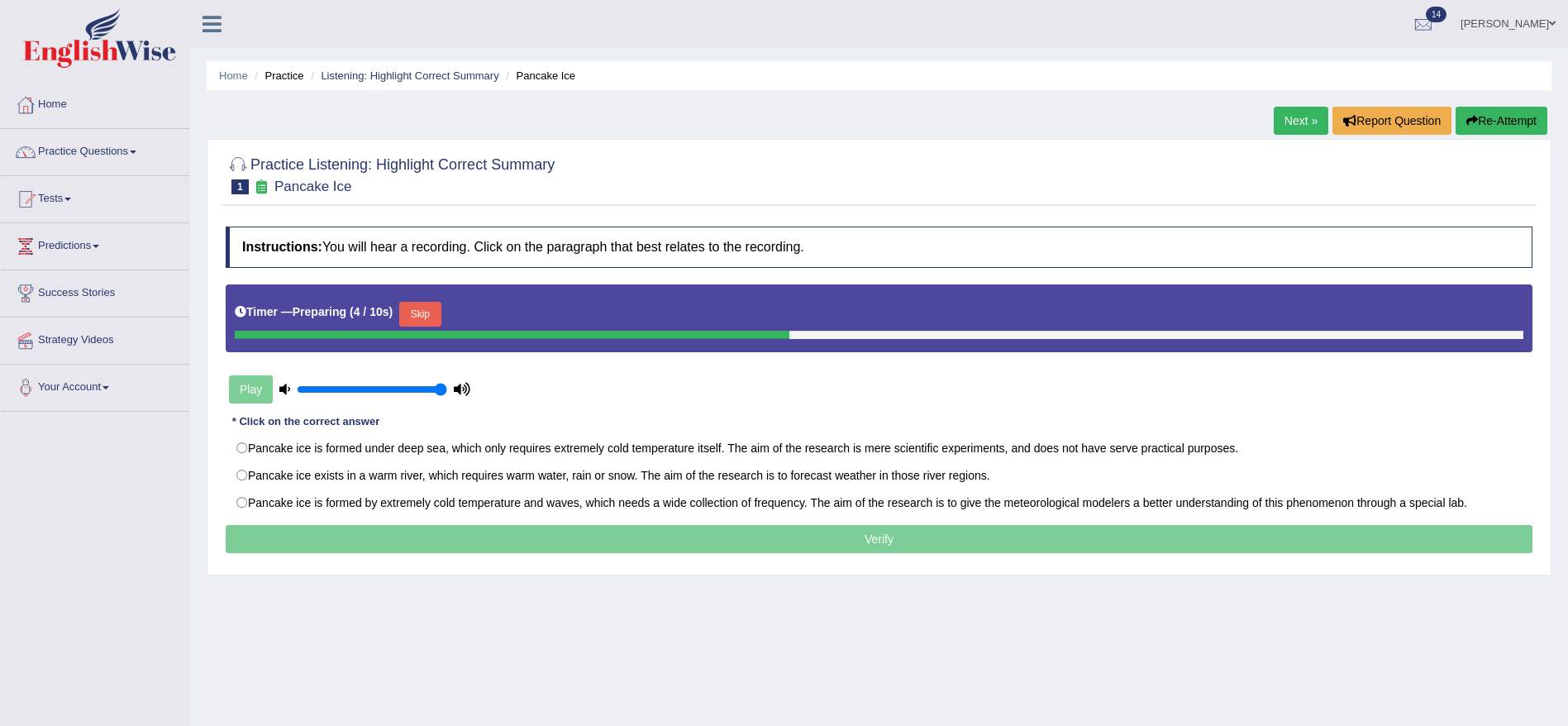
click at [414, 315] on button "Skip" at bounding box center [419, 314] width 41 height 25
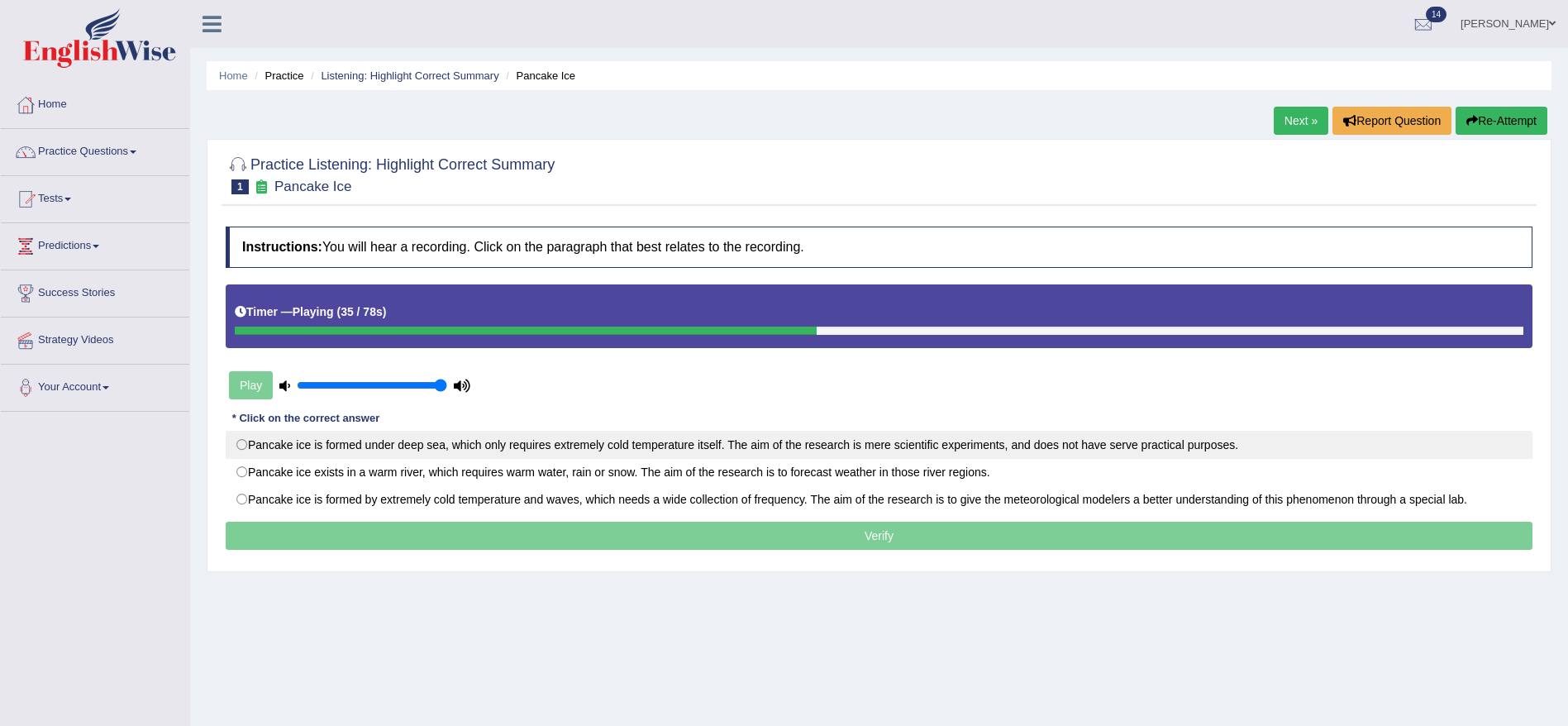
click at [903, 450] on label "Pancake ice is formed under deep sea, which only requires extremely cold temper…" at bounding box center [879, 444] width 1307 height 28
radio input "true"
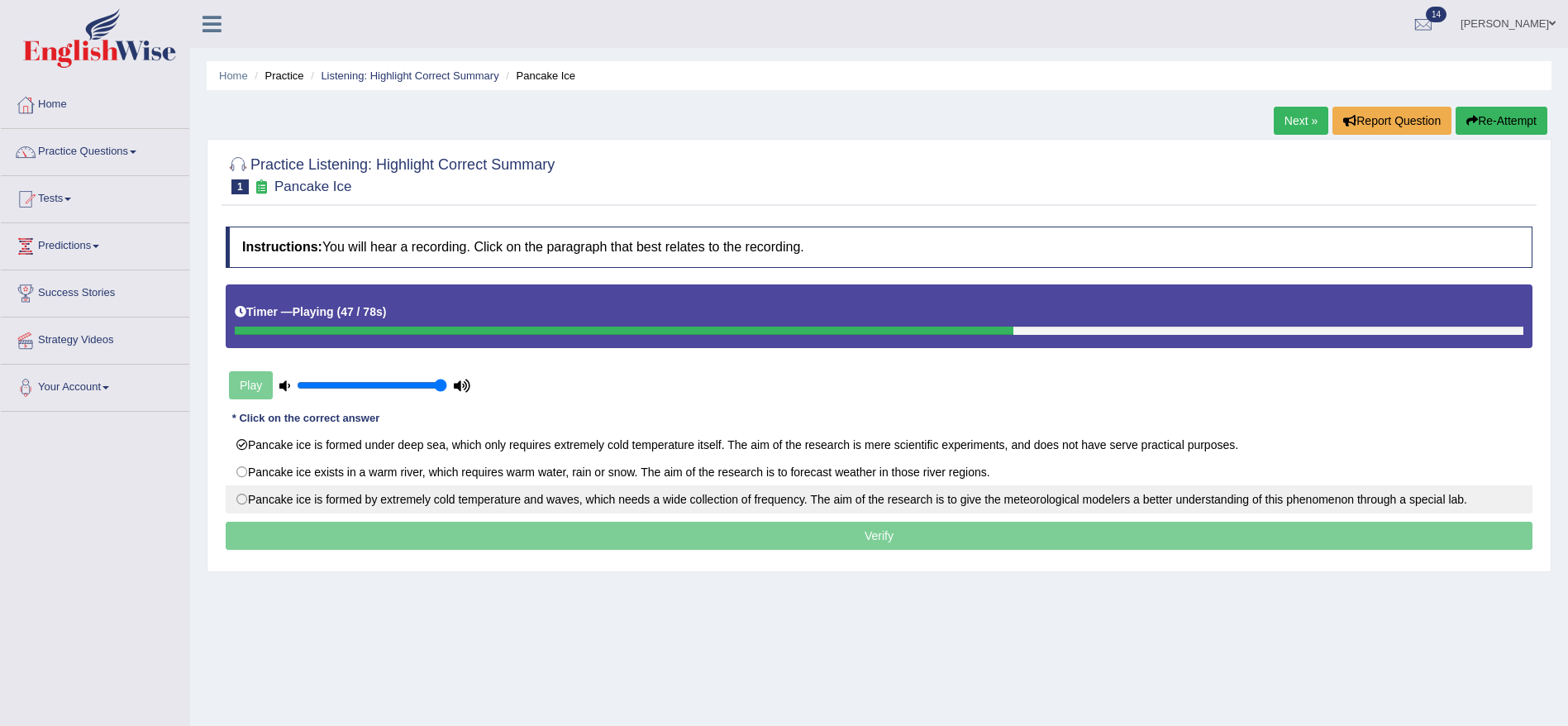
click at [1073, 496] on label "Pancake ice is formed by extremely cold temperature and waves, which needs a wi…" at bounding box center [879, 499] width 1307 height 28
radio input "true"
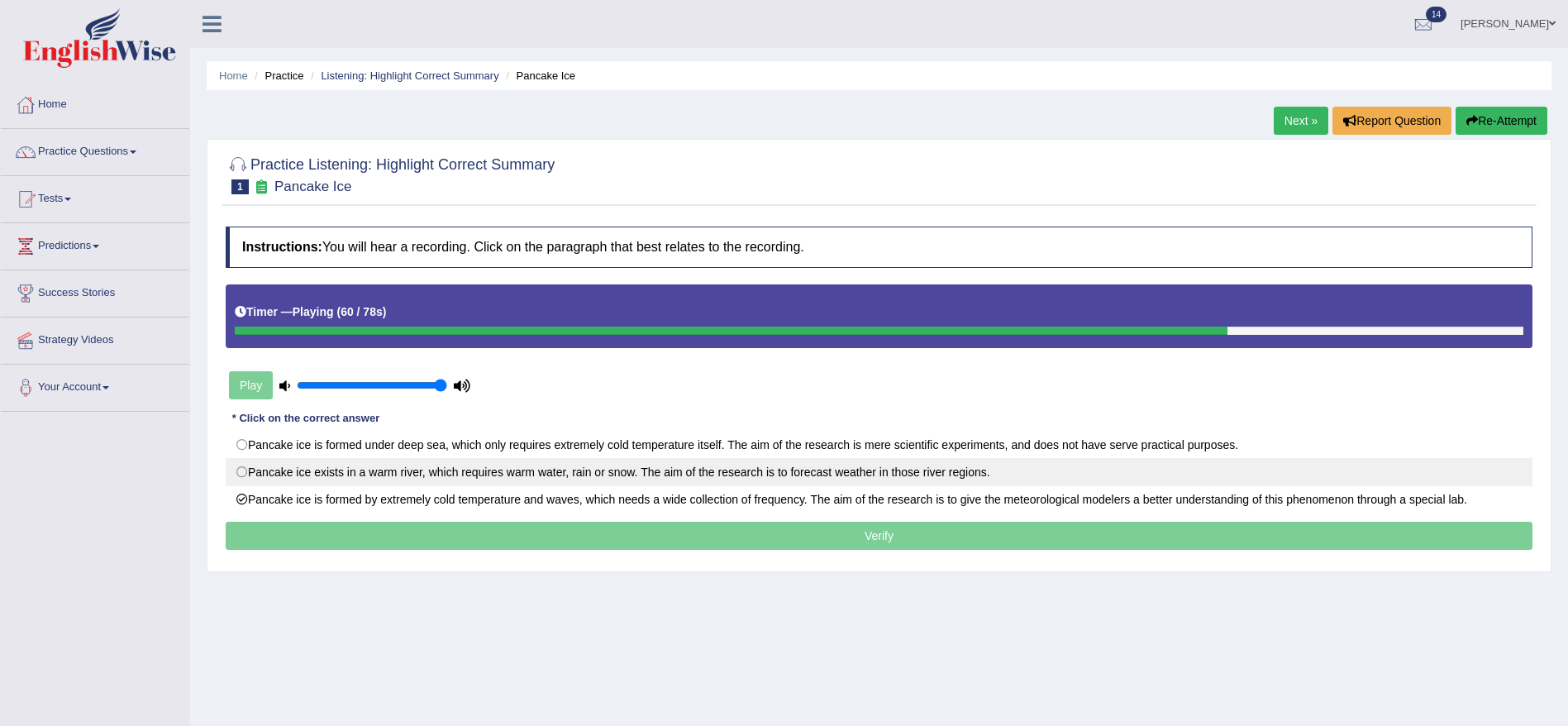
click at [815, 472] on label "Pancake ice exists in a warm river, which requires warm water, rain or snow. Th…" at bounding box center [879, 472] width 1307 height 28
radio input "true"
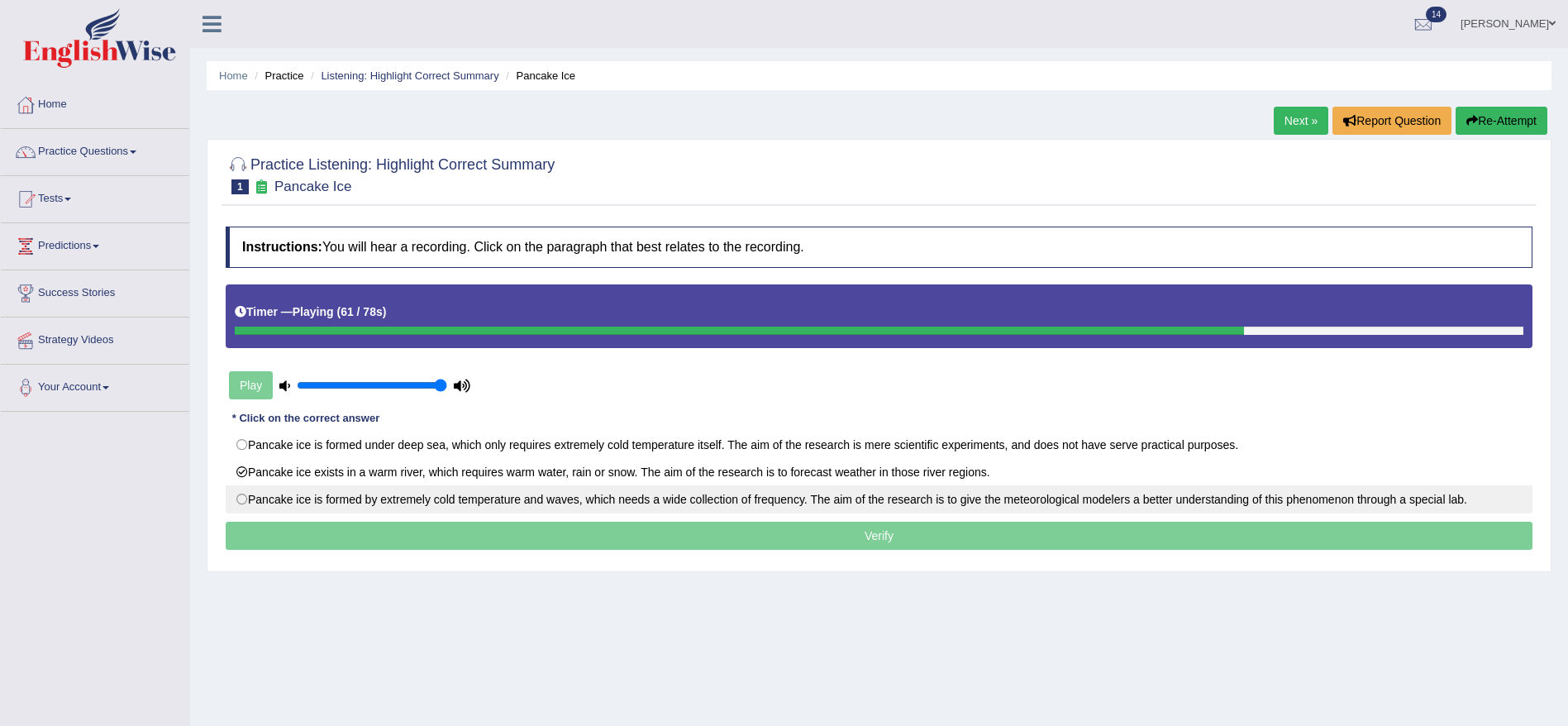
click at [820, 496] on label "Pancake ice is formed by extremely cold temperature and waves, which needs a wi…" at bounding box center [879, 499] width 1307 height 28
radio input "true"
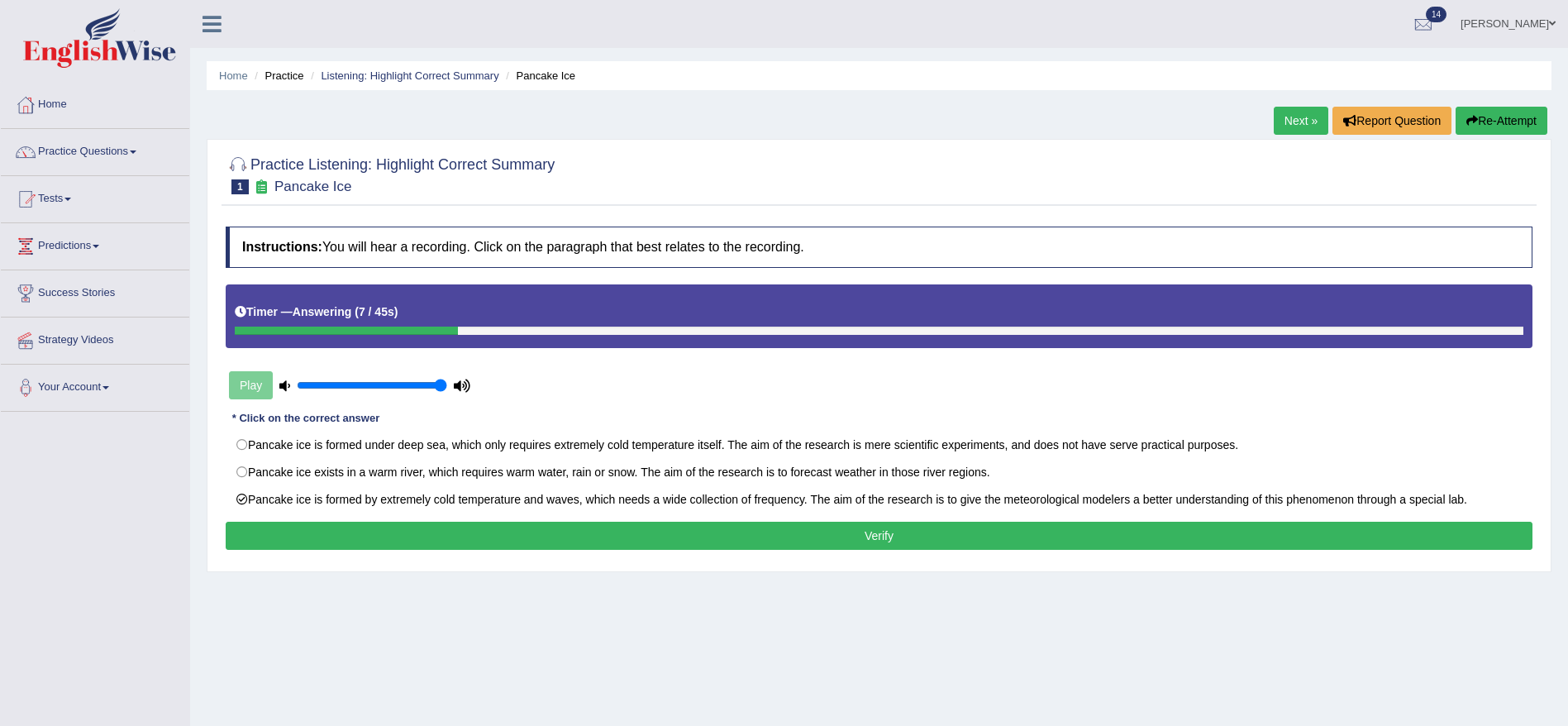
click at [768, 544] on button "Verify" at bounding box center [879, 536] width 1307 height 28
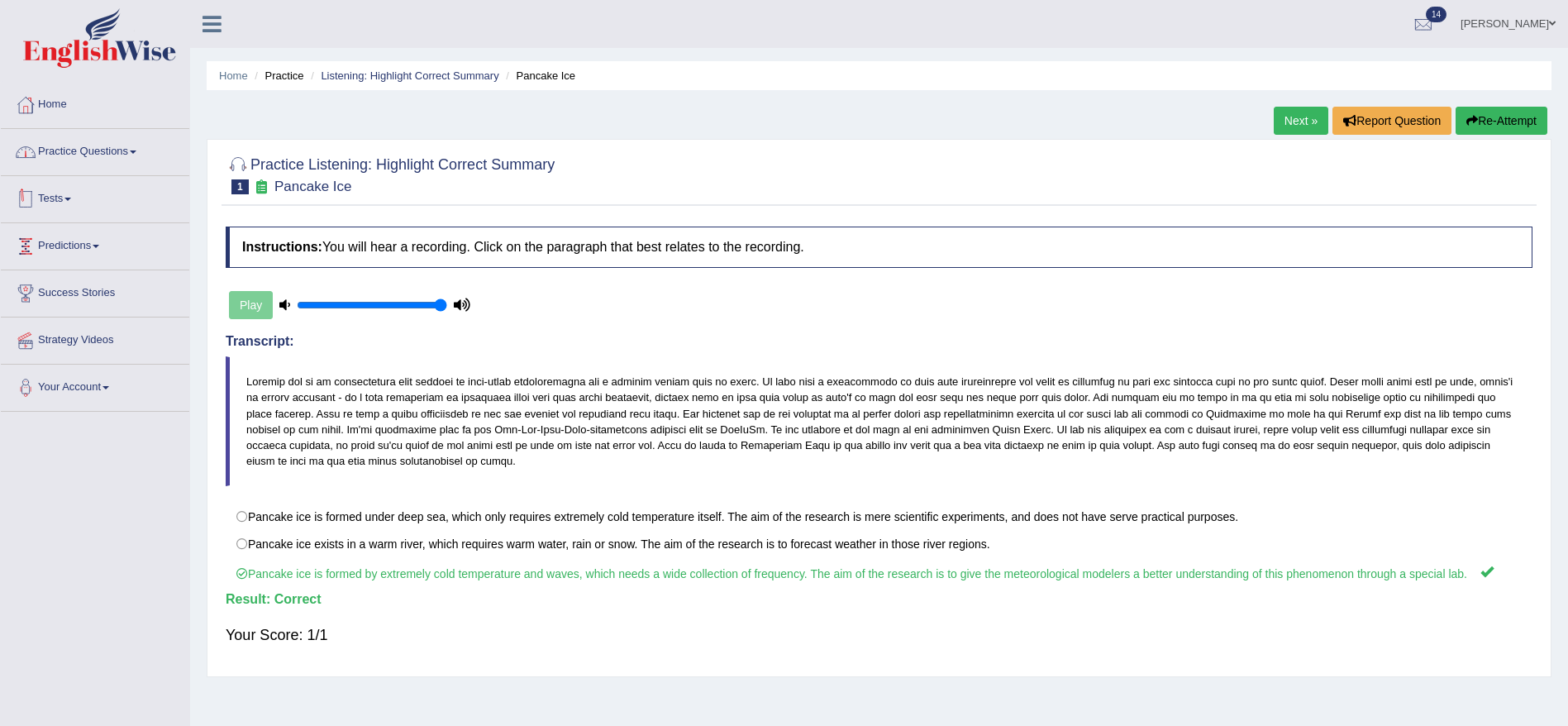
click at [82, 154] on link "Practice Questions" at bounding box center [95, 149] width 188 height 41
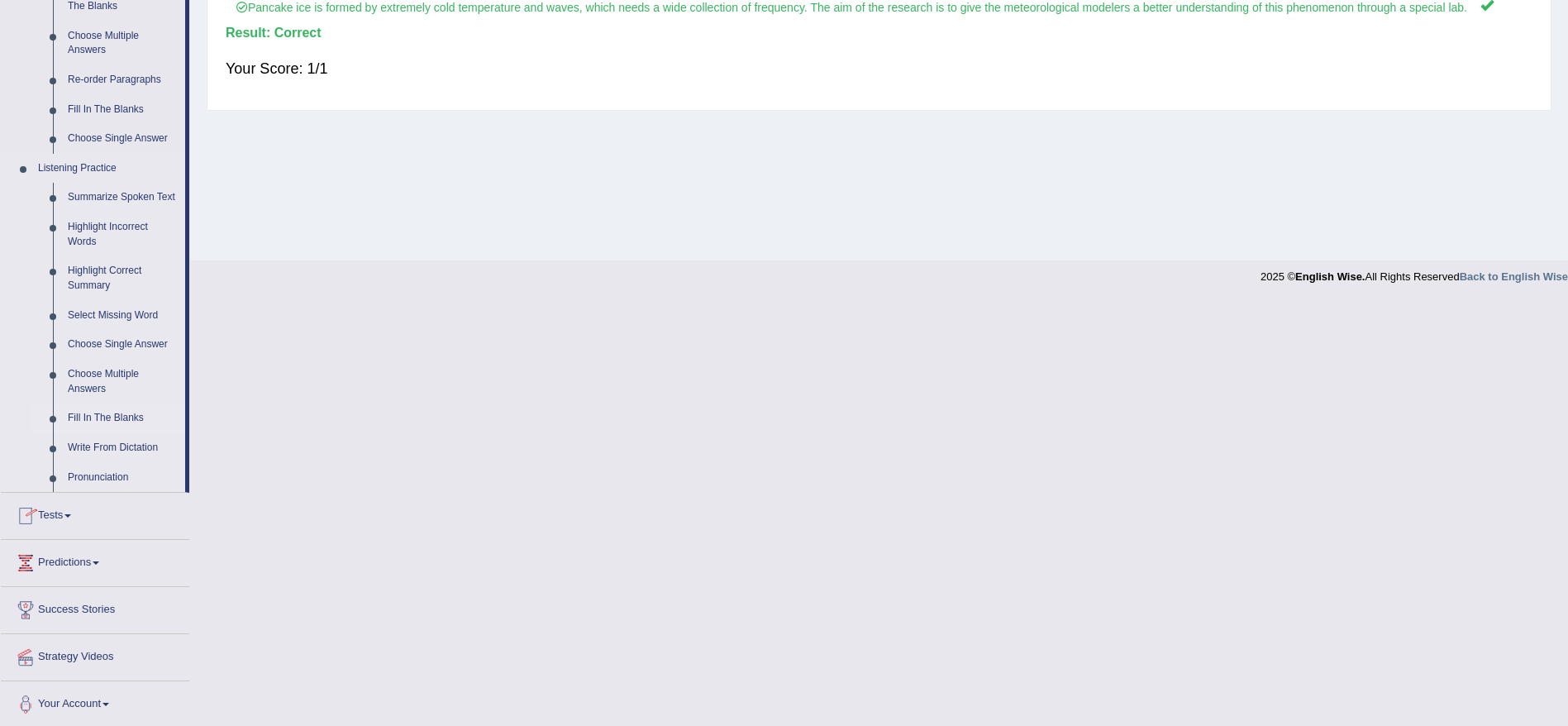
scroll to position [570, 0]
click at [91, 415] on link "Fill In The Blanks" at bounding box center [123, 415] width 124 height 30
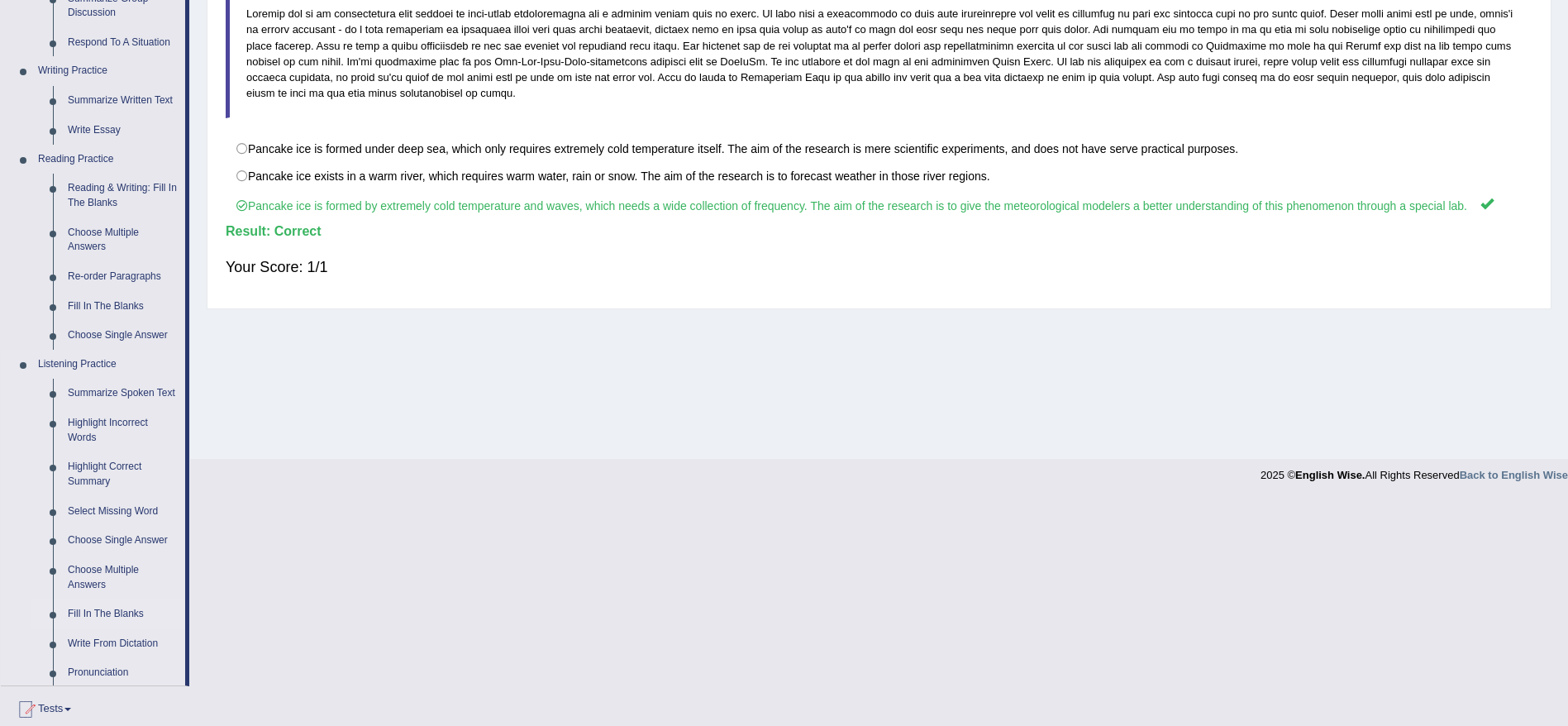
scroll to position [142, 0]
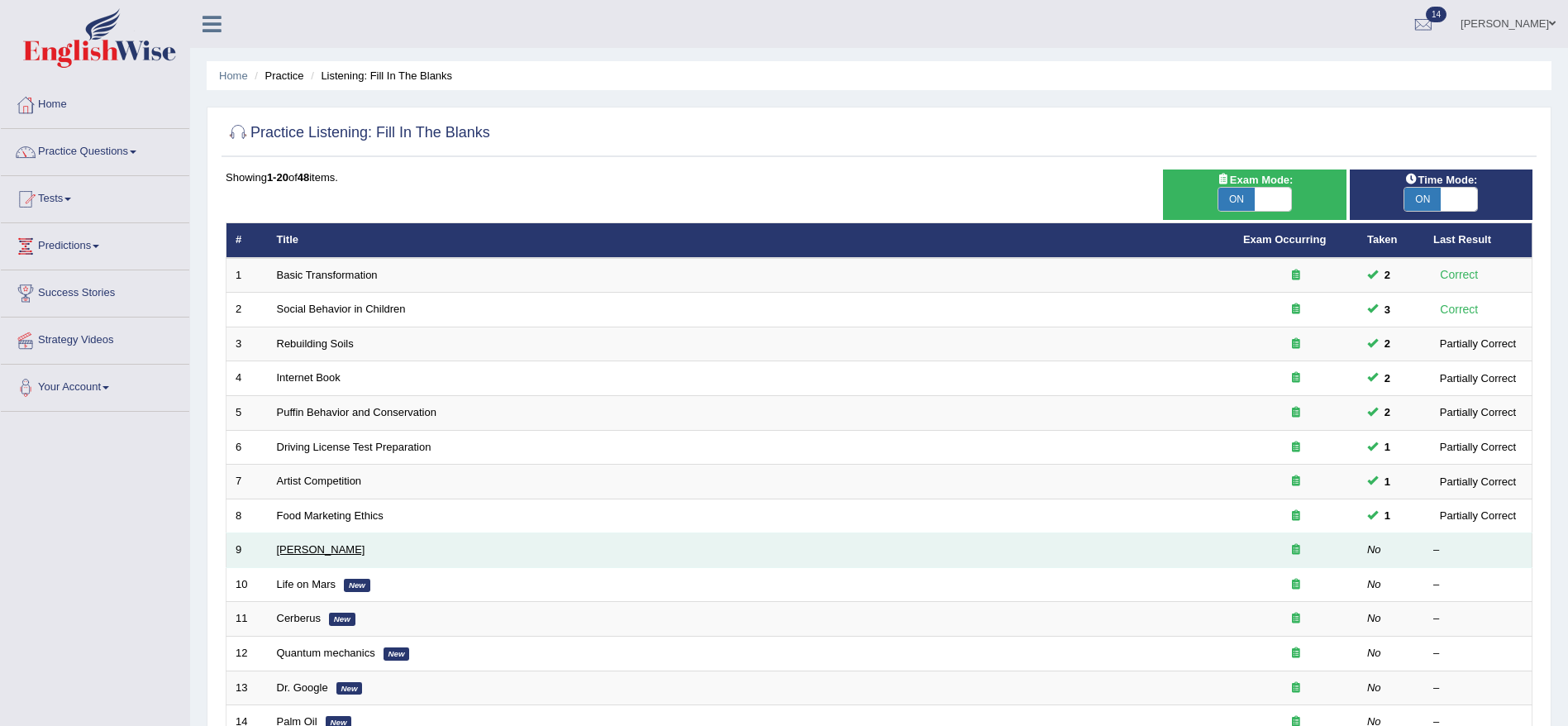
click at [290, 545] on link "[PERSON_NAME]" at bounding box center [321, 549] width 89 height 13
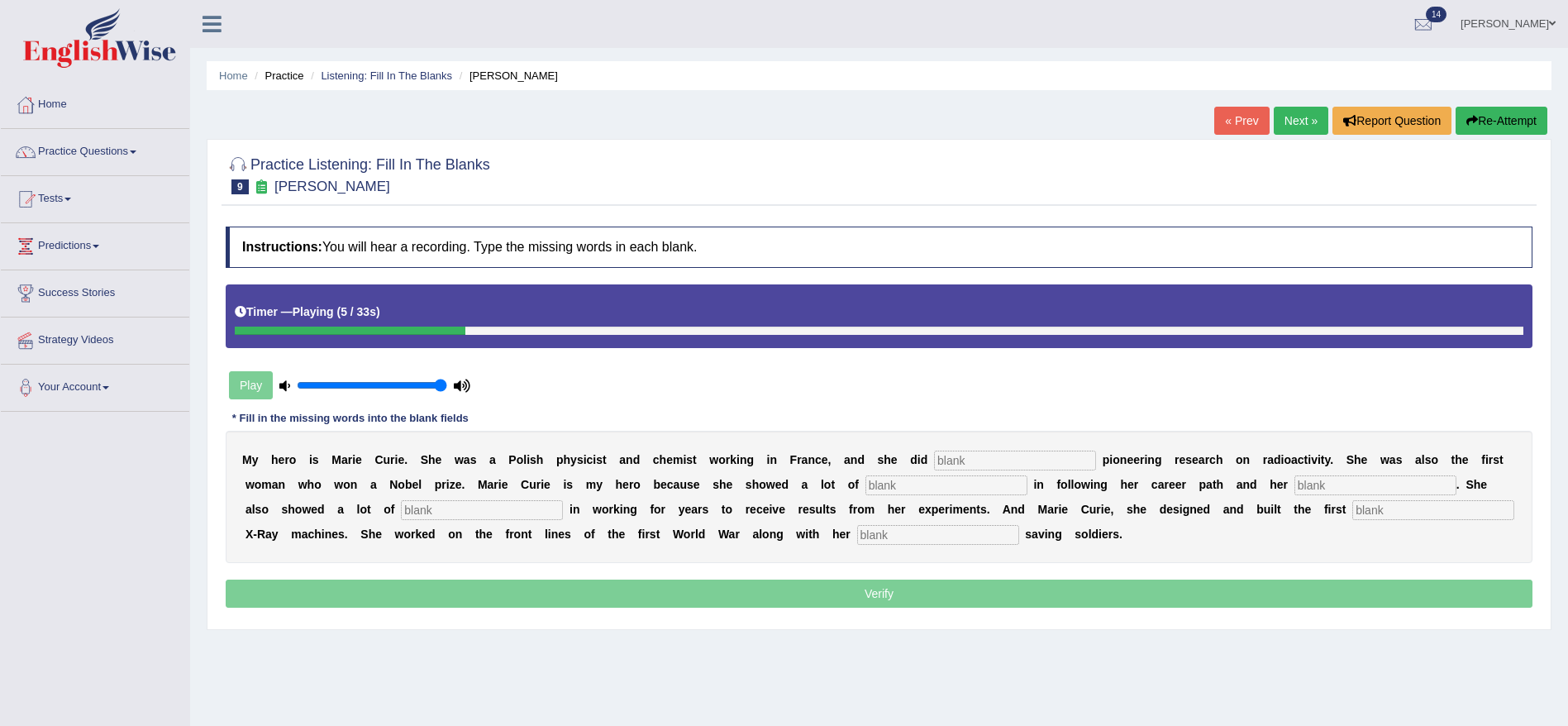
click at [977, 460] on input "text" at bounding box center [1015, 460] width 162 height 20
type input "condut"
click at [901, 492] on input "text" at bounding box center [946, 485] width 162 height 20
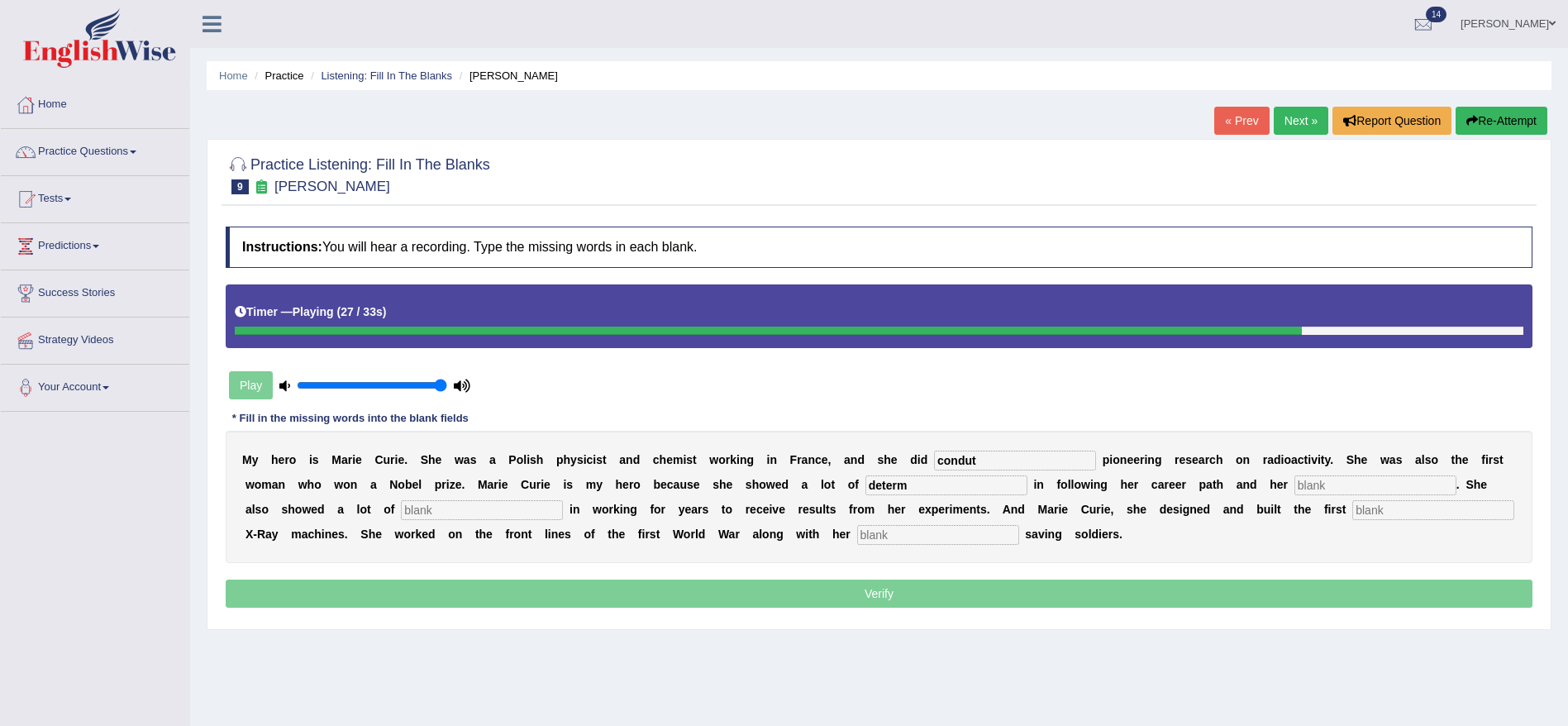
type input "determ"
click at [1491, 125] on button "Re-Attempt" at bounding box center [1502, 120] width 92 height 28
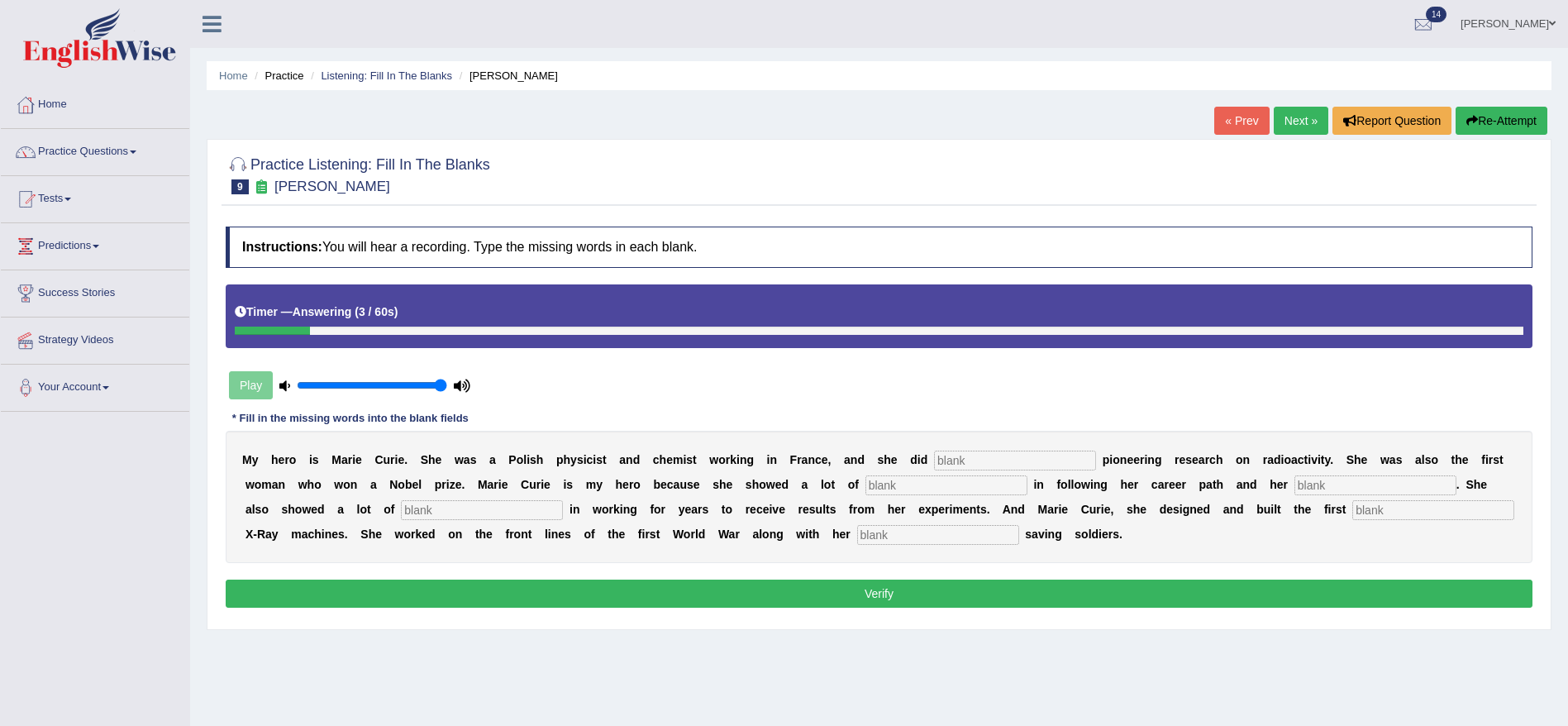
click at [998, 461] on input "text" at bounding box center [1015, 460] width 162 height 20
type input "Conducted"
type input "determination"
type input "passion"
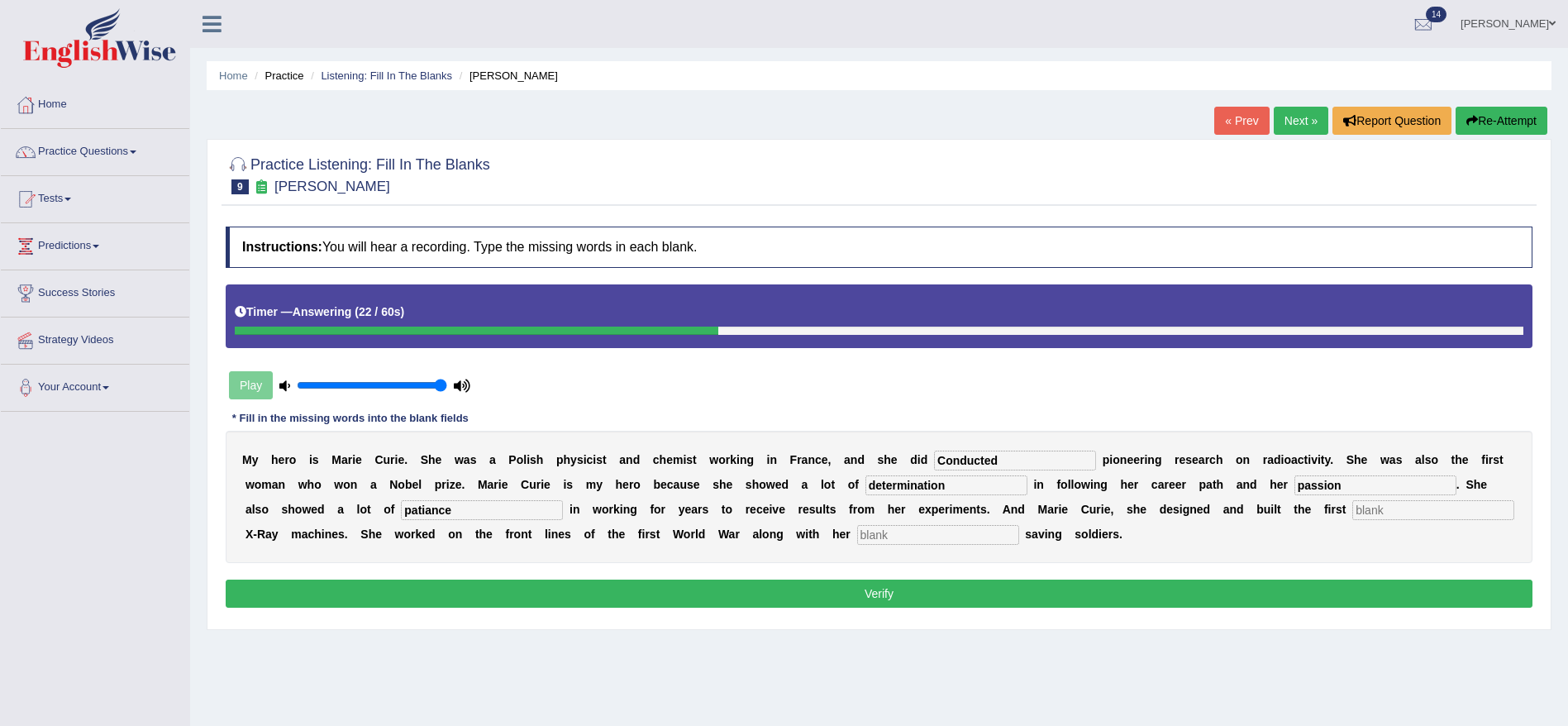
type input "patiance"
type input "mobile"
type input "daughter"
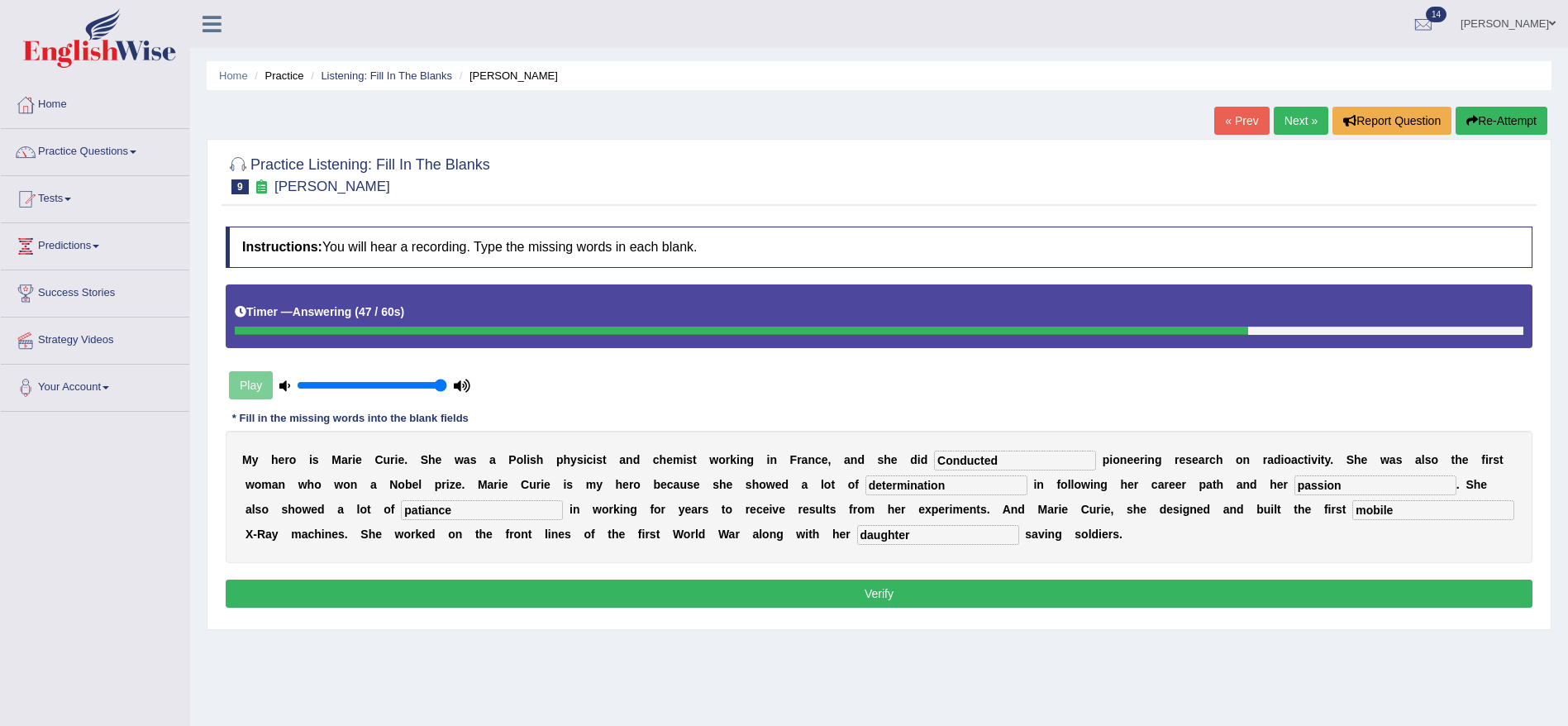
click at [432, 511] on input "patiance" at bounding box center [482, 510] width 162 height 20
type input "patience"
click at [882, 591] on button "Verify" at bounding box center [879, 594] width 1307 height 28
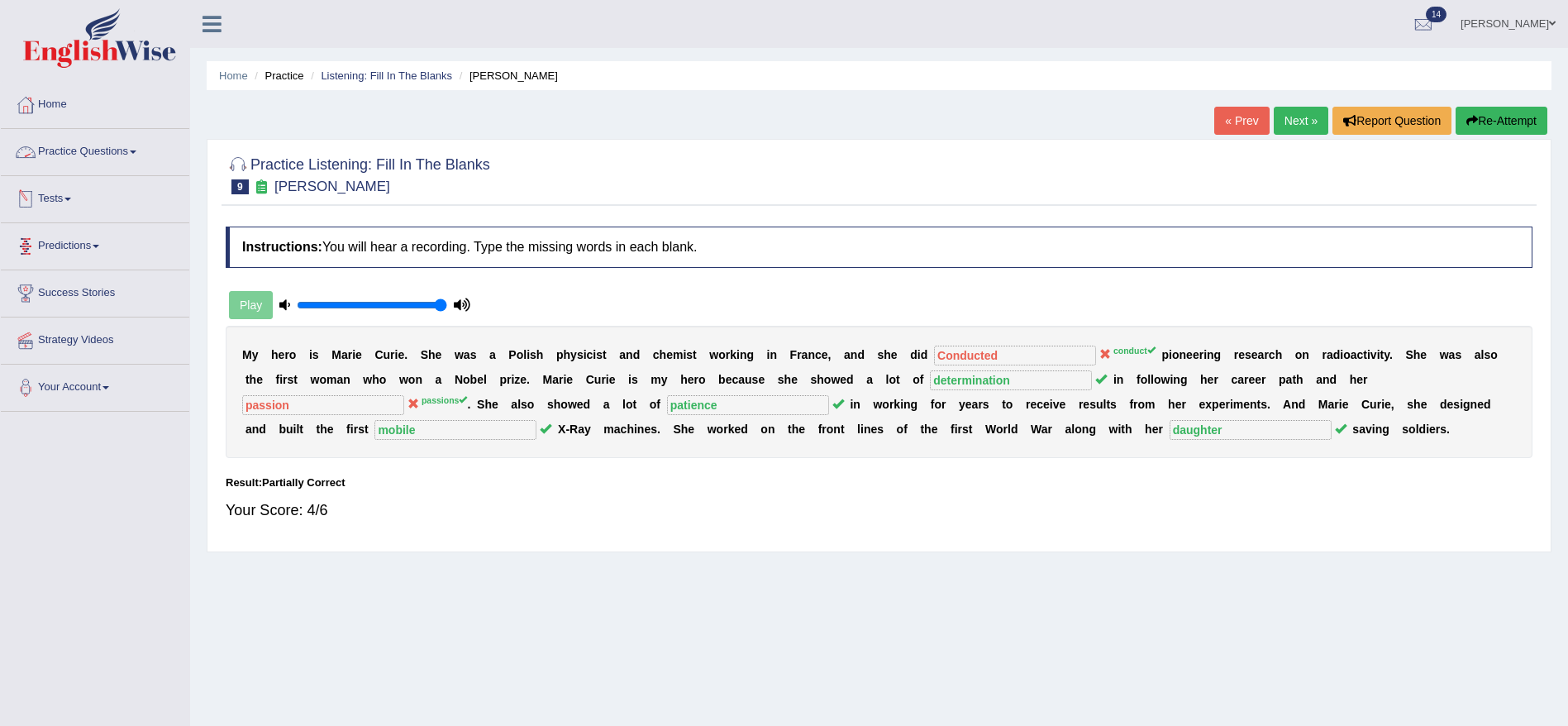
click at [86, 137] on link "Practice Questions" at bounding box center [95, 149] width 188 height 41
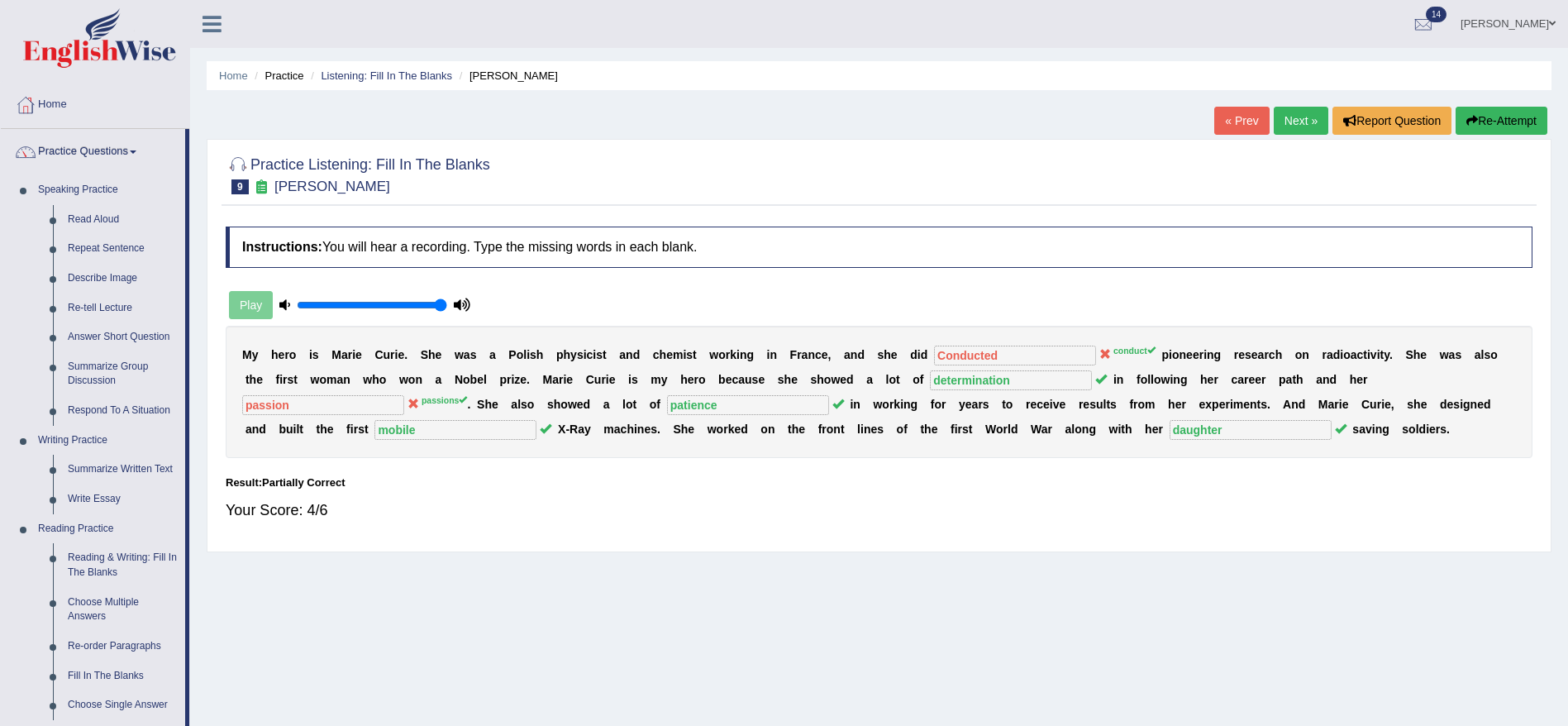
drag, startPoint x: 189, startPoint y: 327, endPoint x: 196, endPoint y: 471, distance: 144.2
click at [196, 471] on div "Toggle navigation Home Practice Questions Speaking Practice Read Aloud Repeat S…" at bounding box center [784, 430] width 1568 height 860
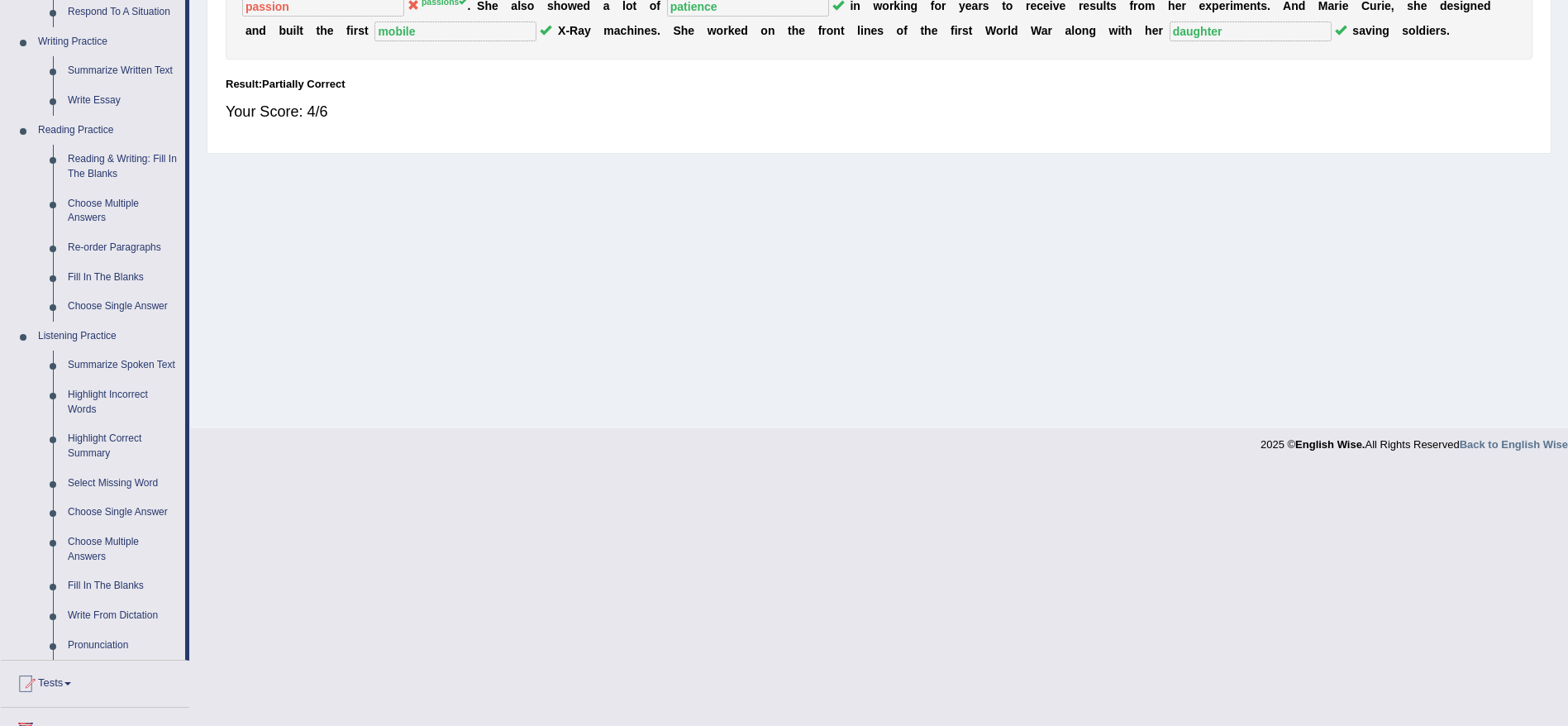
scroll to position [400, 0]
click at [156, 484] on link "Select Missing Word" at bounding box center [123, 482] width 124 height 30
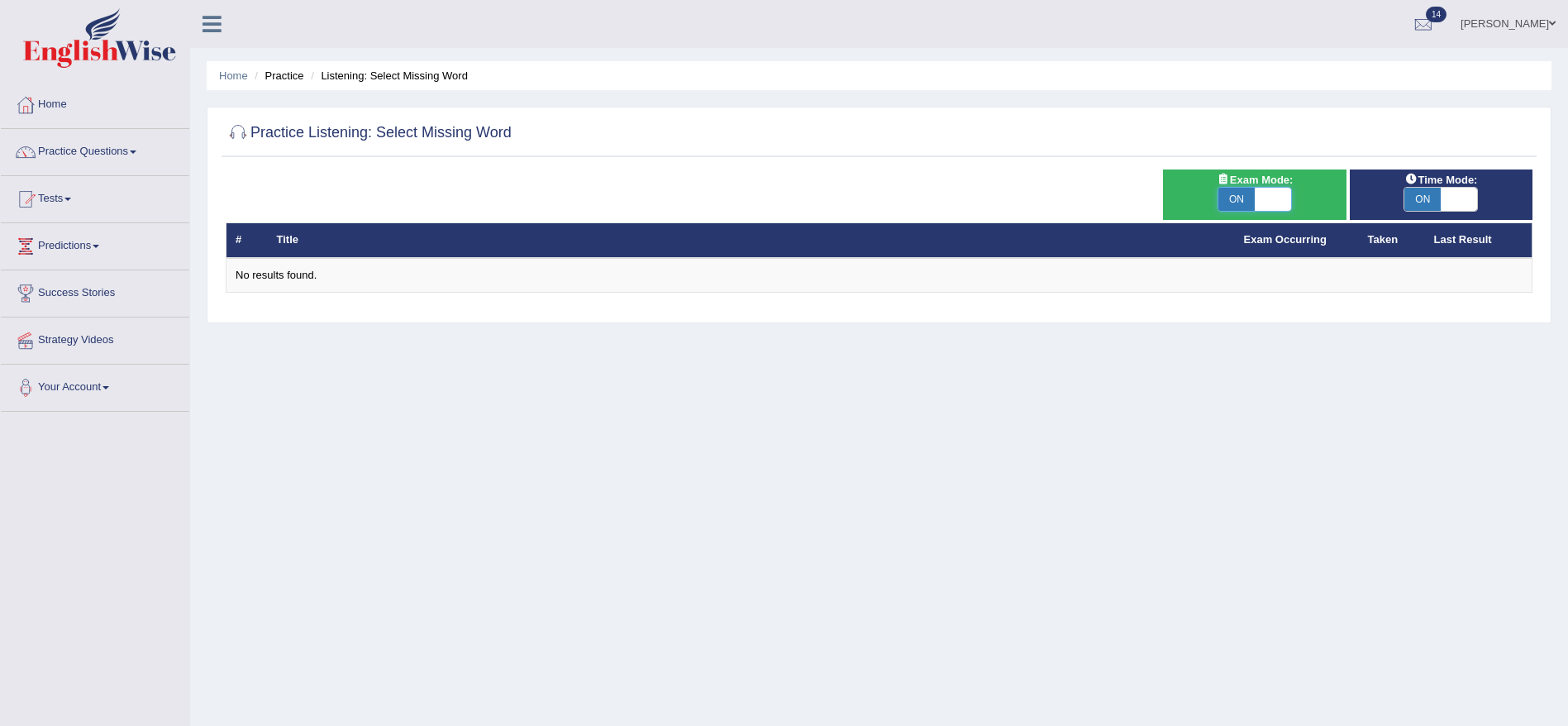
click at [1261, 206] on span at bounding box center [1273, 199] width 37 height 23
checkbox input "false"
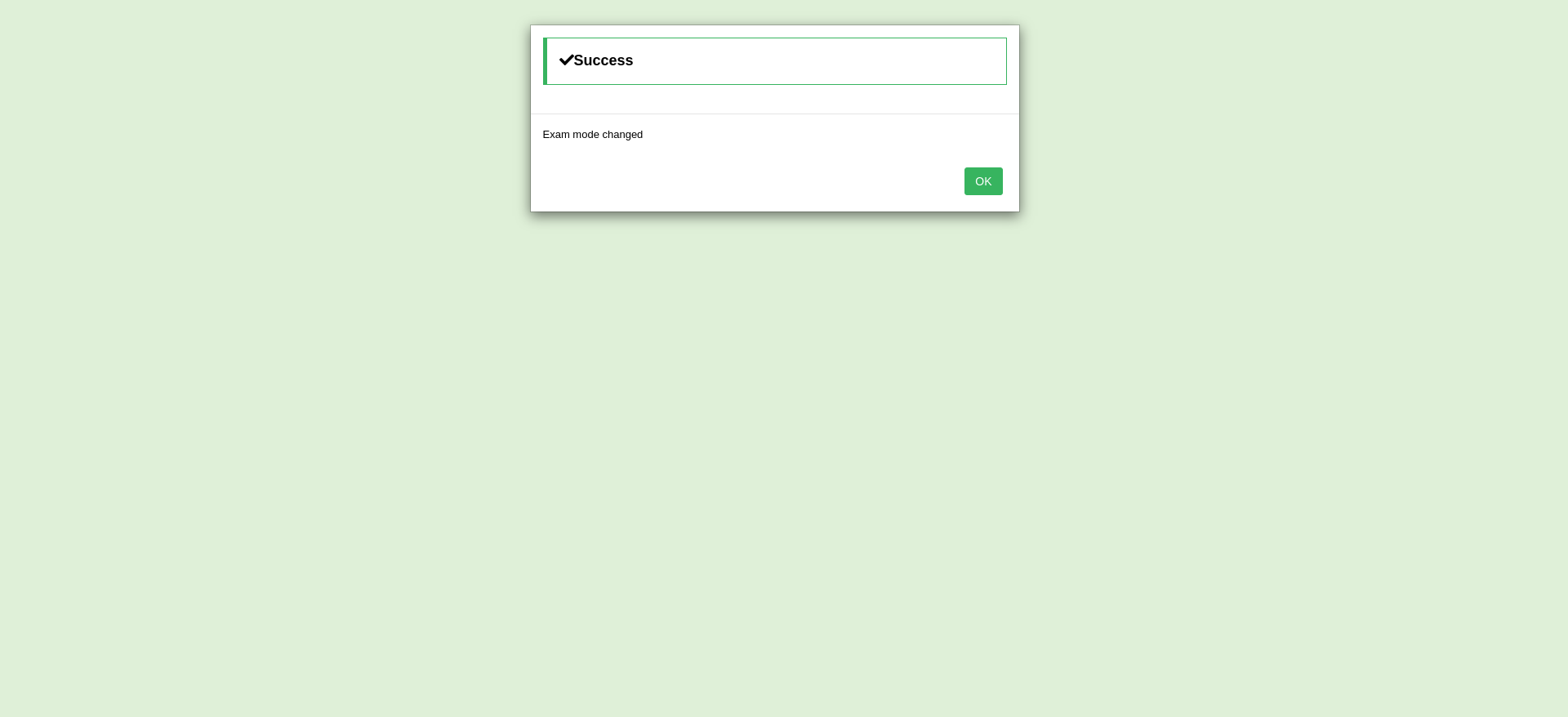
click at [980, 192] on button "OK" at bounding box center [983, 181] width 38 height 28
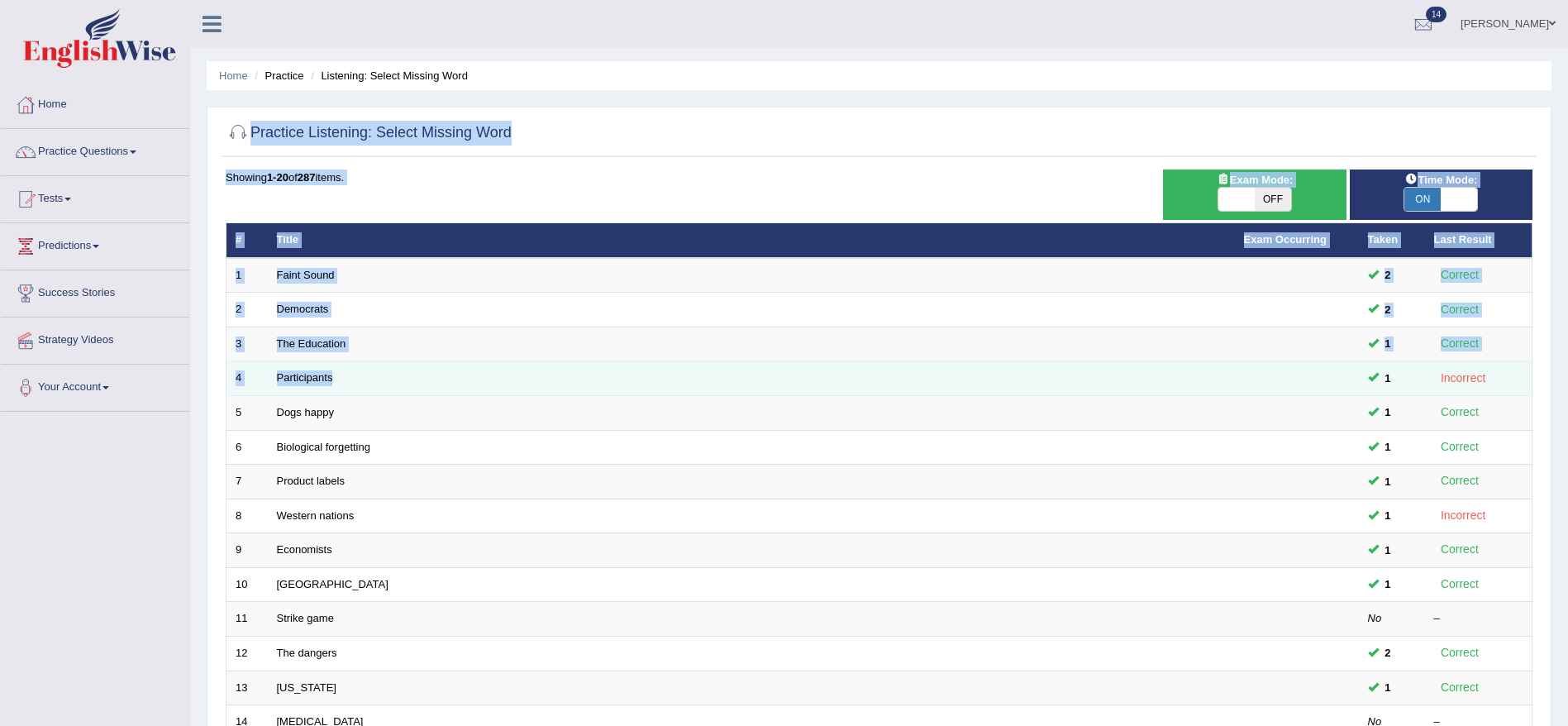
drag, startPoint x: 1285, startPoint y: 77, endPoint x: 1266, endPoint y: 369, distance: 292.6
click at [1266, 369] on div "Home Practice Listening: Select Missing Word Practice Listening: Select Missing…" at bounding box center [879, 526] width 1378 height 1054
click at [1266, 369] on td at bounding box center [1297, 379] width 124 height 35
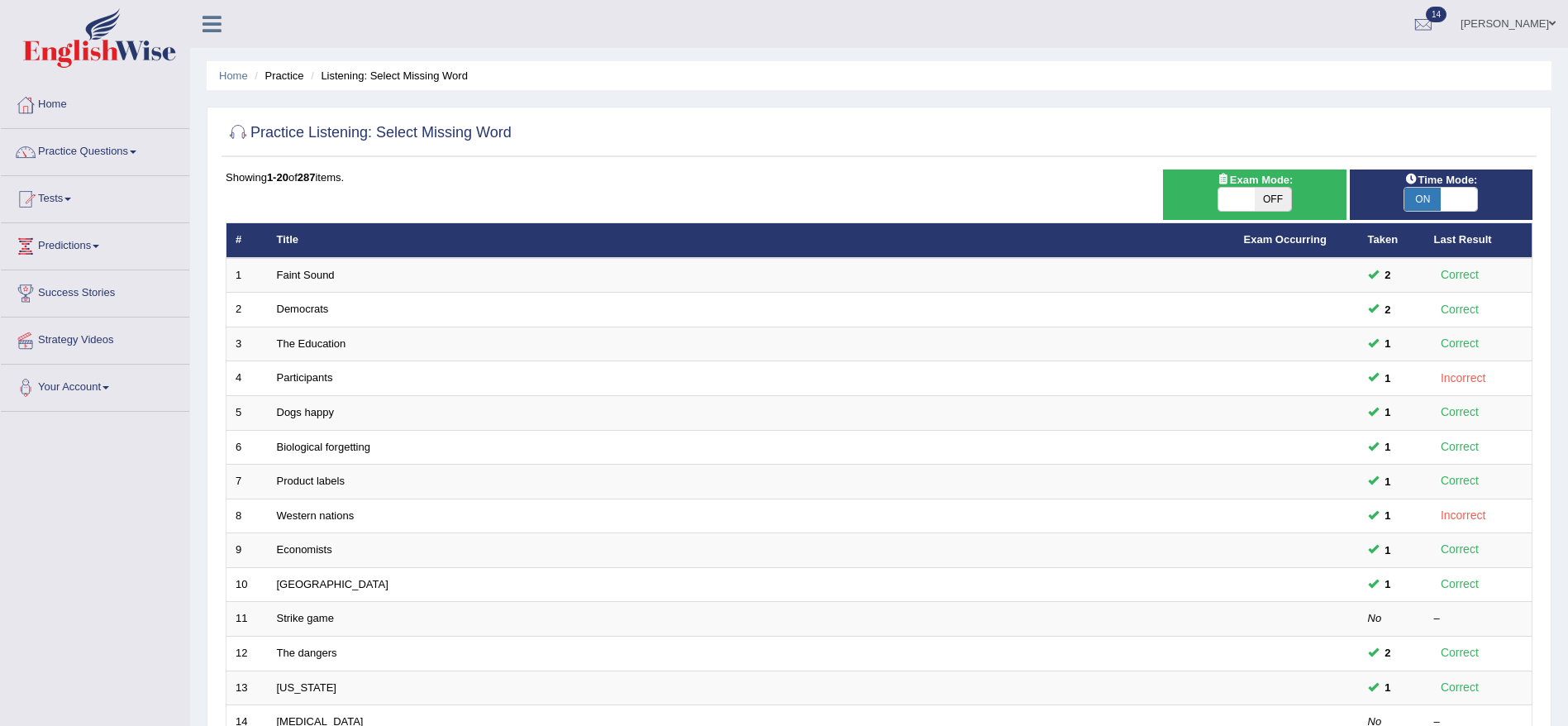
scroll to position [100, 0]
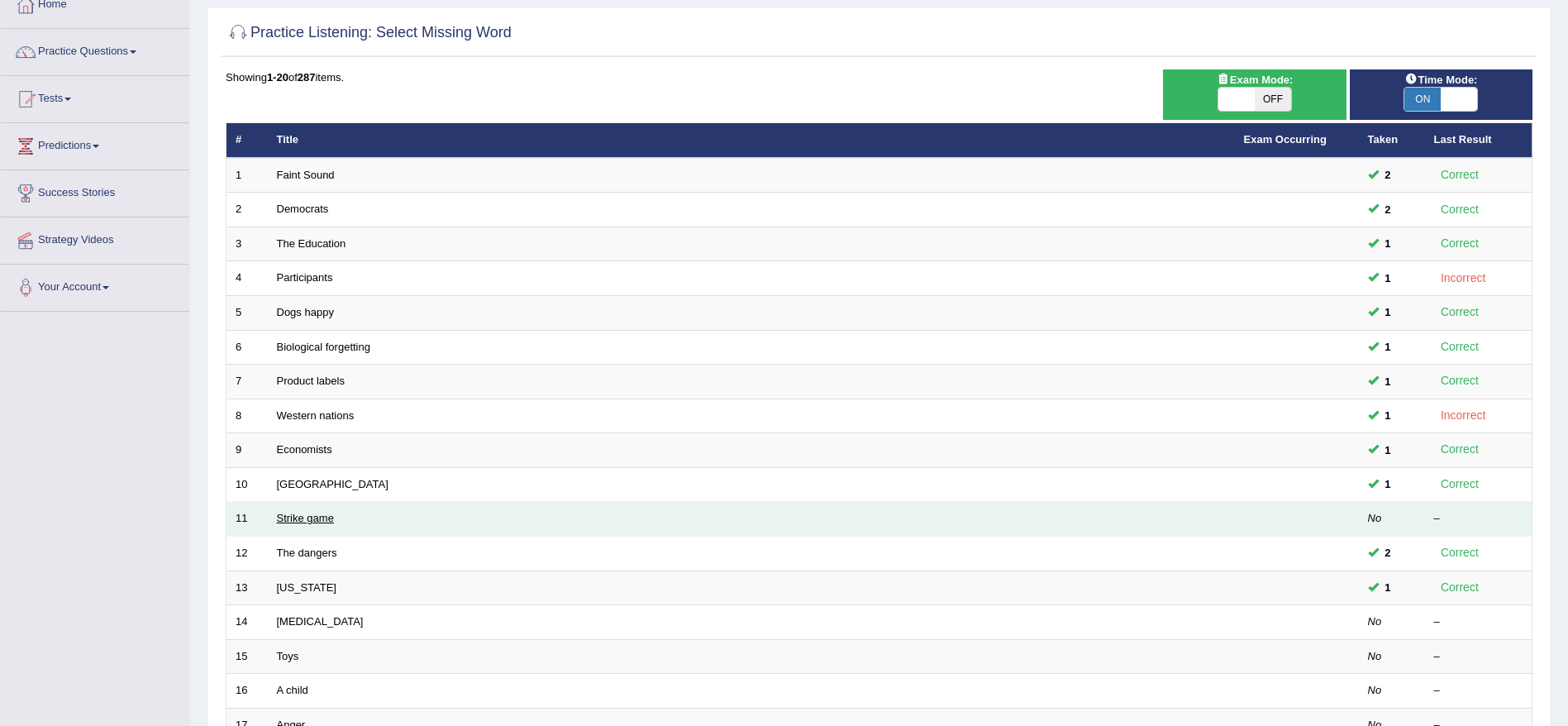
click at [298, 522] on link "Strike game" at bounding box center [305, 518] width 57 height 13
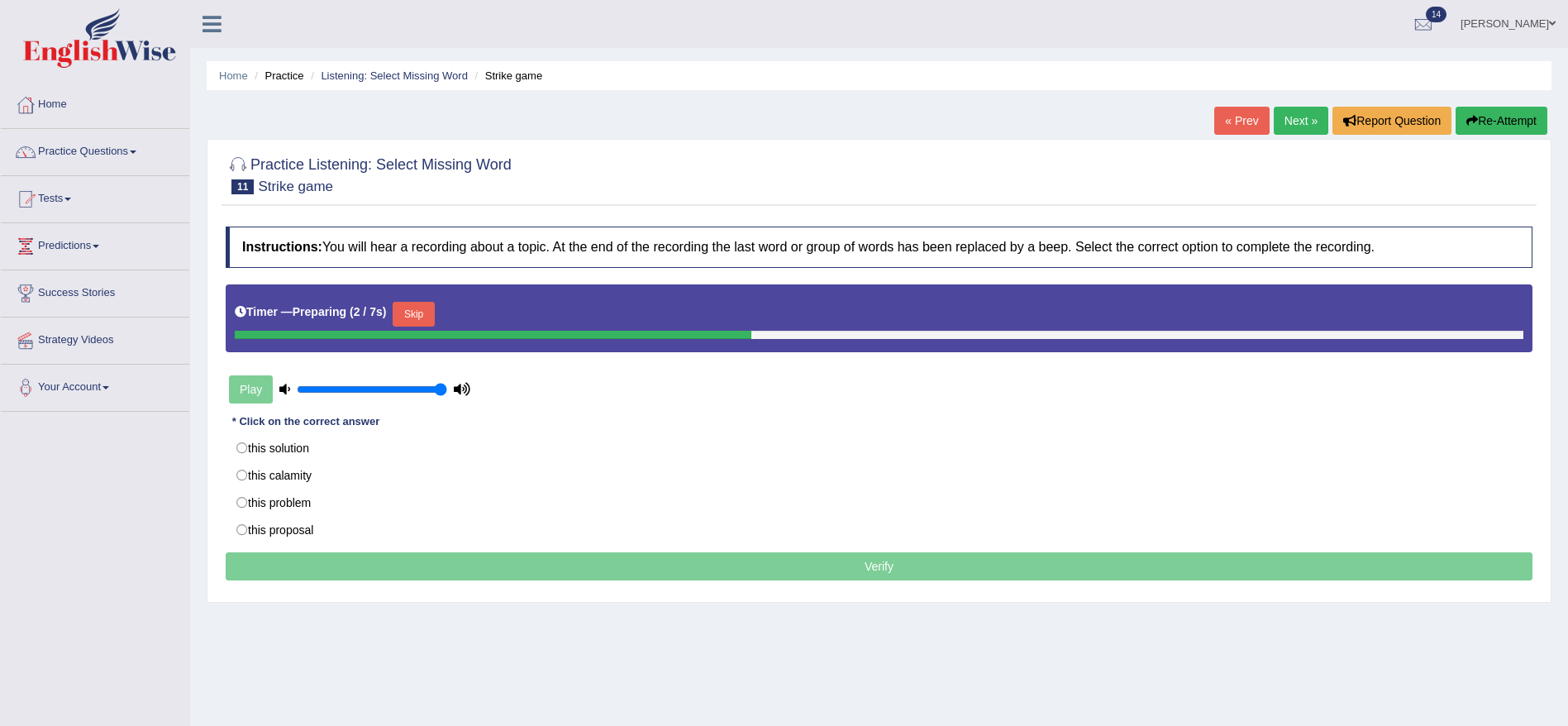
click at [413, 306] on button "Skip" at bounding box center [414, 314] width 41 height 25
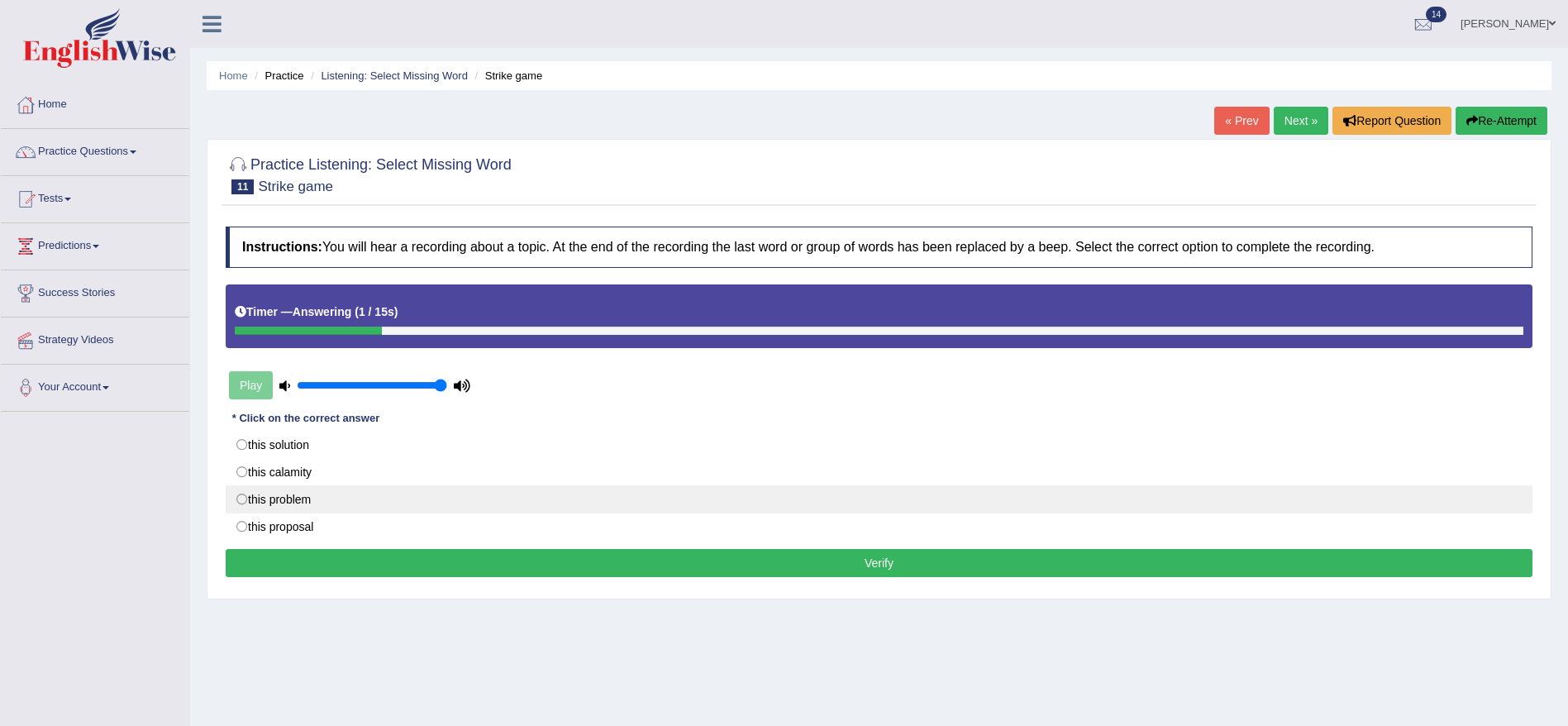
click at [278, 503] on label "this problem" at bounding box center [879, 499] width 1307 height 28
radio input "true"
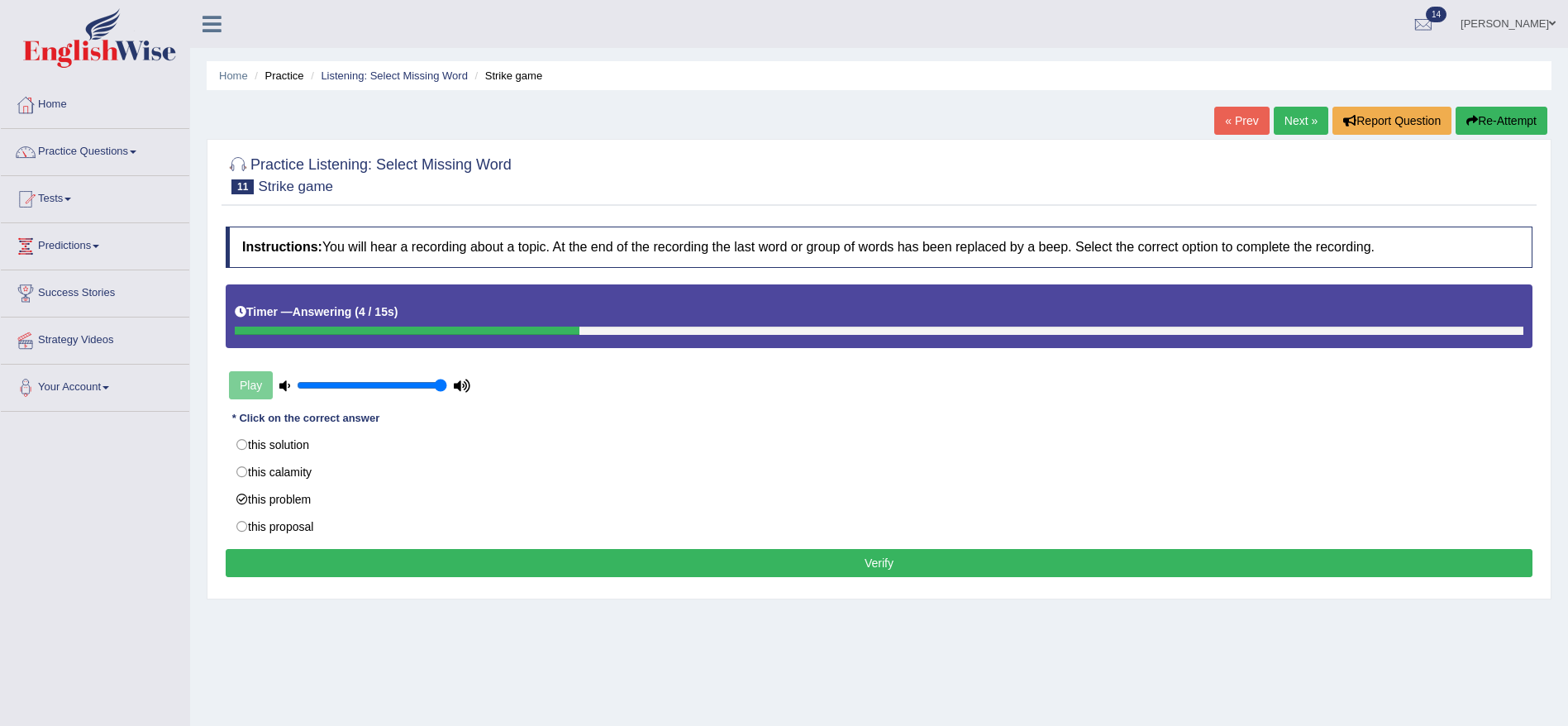
click at [431, 570] on button "Verify" at bounding box center [879, 563] width 1307 height 28
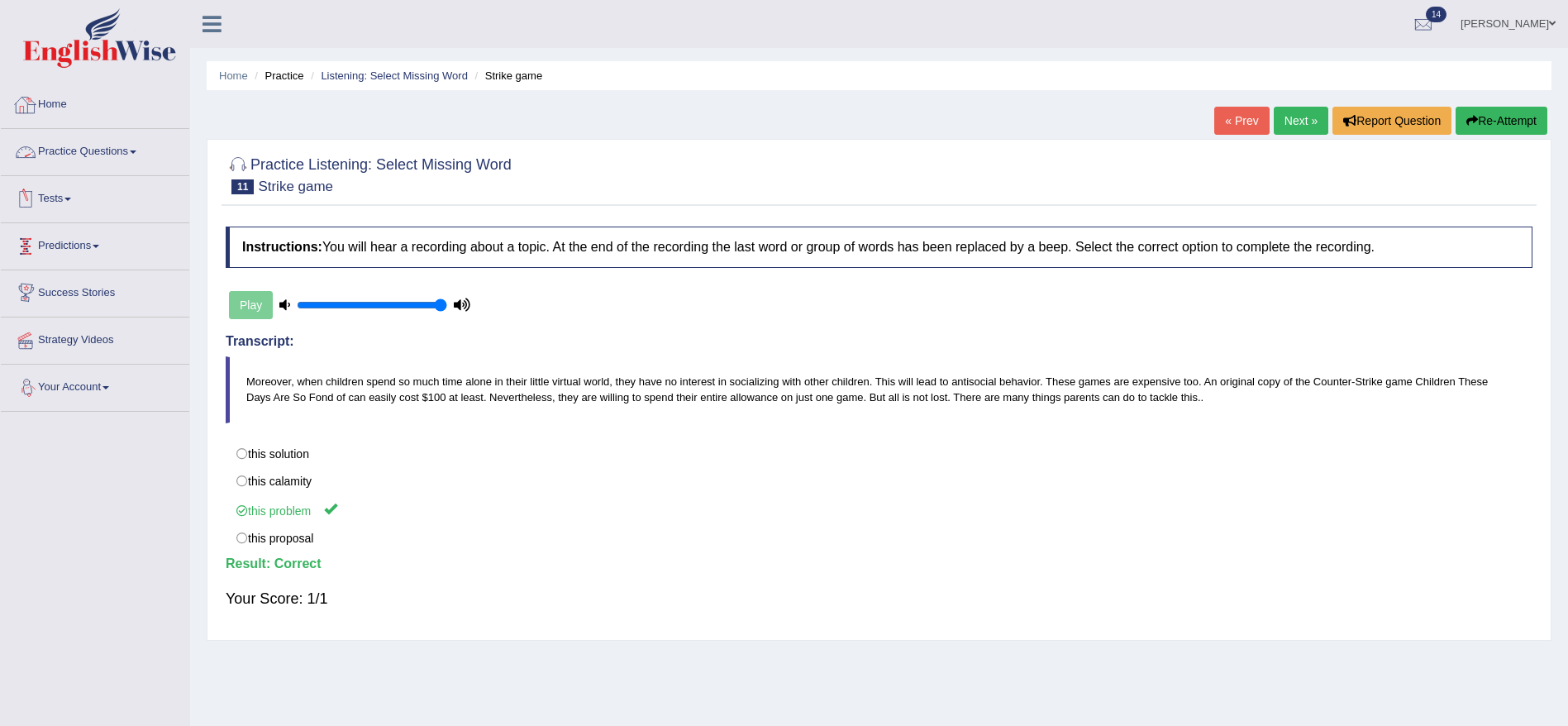
click at [78, 150] on link "Practice Questions" at bounding box center [95, 149] width 188 height 41
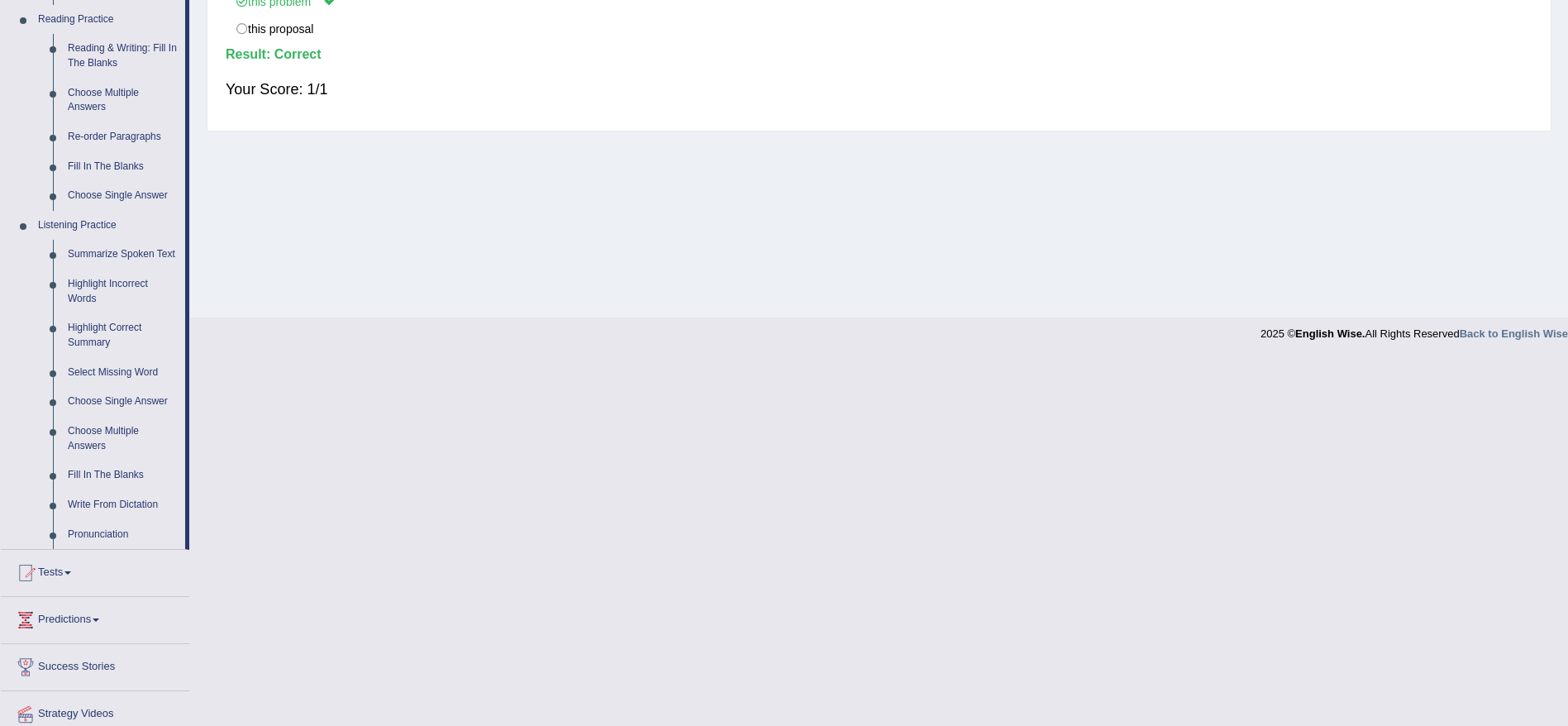
scroll to position [502, 0]
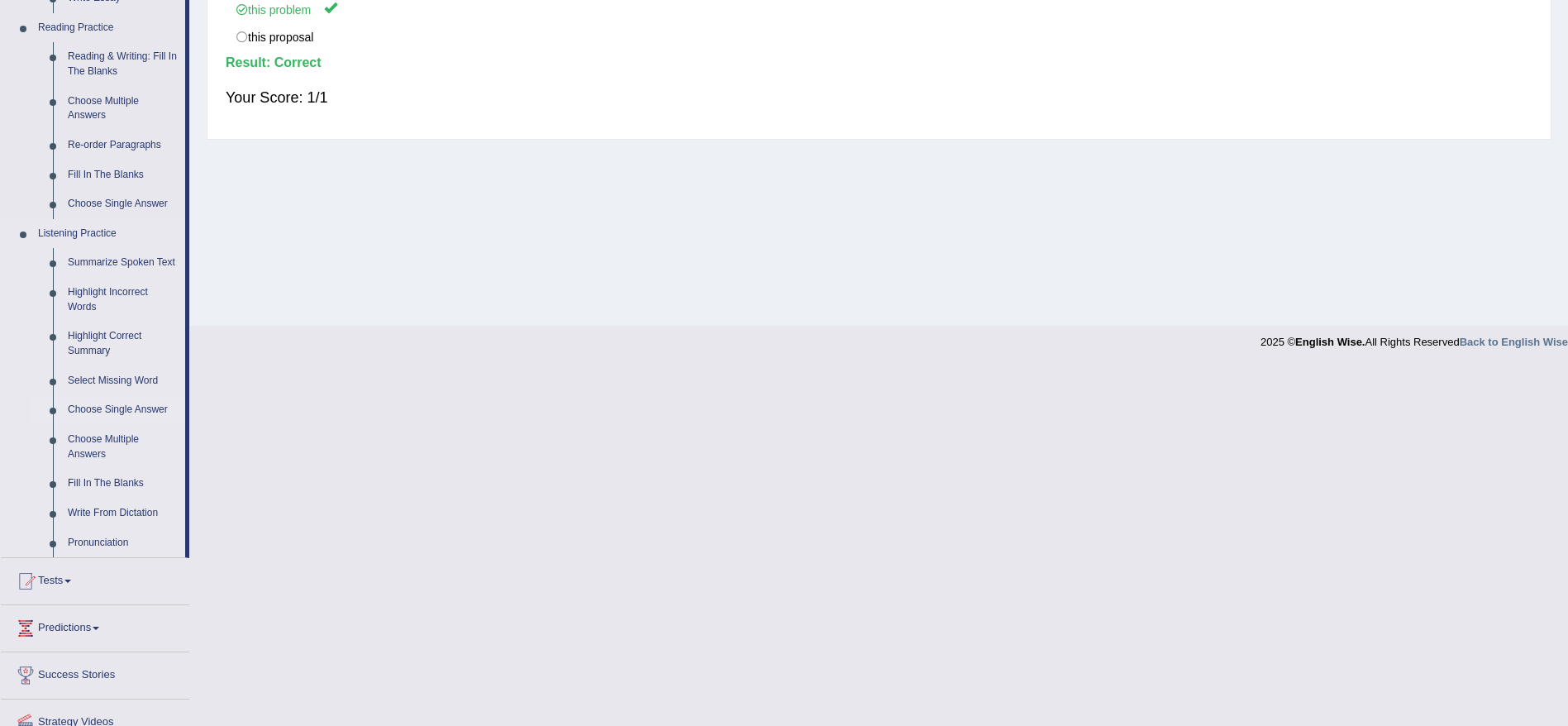
click at [95, 408] on link "Choose Single Answer" at bounding box center [123, 410] width 124 height 30
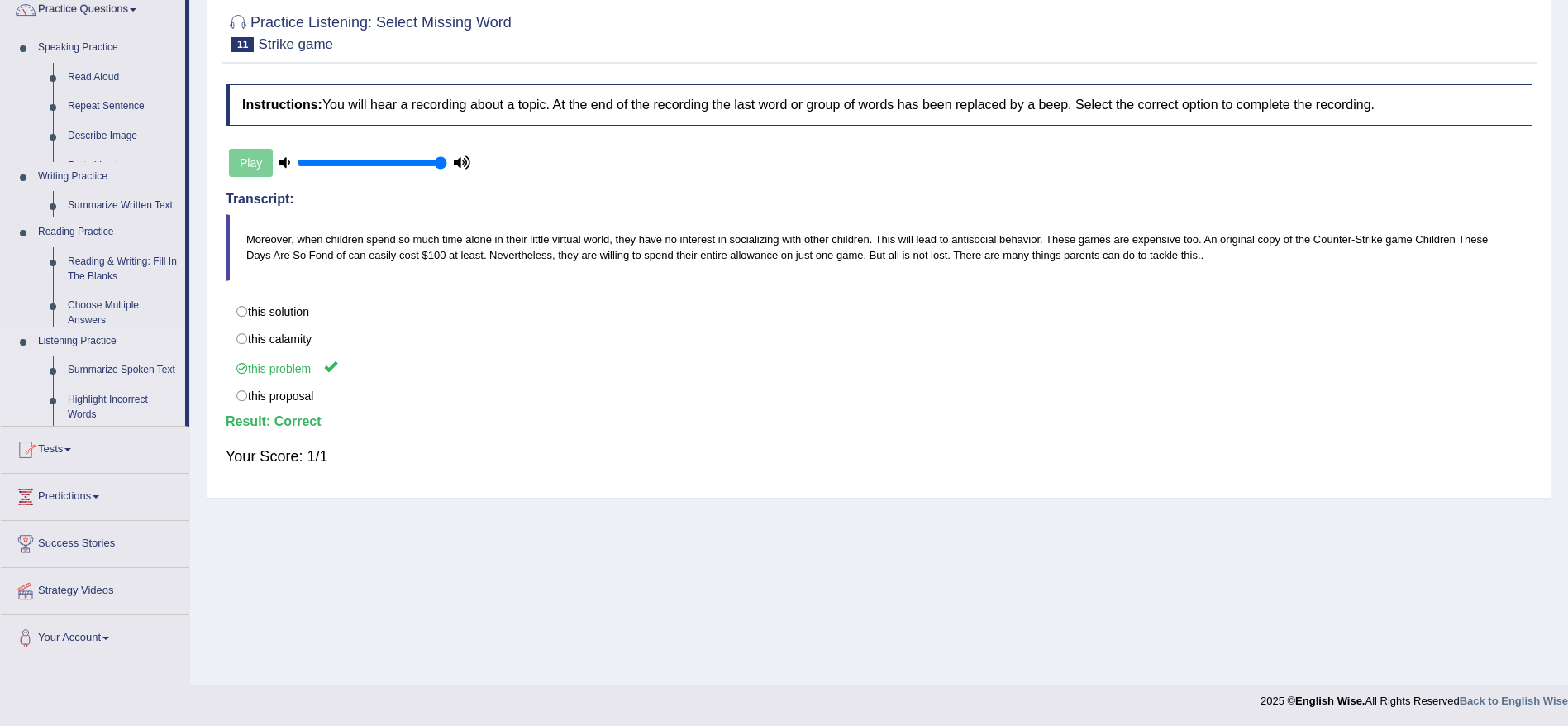
scroll to position [142, 0]
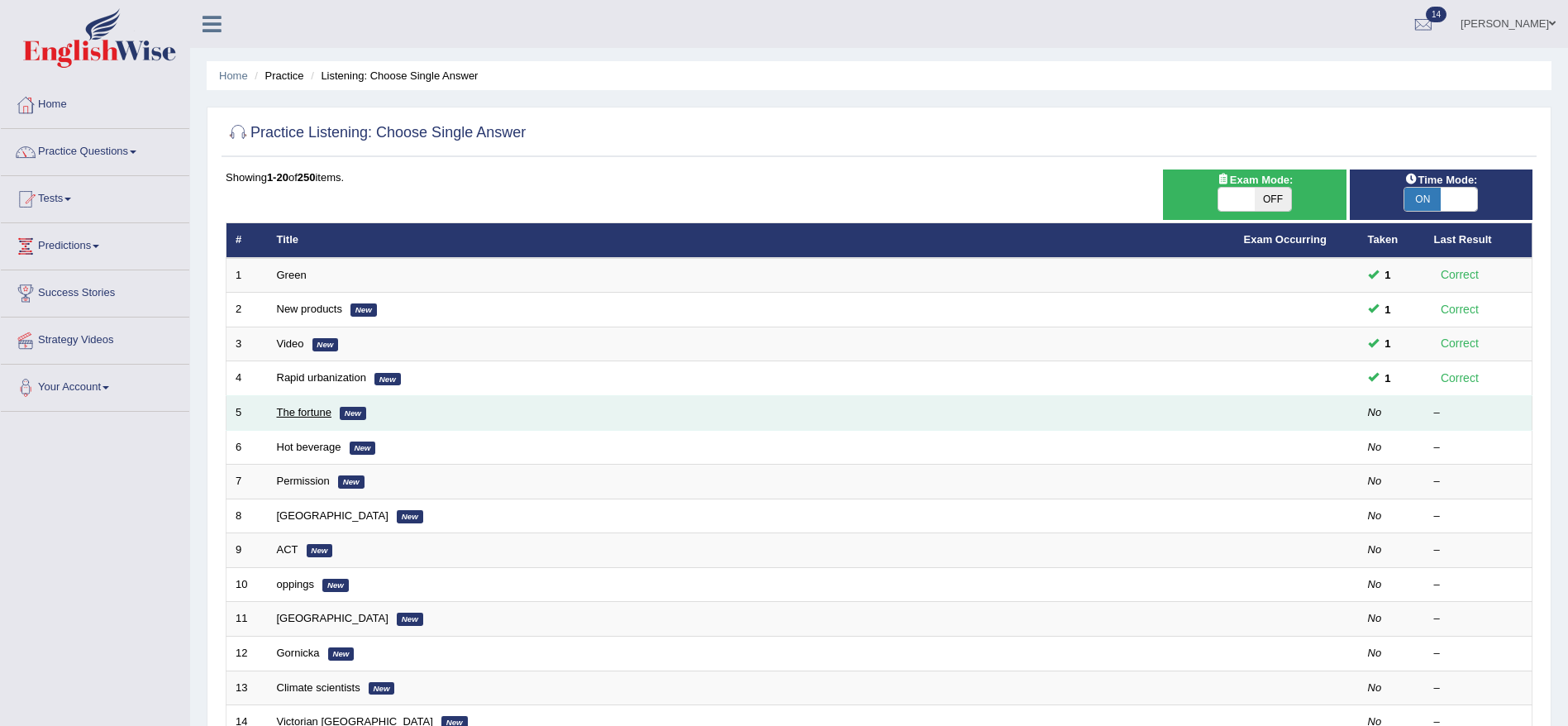
click at [289, 411] on link "The fortune" at bounding box center [304, 412] width 55 height 13
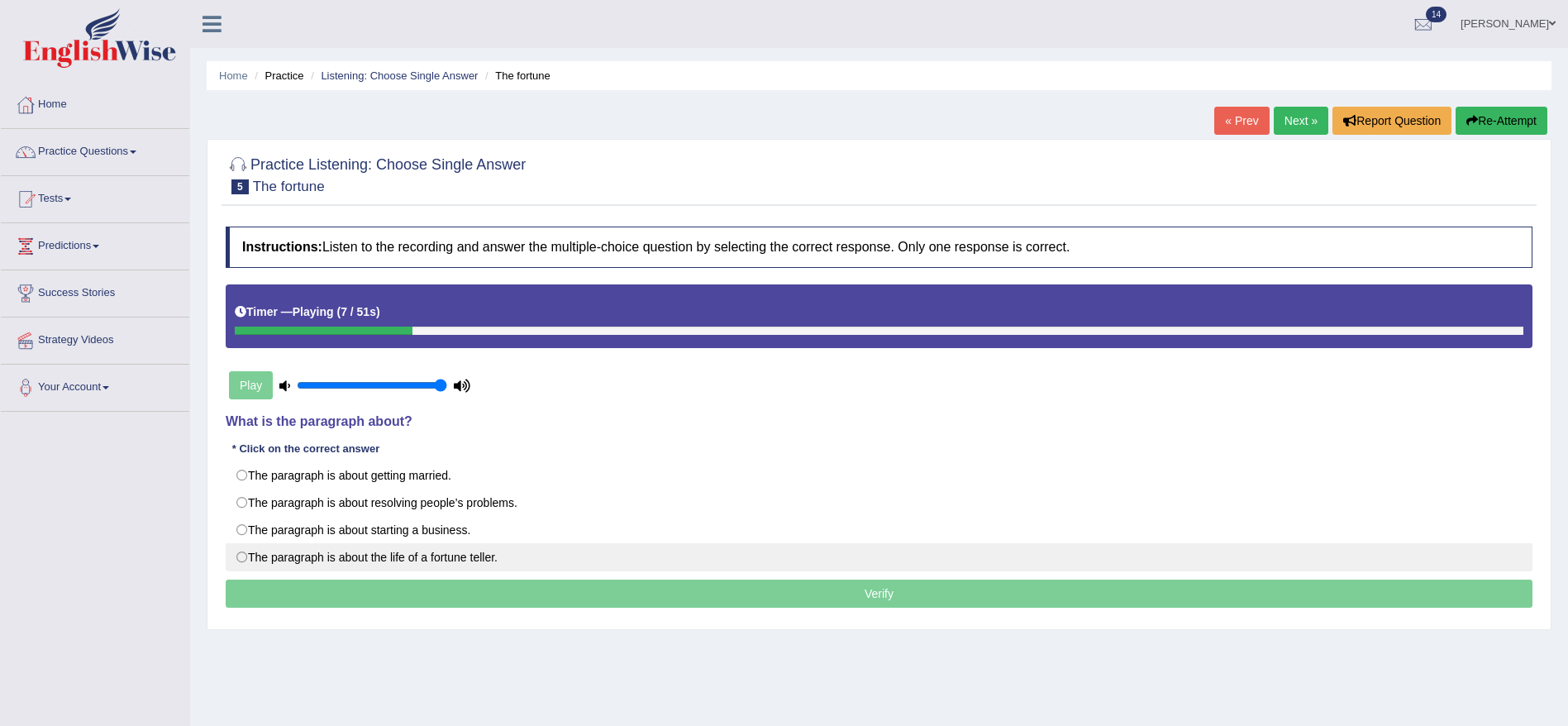
click at [425, 561] on label "The paragraph is about the life of a fortune teller." at bounding box center [879, 557] width 1307 height 28
radio input "true"
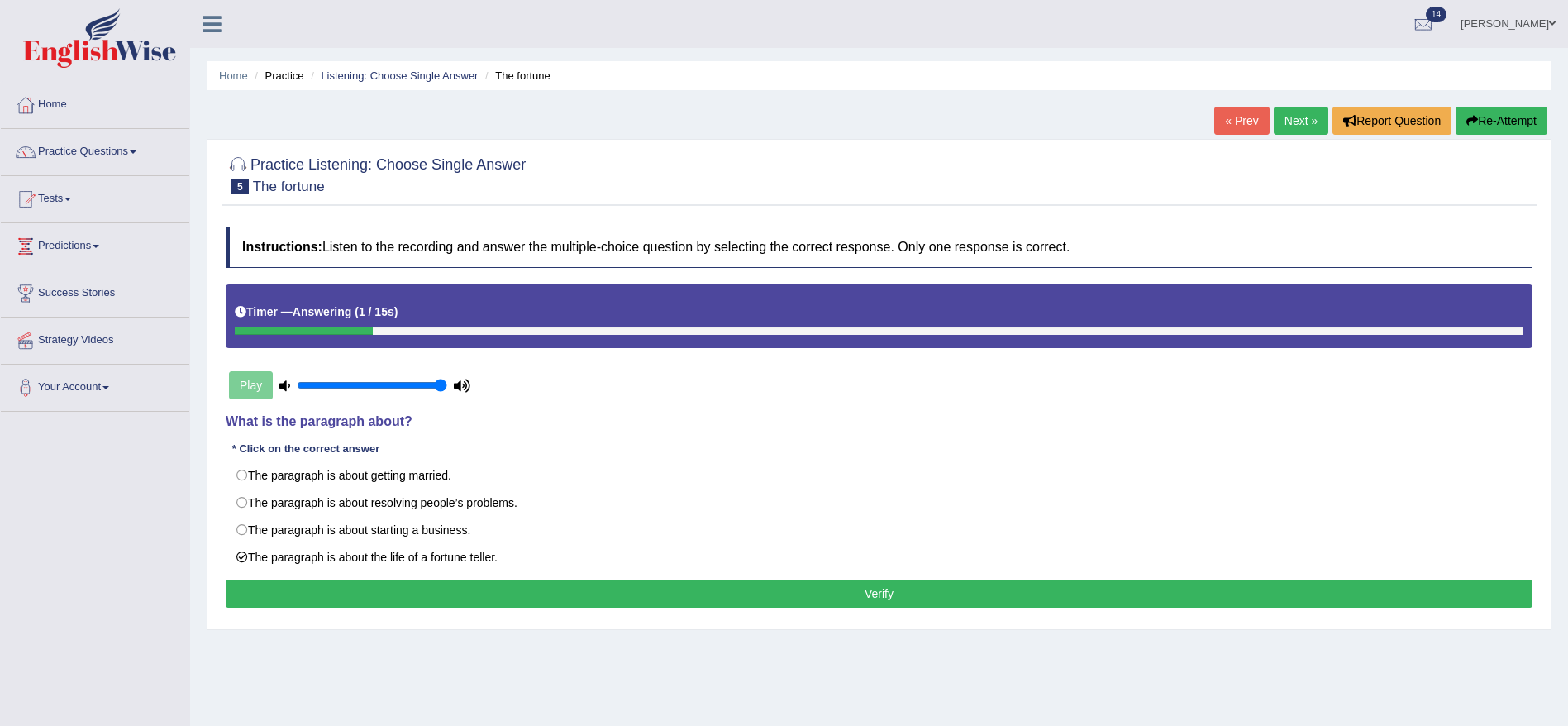
click at [496, 599] on button "Verify" at bounding box center [879, 594] width 1307 height 28
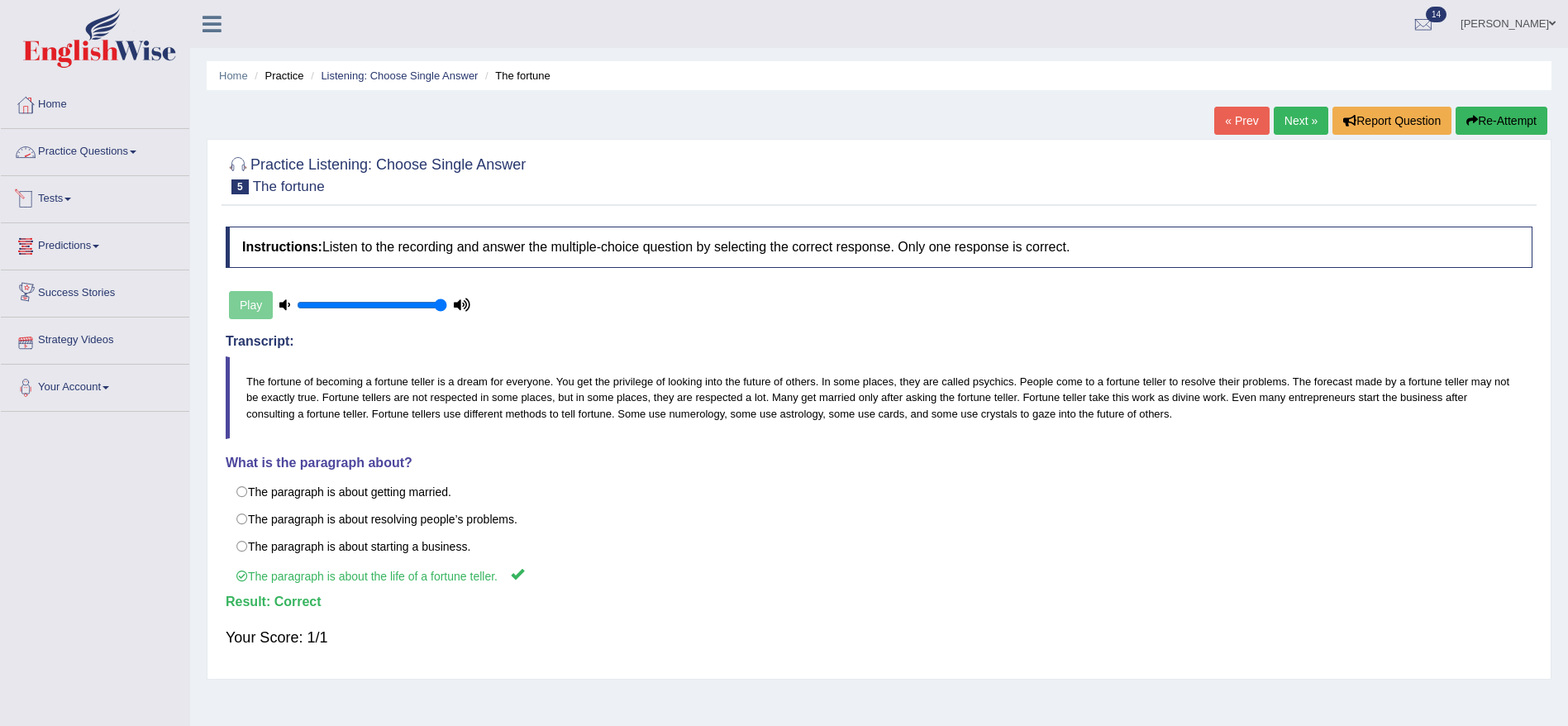
click at [65, 144] on link "Practice Questions" at bounding box center [95, 149] width 188 height 41
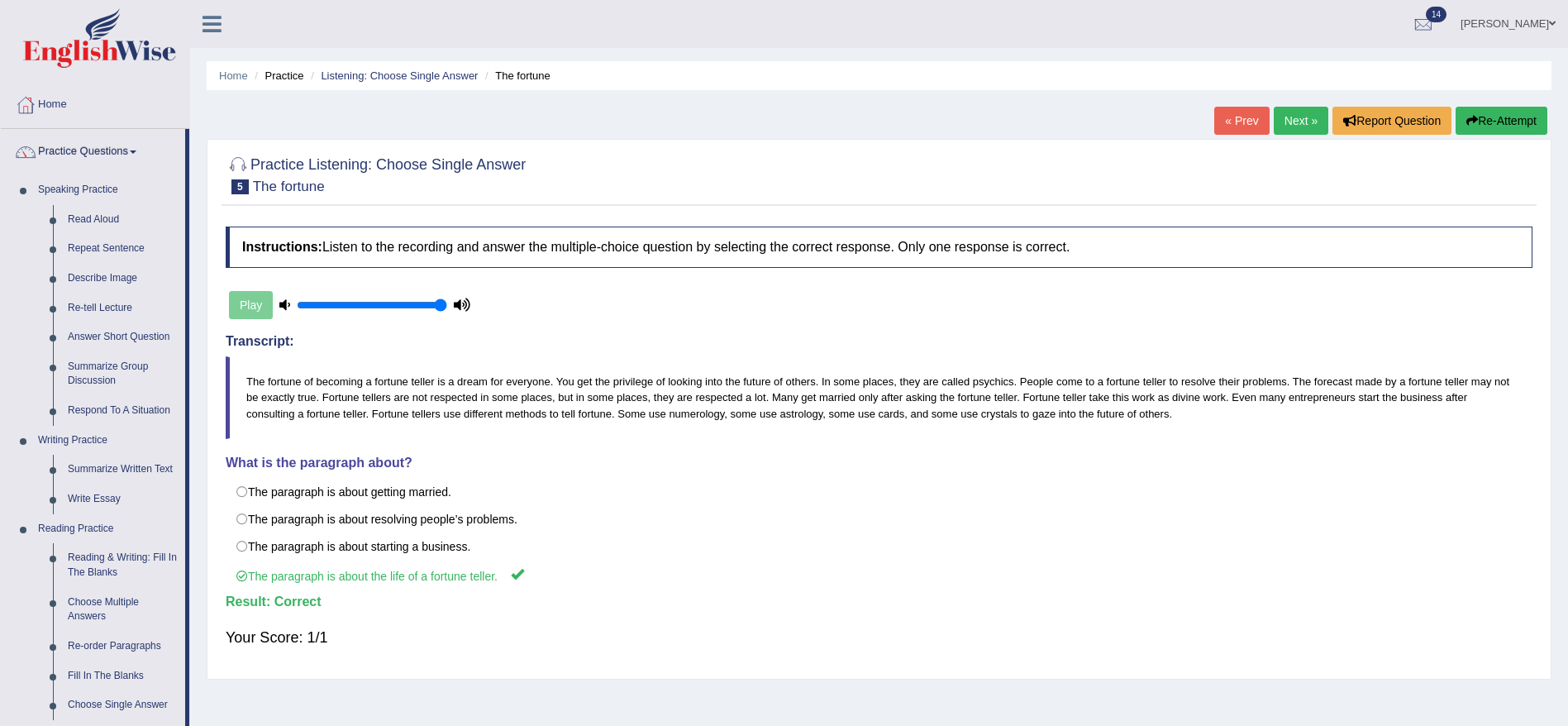
click at [693, 196] on div at bounding box center [879, 174] width 1307 height 50
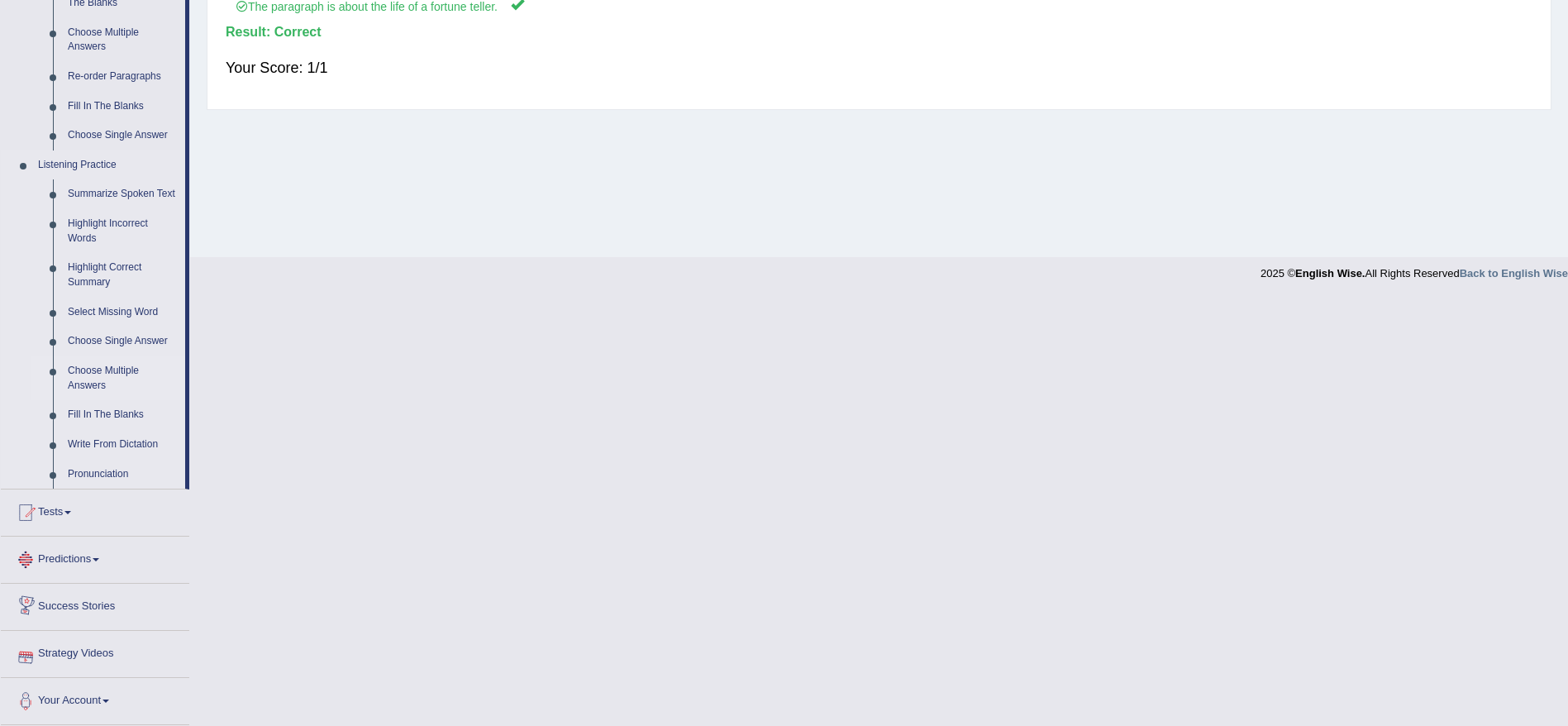
click at [95, 373] on link "Choose Multiple Answers" at bounding box center [123, 378] width 124 height 44
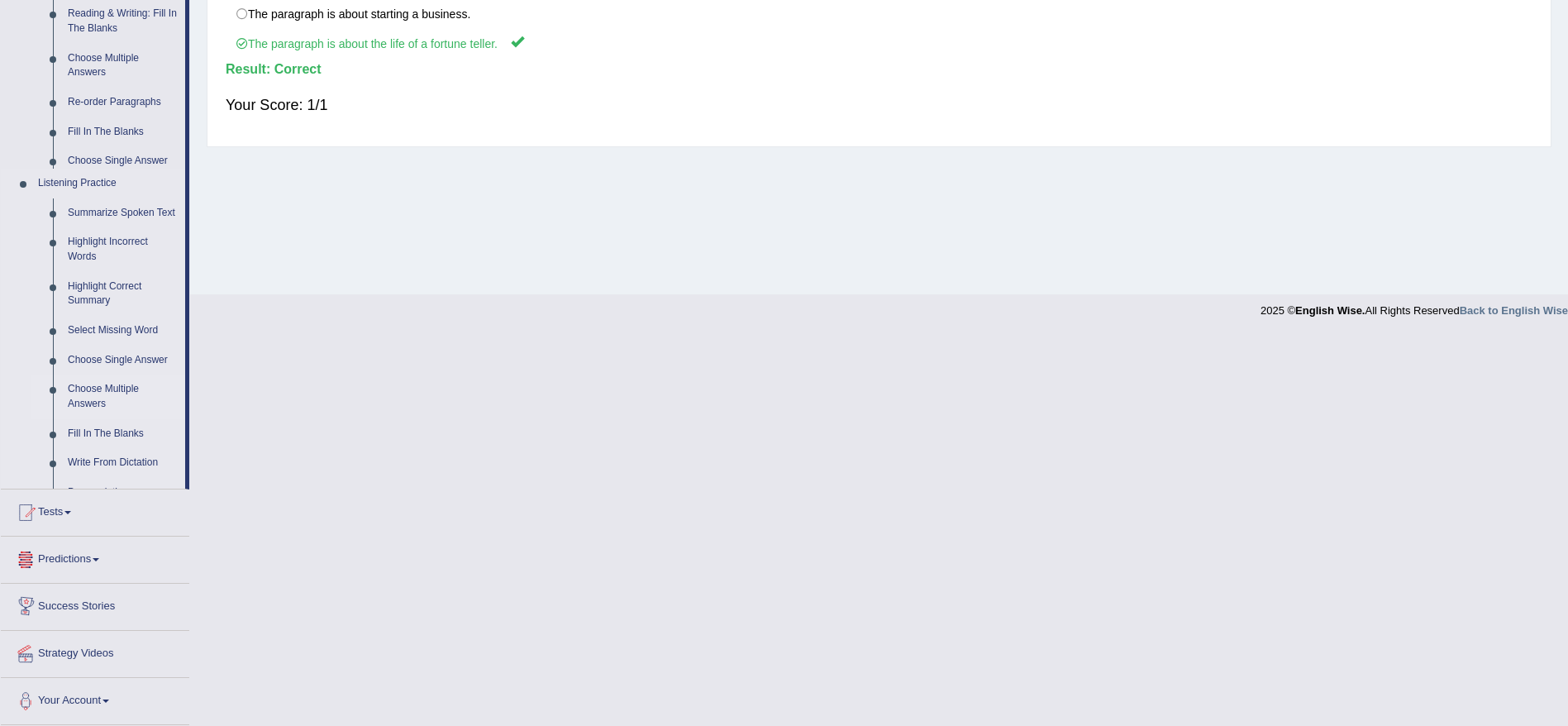
scroll to position [142, 0]
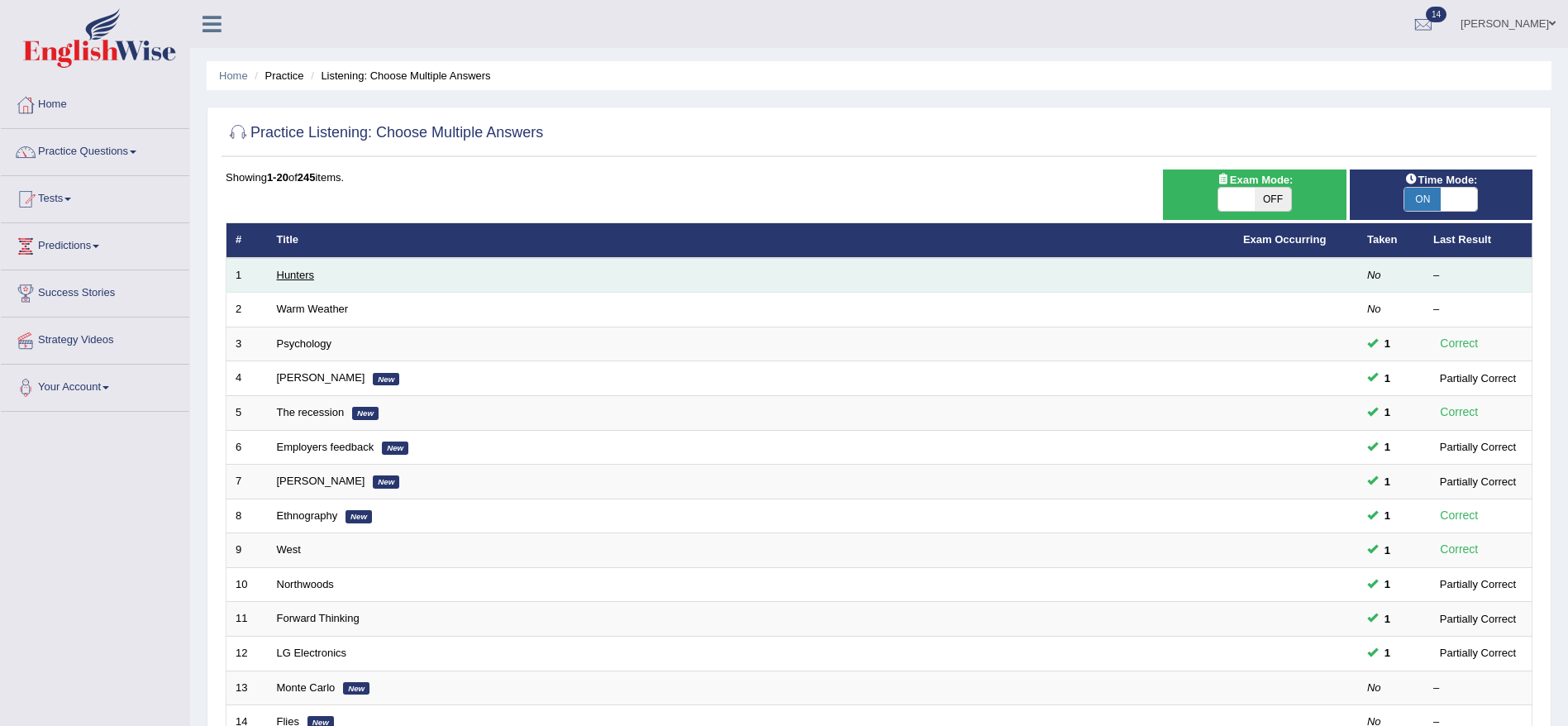
click at [304, 271] on link "Hunters" at bounding box center [296, 275] width 38 height 13
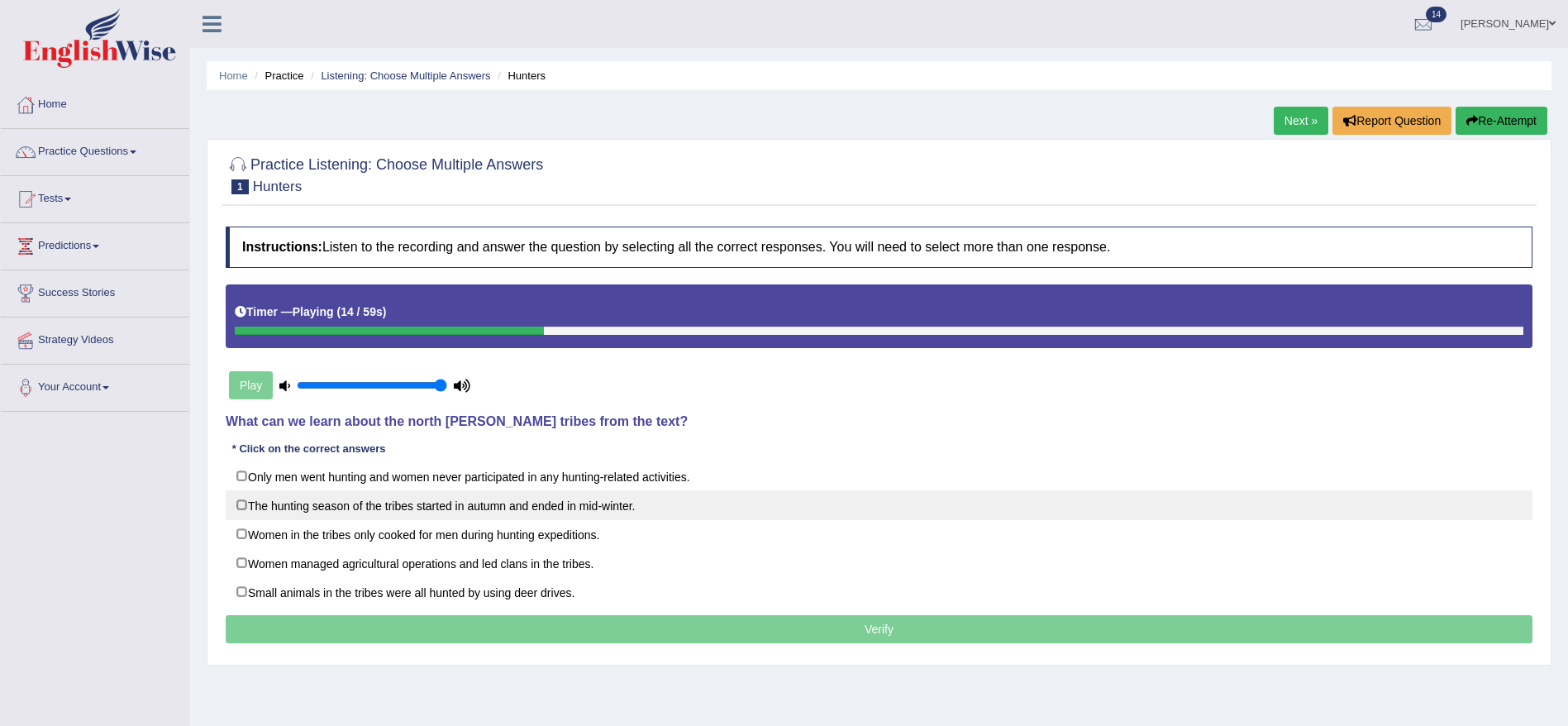
click at [245, 510] on label "The hunting season of the tribes started in autumn and ended in mid-winter." at bounding box center [879, 505] width 1307 height 30
checkbox input "true"
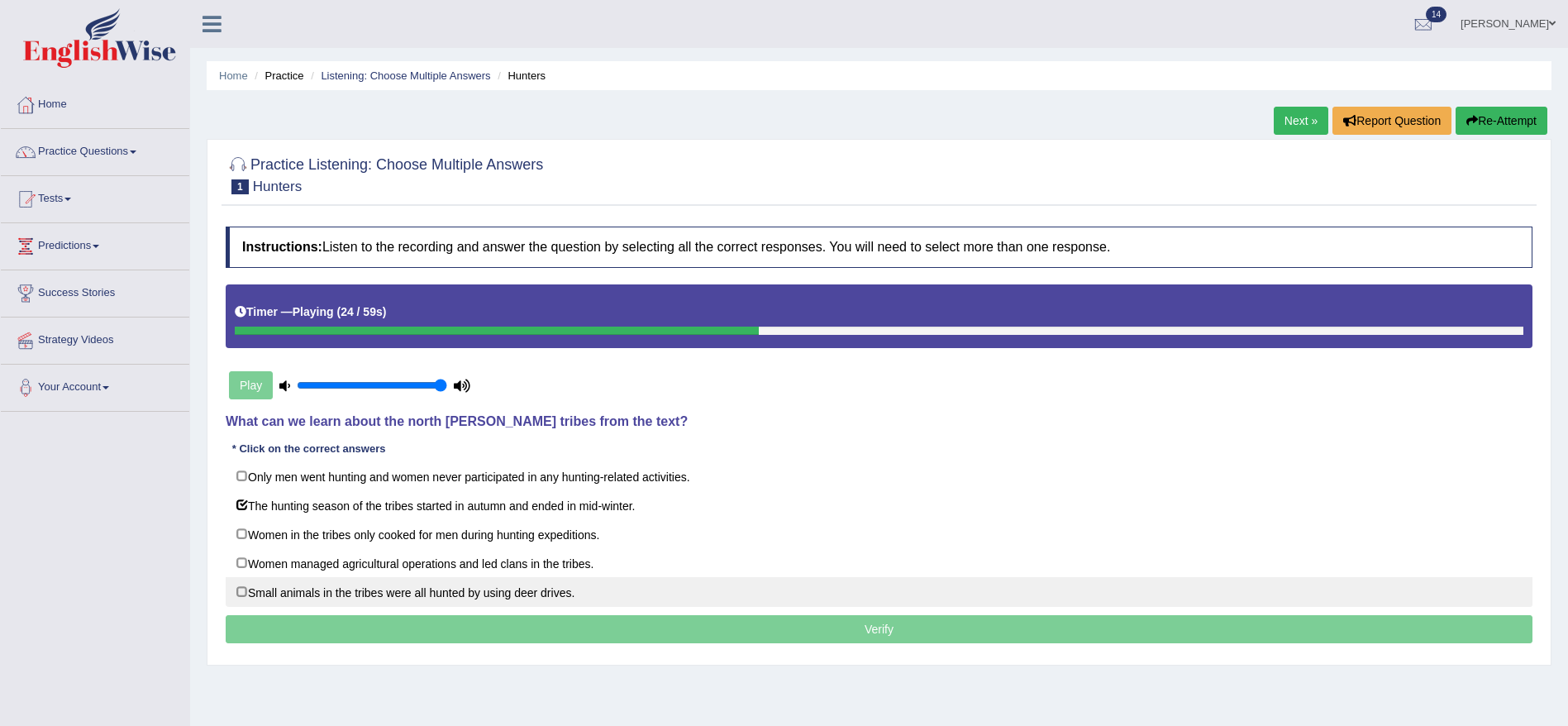
click at [243, 590] on label "Small animals in the tribes were all hunted by using deer drives." at bounding box center [879, 592] width 1307 height 30
checkbox input "false"
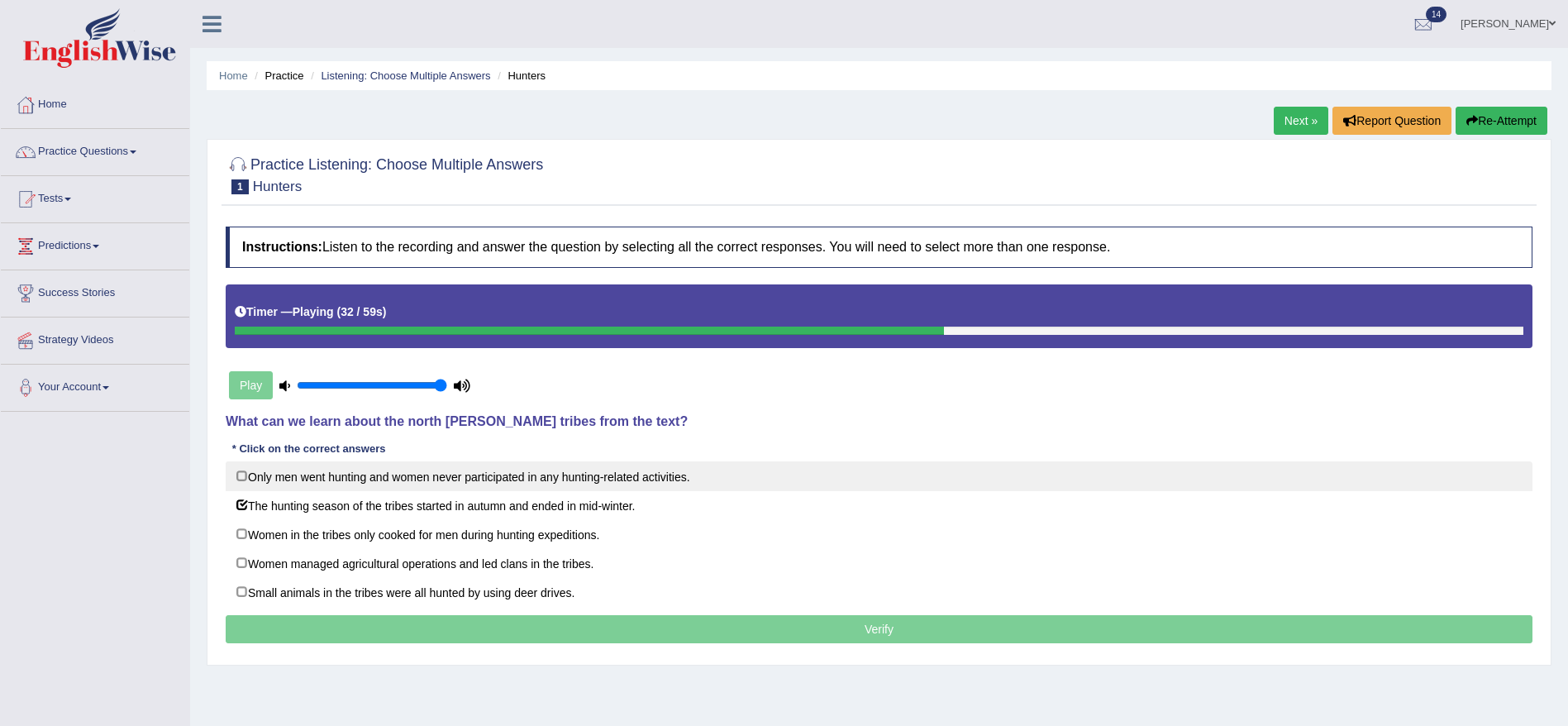
click at [246, 473] on label "Only men went hunting and women never participated in any hunting-related activ…" at bounding box center [879, 476] width 1307 height 30
checkbox input "true"
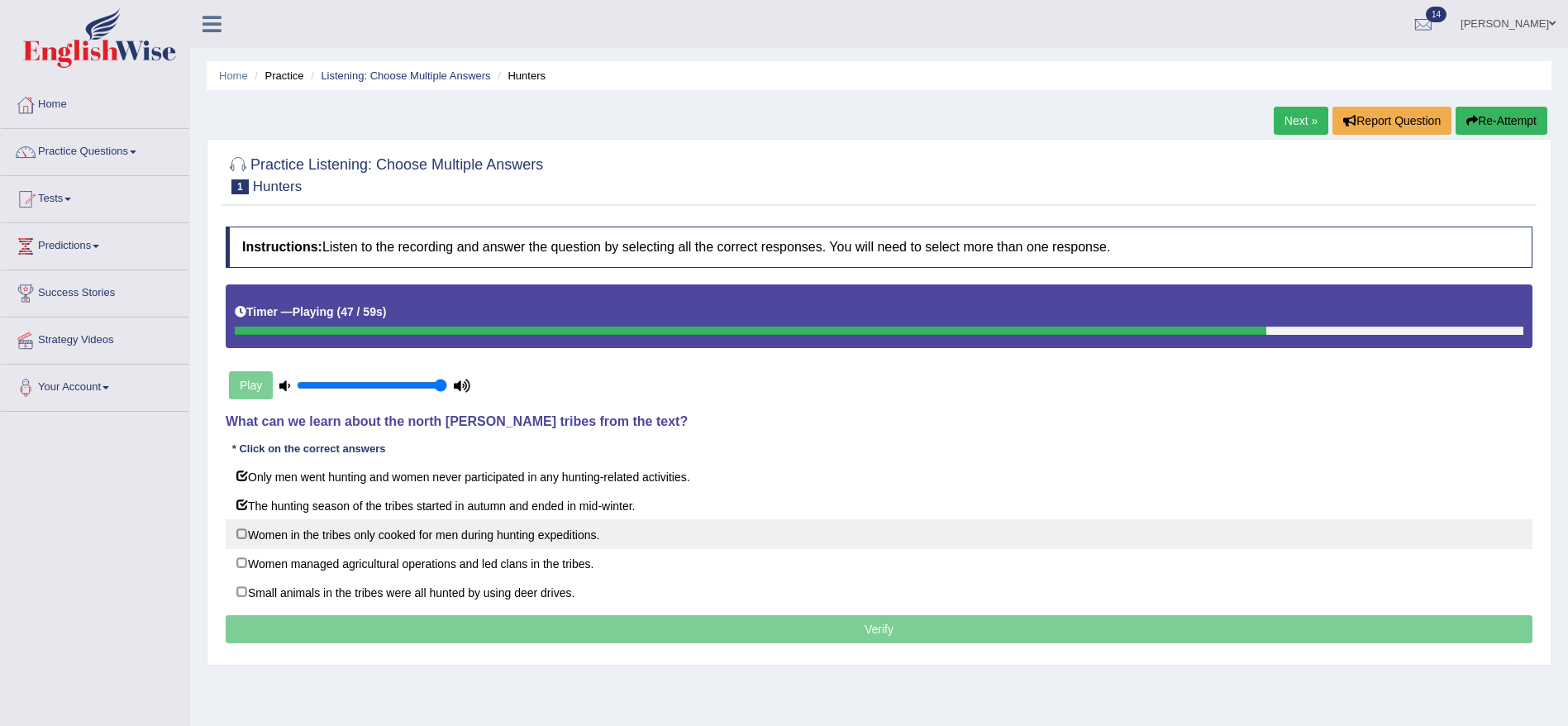
click at [244, 536] on label "Women in the tribes only cooked for men during hunting expeditions." at bounding box center [879, 534] width 1307 height 30
checkbox input "true"
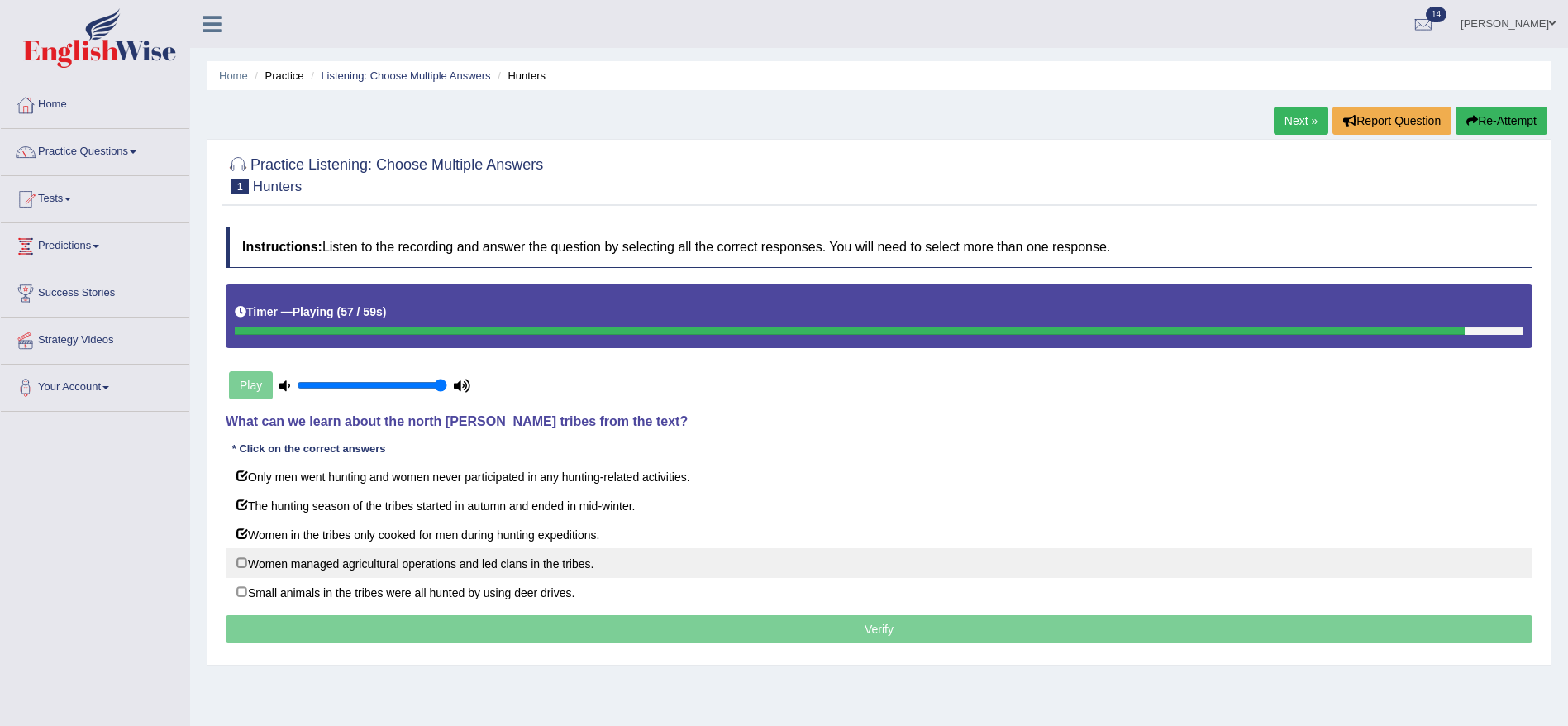
click at [239, 565] on label "Women managed agricultural operations and led clans in the tribes." at bounding box center [879, 563] width 1307 height 30
checkbox input "true"
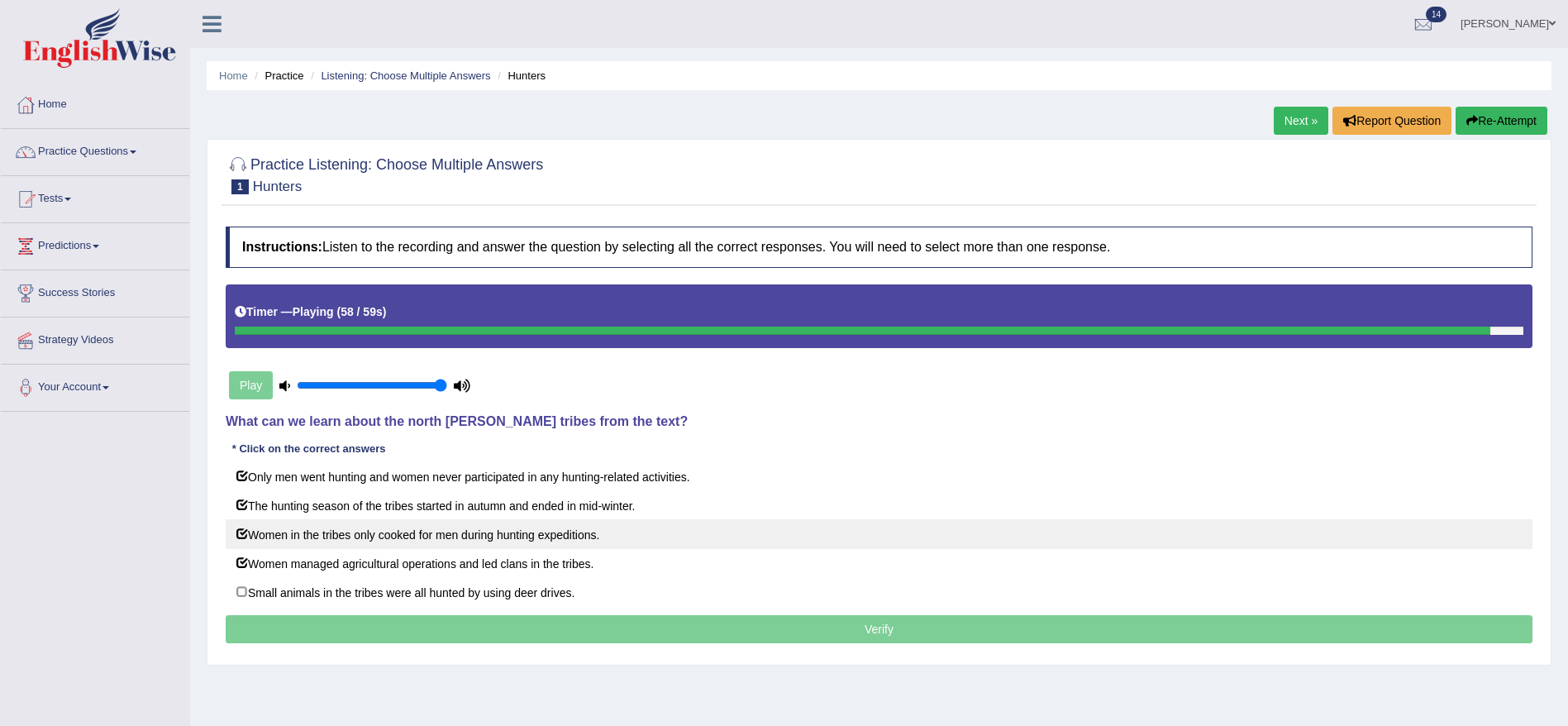
click at [246, 532] on label "Women in the tribes only cooked for men during hunting expeditions." at bounding box center [879, 534] width 1307 height 30
checkbox input "false"
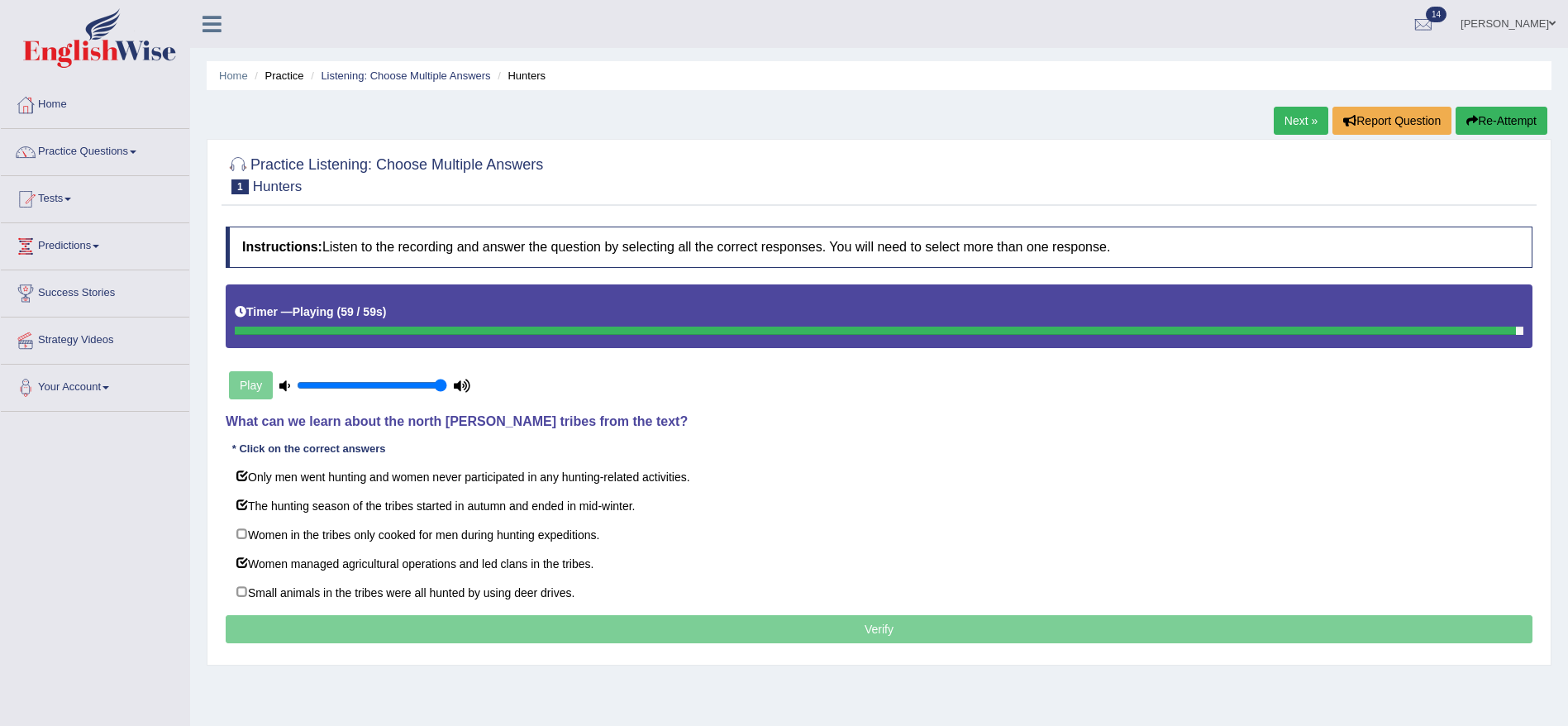
click at [176, 604] on div "Toggle navigation Home Practice Questions Speaking Practice Read Aloud Repeat S…" at bounding box center [784, 430] width 1568 height 860
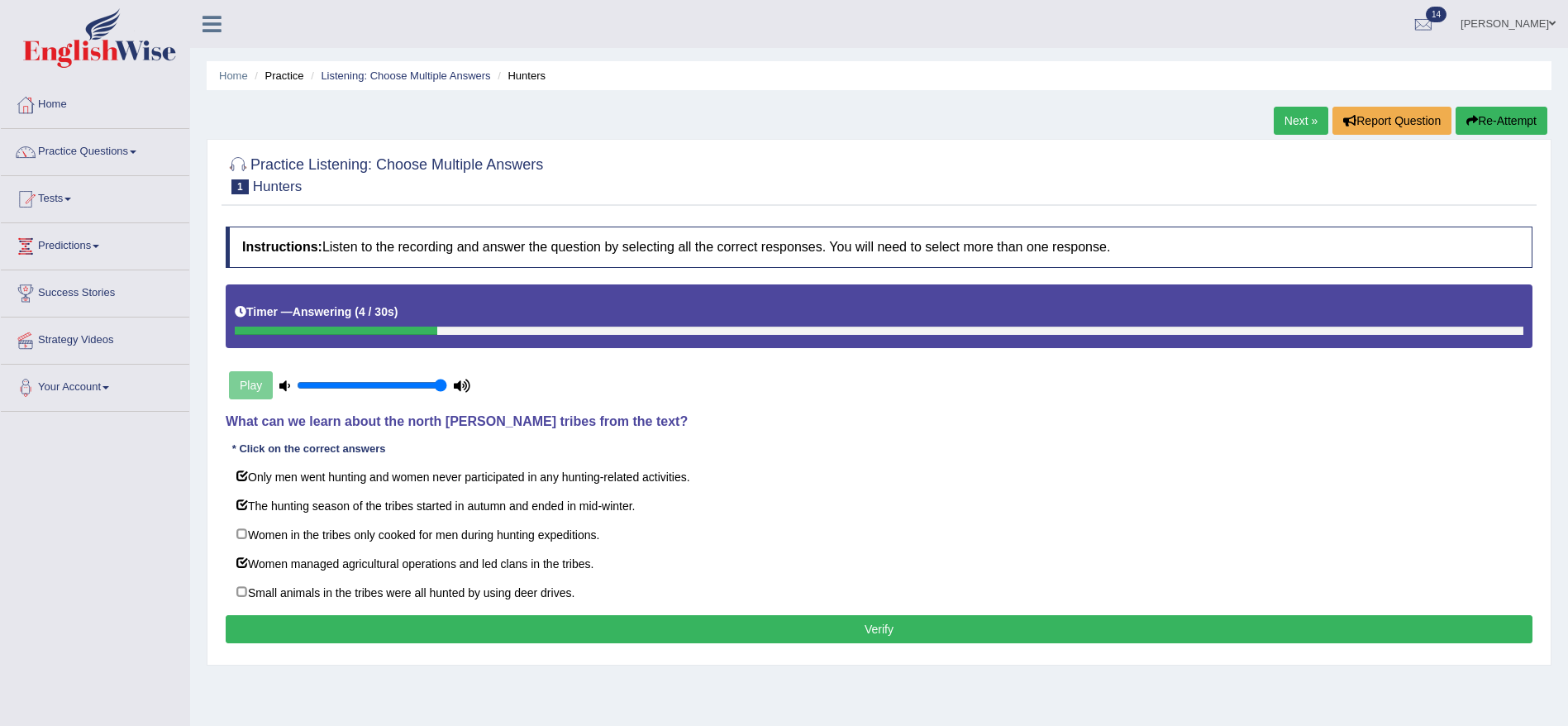
click at [287, 637] on button "Verify" at bounding box center [879, 629] width 1307 height 28
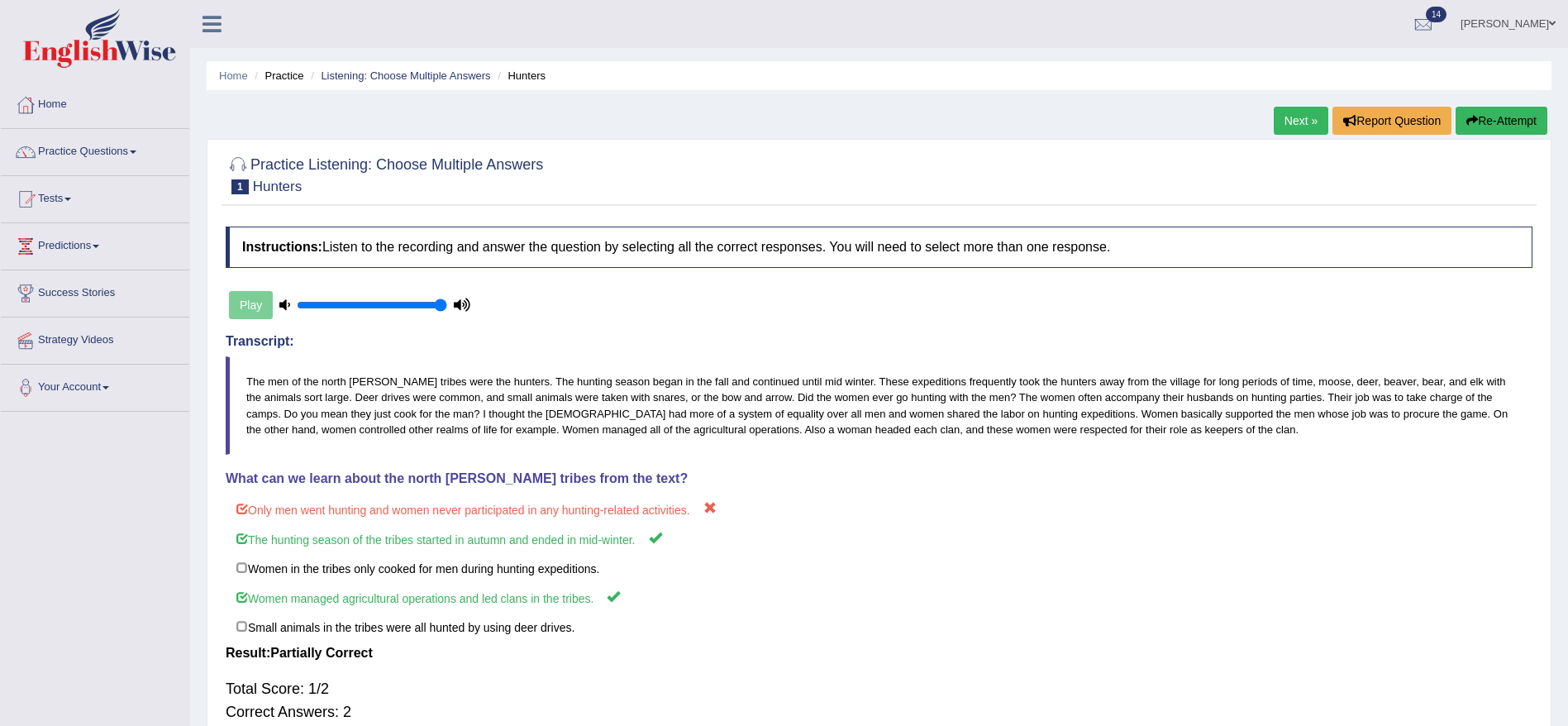
click at [1199, 396] on blockquote "The men of the north [PERSON_NAME] tribes were the hunters. The hunting season …" at bounding box center [879, 405] width 1307 height 97
click at [1295, 125] on link "Next »" at bounding box center [1301, 120] width 55 height 28
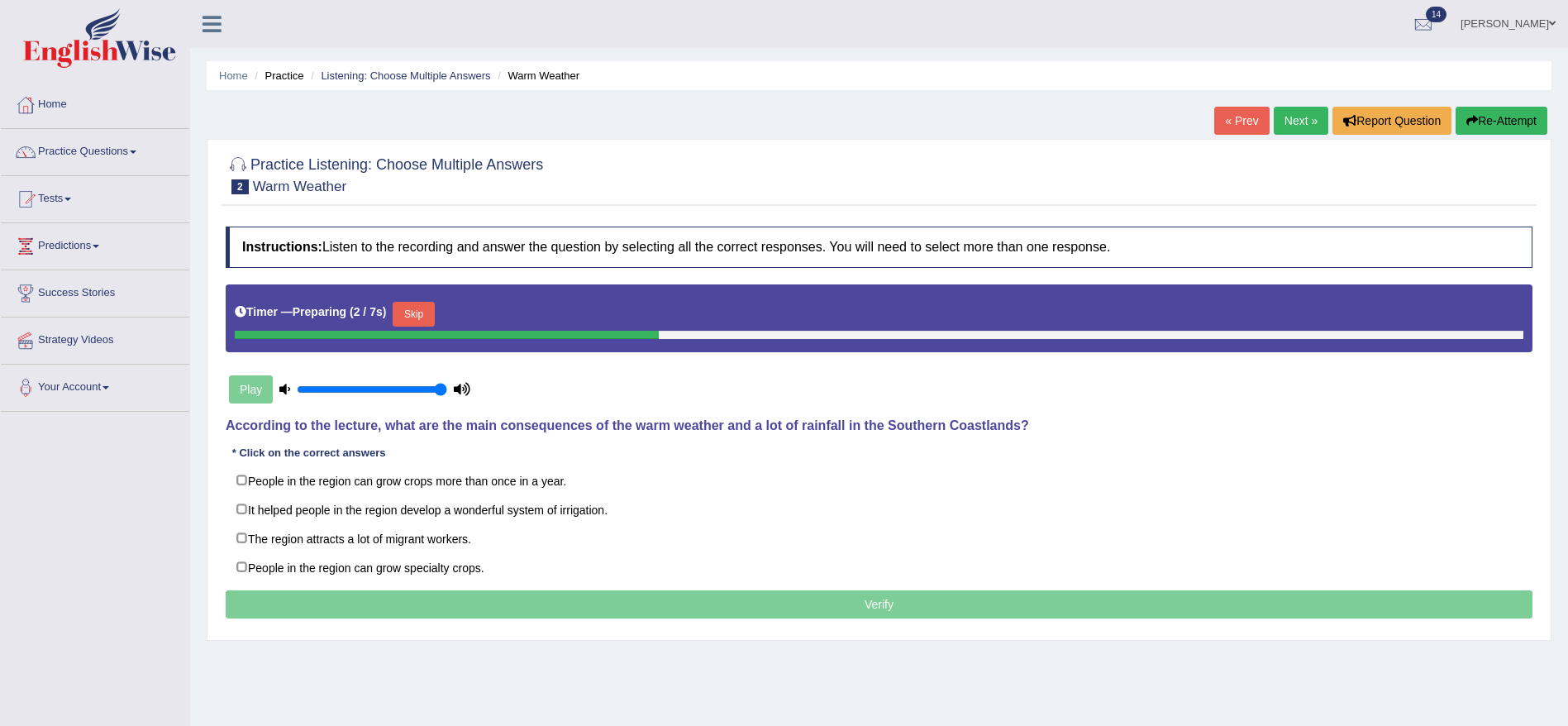
click at [435, 300] on div "Timer — Preparing ( 2 / 7s ) Skip" at bounding box center [879, 314] width 1289 height 33
click at [430, 304] on button "Skip" at bounding box center [414, 314] width 41 height 25
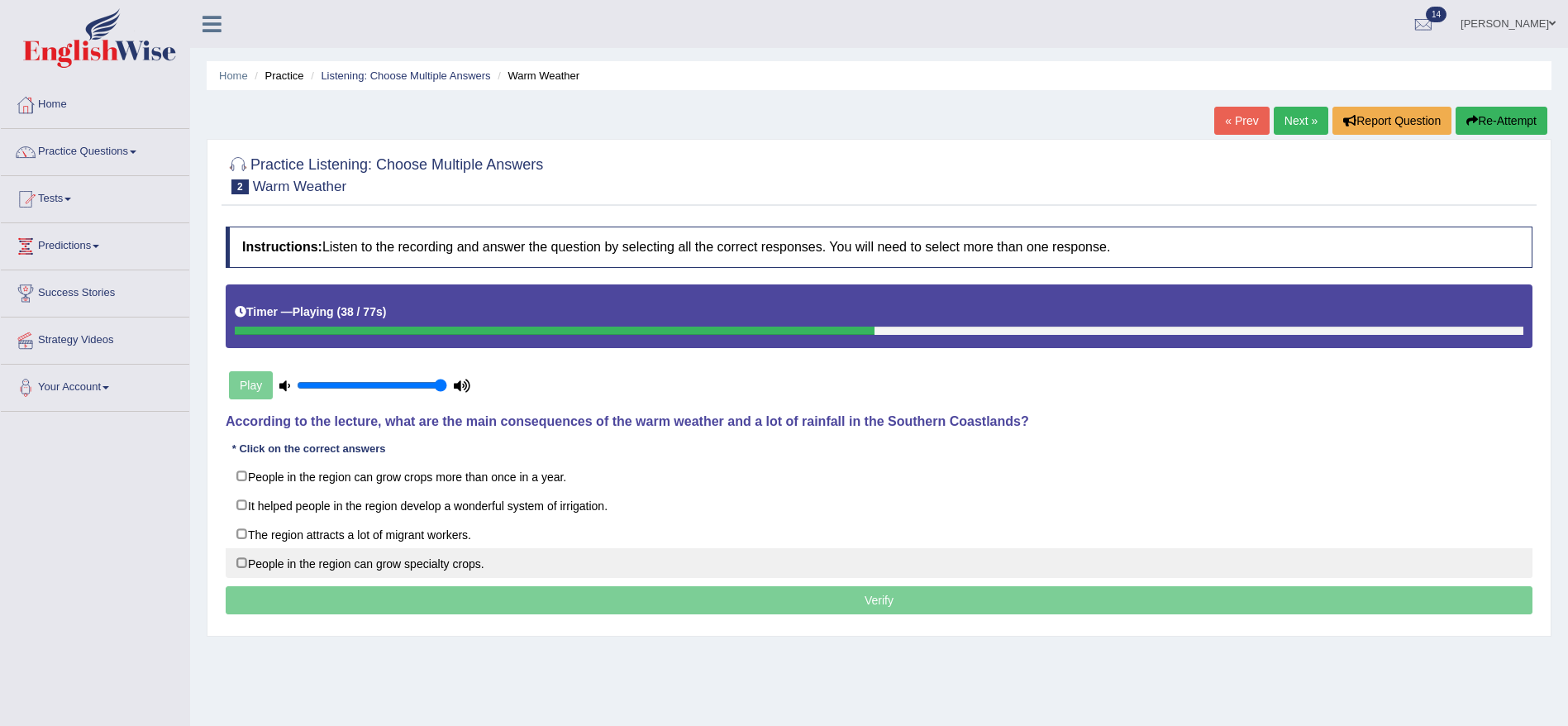
click at [248, 561] on label "People in the region can grow specialty crops." at bounding box center [879, 563] width 1307 height 30
click at [241, 562] on label "People in the region can grow specialty crops." at bounding box center [879, 563] width 1307 height 30
checkbox input "false"
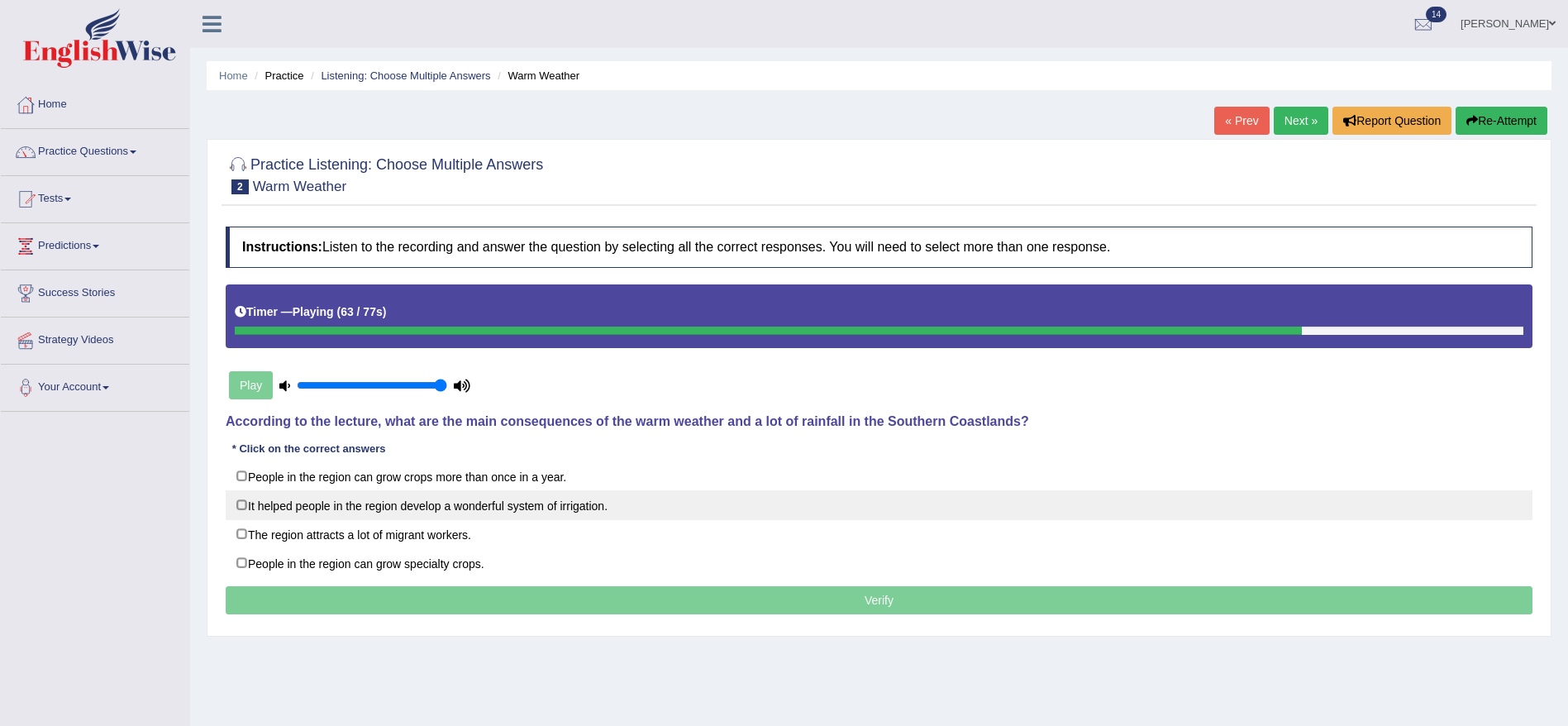
click at [240, 503] on label "It helped people in the region develop a wonderful system of irrigation." at bounding box center [879, 505] width 1307 height 30
checkbox input "true"
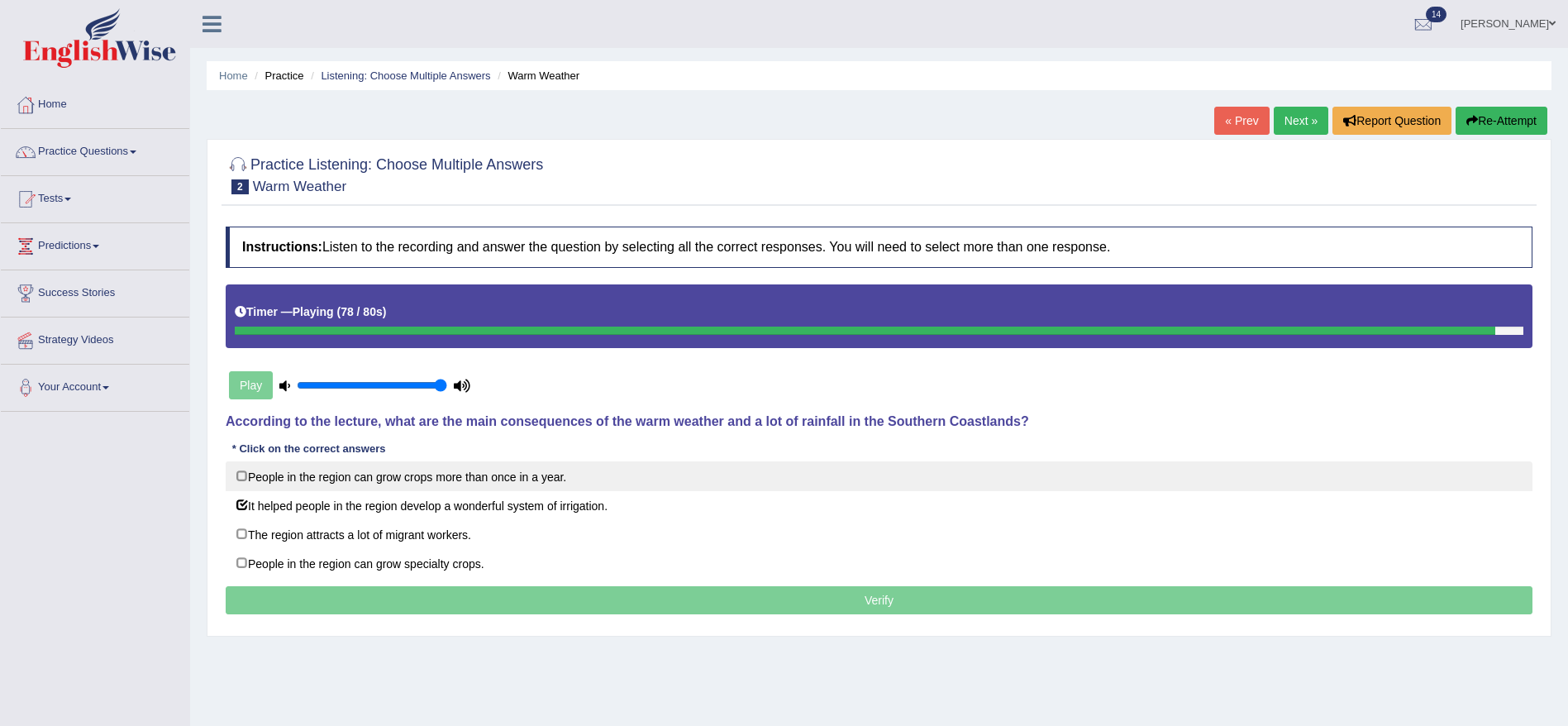
click at [239, 475] on label "People in the region can grow crops more than once in a year." at bounding box center [879, 476] width 1307 height 30
checkbox input "true"
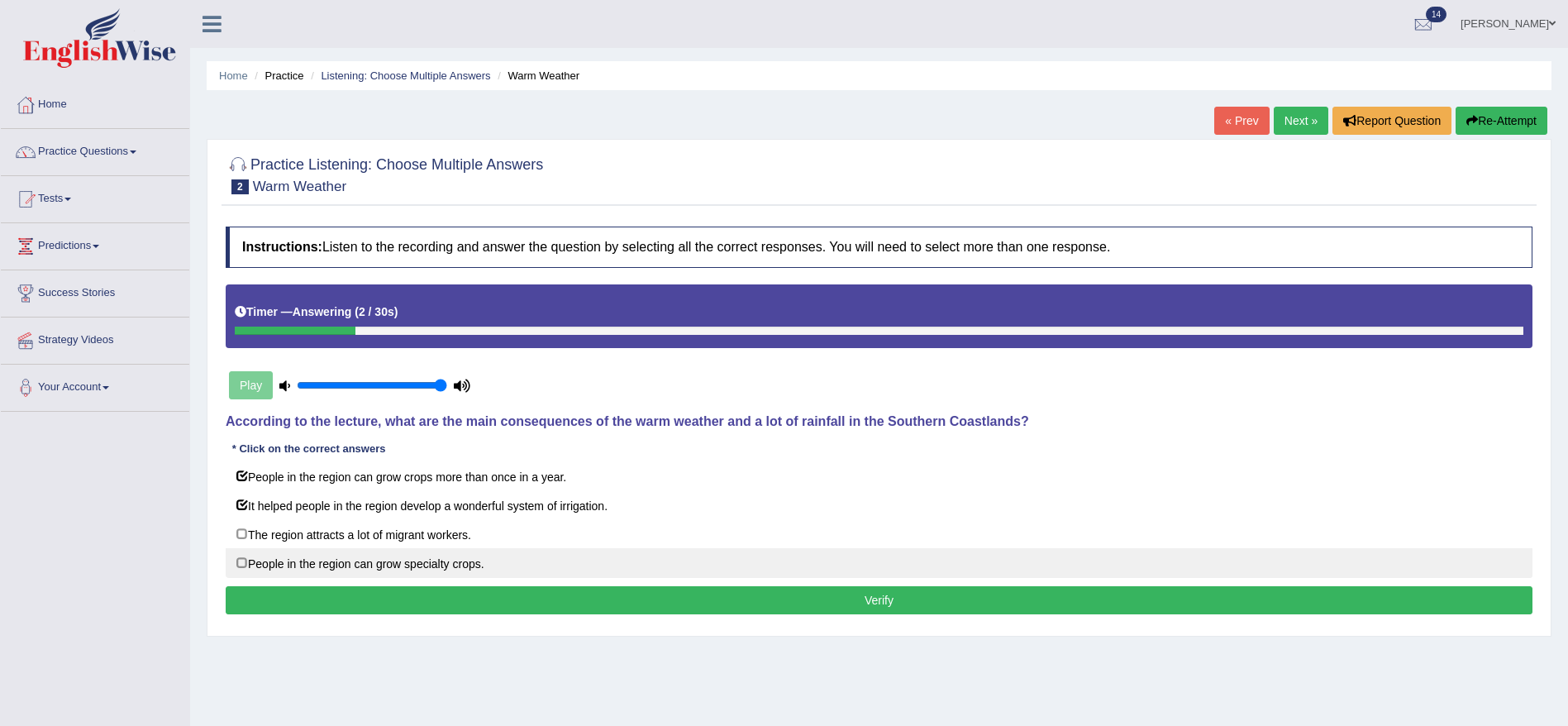
click at [242, 564] on label "People in the region can grow specialty crops." at bounding box center [879, 563] width 1307 height 30
checkbox input "true"
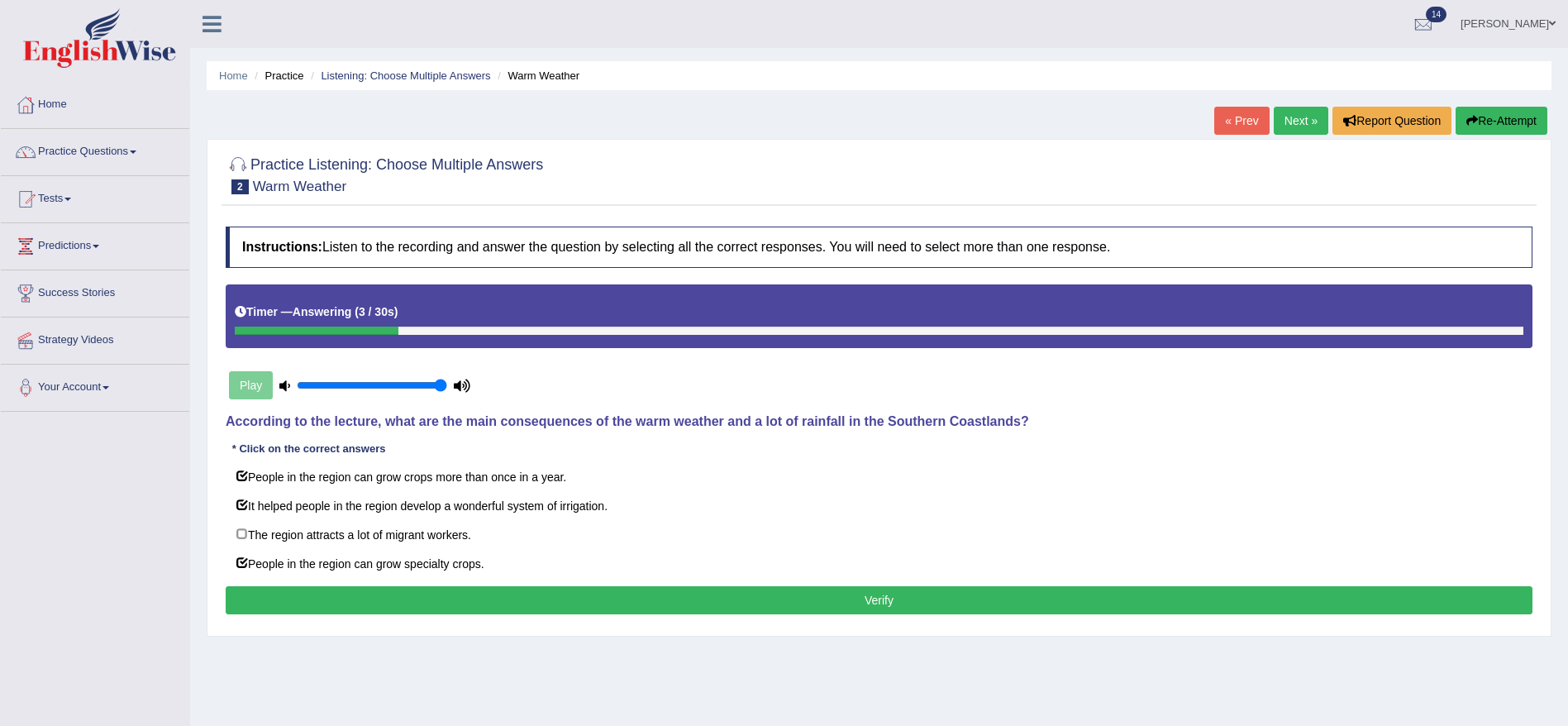
click at [408, 603] on button "Verify" at bounding box center [879, 601] width 1307 height 28
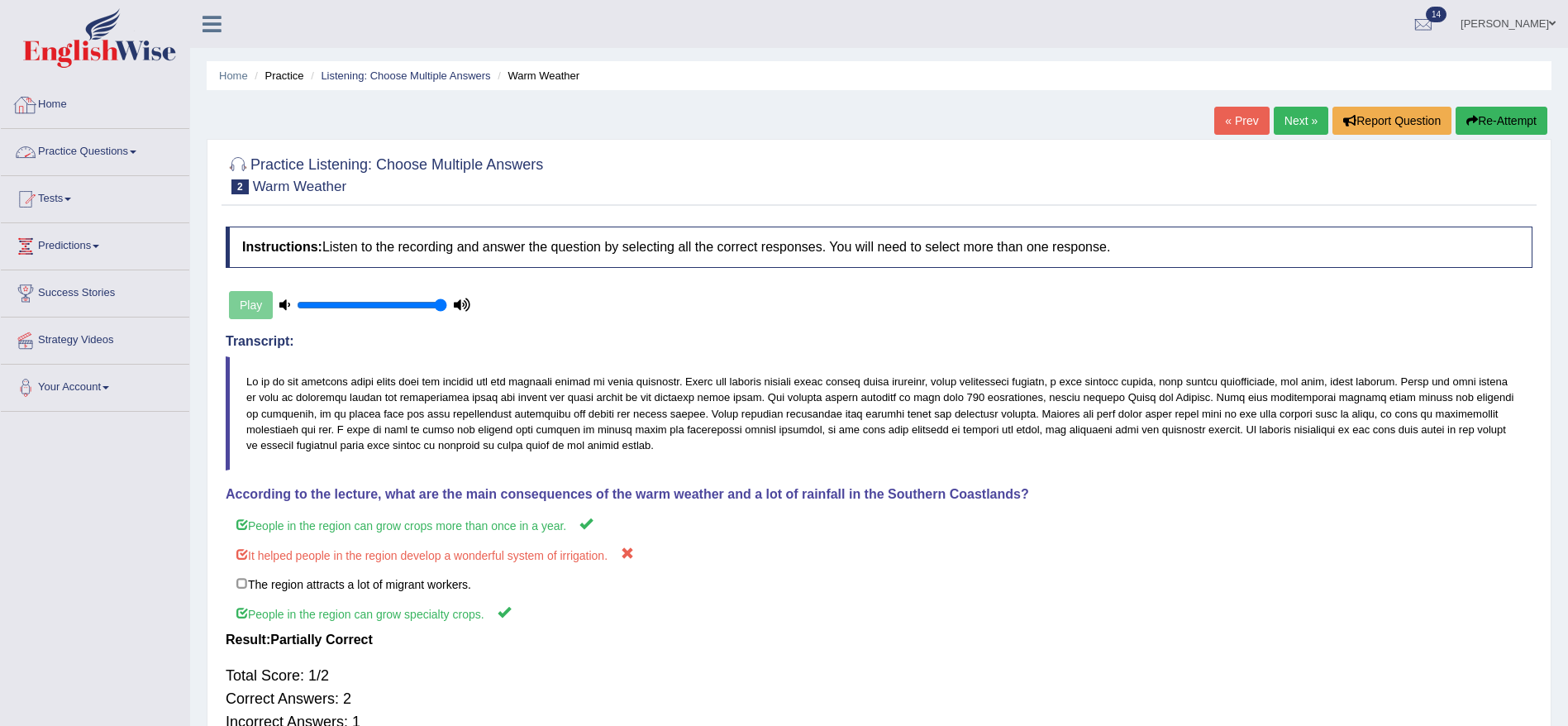
click at [95, 150] on link "Practice Questions" at bounding box center [95, 149] width 188 height 41
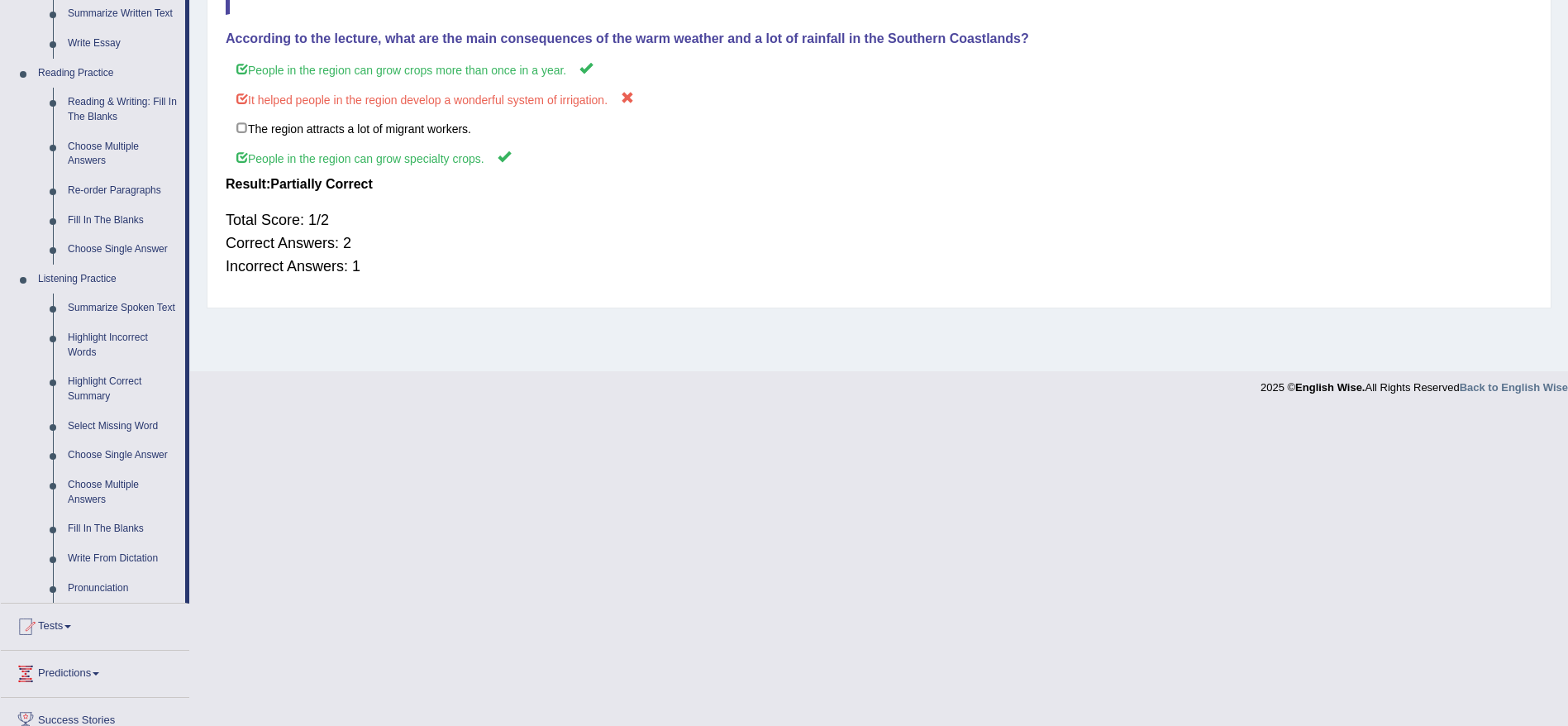
scroll to position [457, 0]
click at [107, 187] on link "Re-order Paragraphs" at bounding box center [123, 189] width 124 height 30
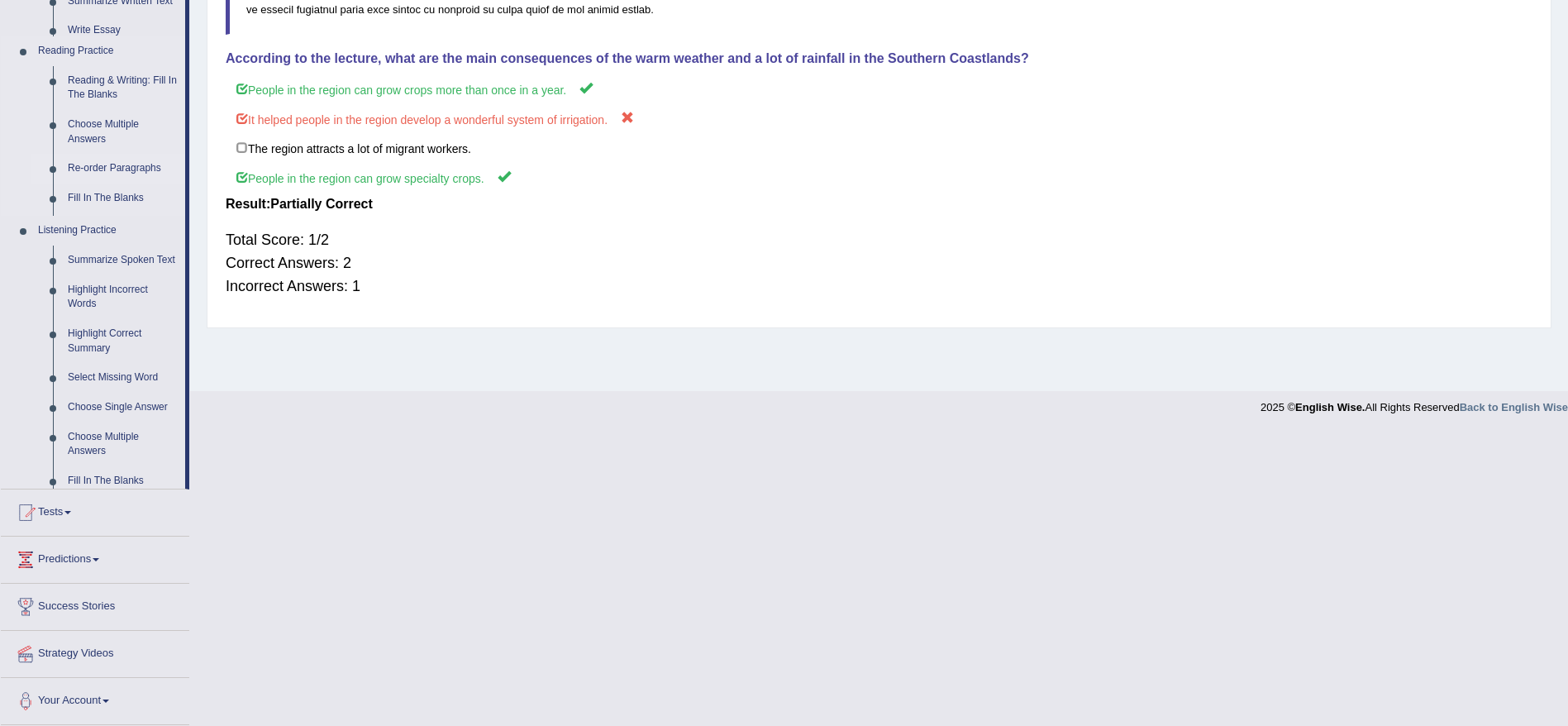
scroll to position [142, 0]
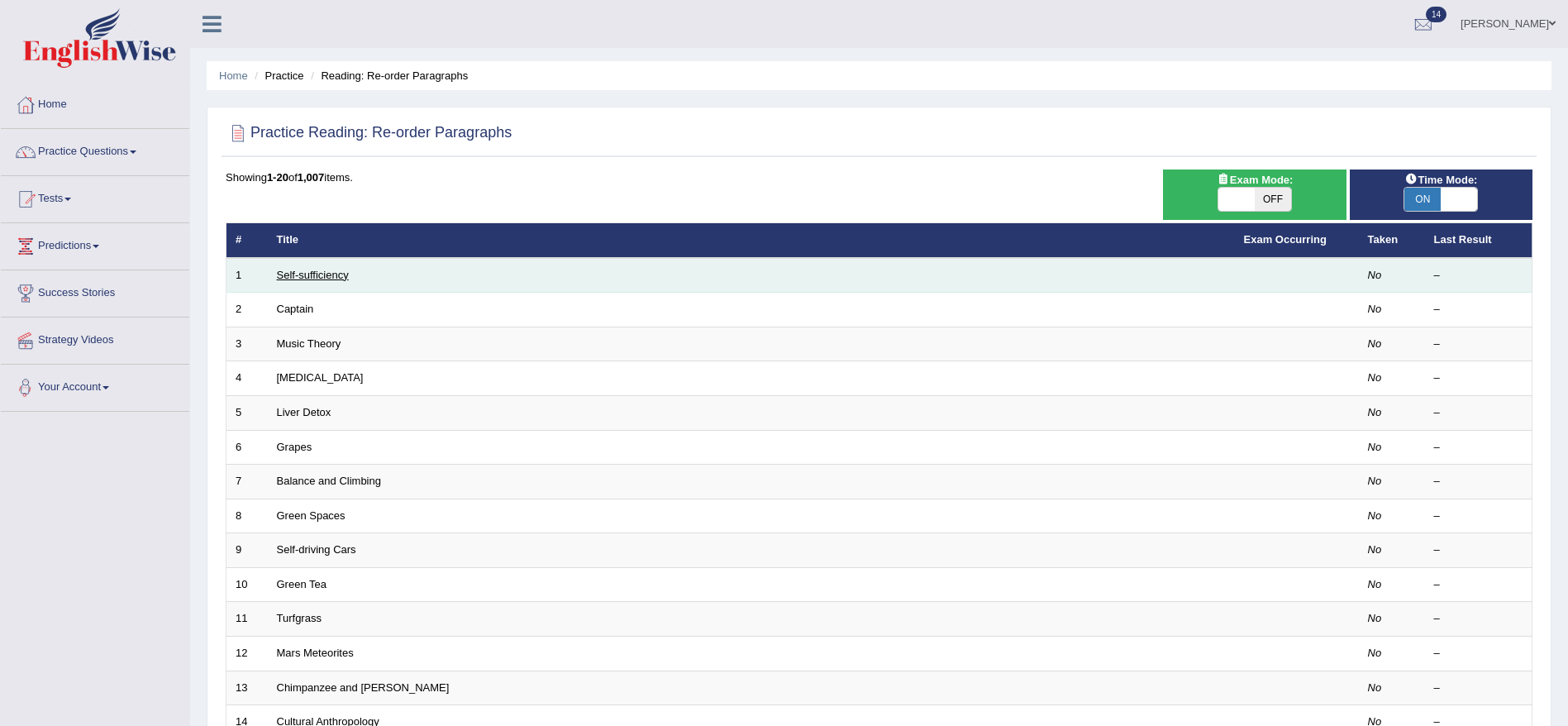
click at [321, 276] on link "Self-sufficiency" at bounding box center [313, 275] width 72 height 13
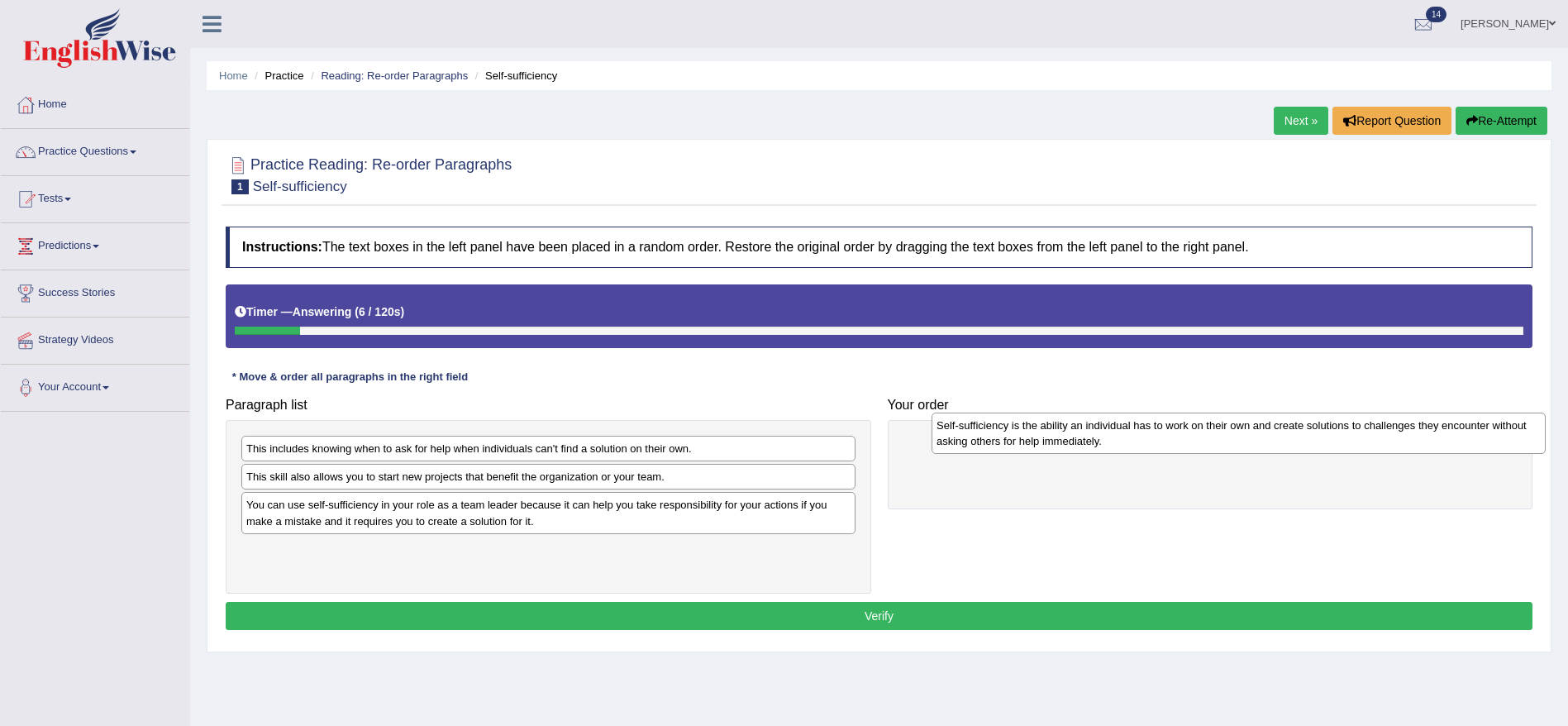
drag, startPoint x: 347, startPoint y: 563, endPoint x: 1038, endPoint y: 440, distance: 701.9
click at [1038, 440] on div "Self-sufficiency is the ability an individual has to work on their own and crea…" at bounding box center [1239, 433] width 614 height 41
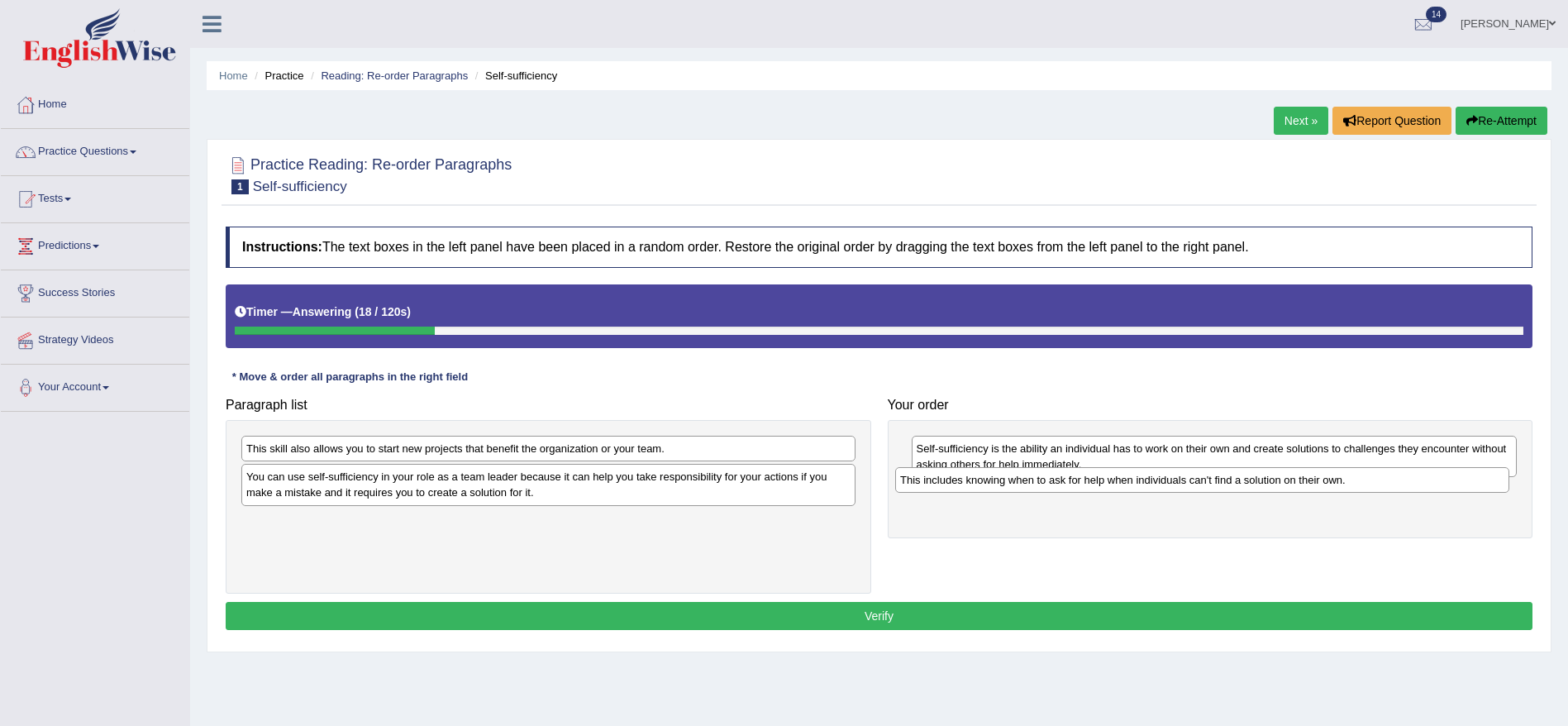
drag, startPoint x: 538, startPoint y: 452, endPoint x: 1193, endPoint y: 483, distance: 655.7
click at [1193, 483] on div "This includes knowing when to ask for help when individuals can't find a soluti…" at bounding box center [1202, 480] width 614 height 26
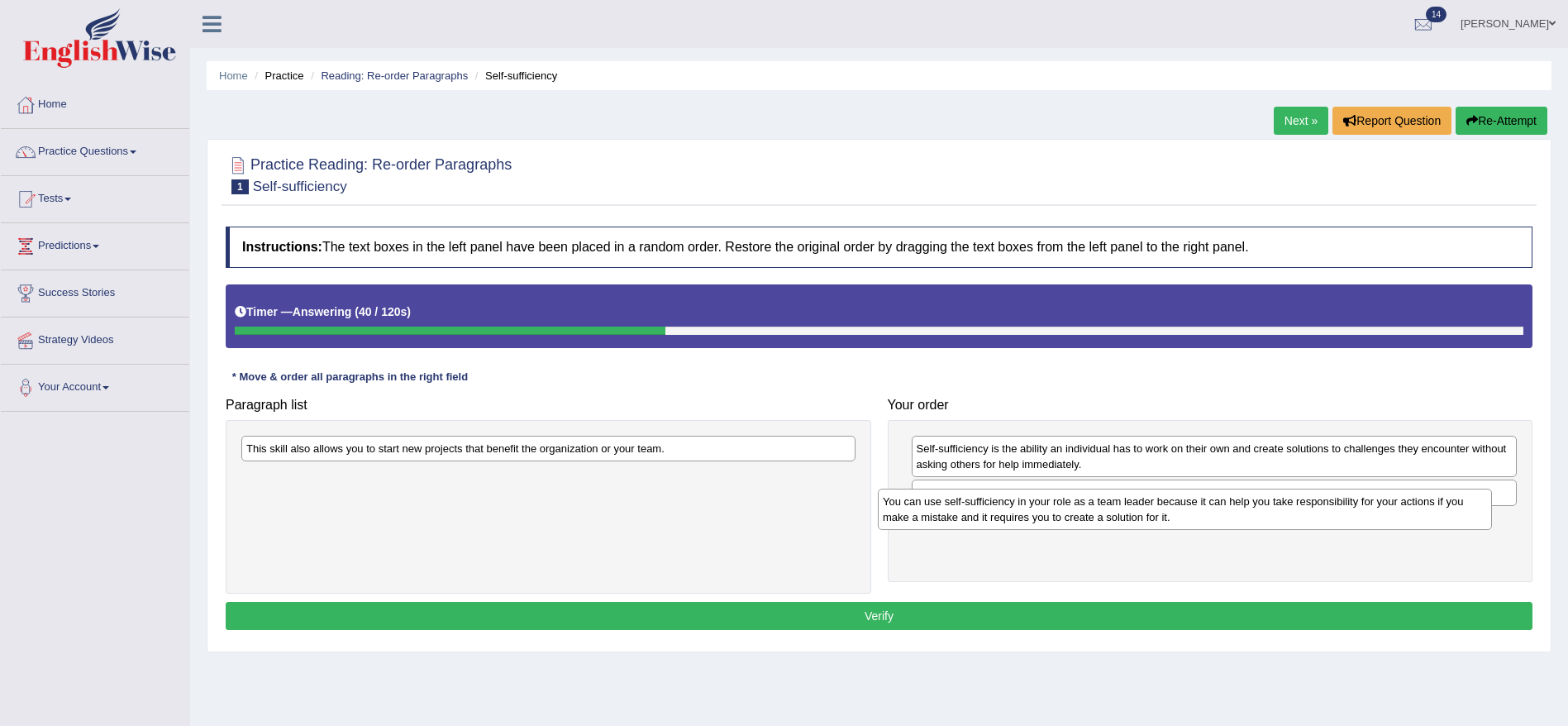
drag, startPoint x: 530, startPoint y: 489, endPoint x: 1166, endPoint y: 512, distance: 636.4
click at [1166, 512] on div "You can use self-sufficiency in your role as a team leader because it can help …" at bounding box center [1185, 509] width 614 height 41
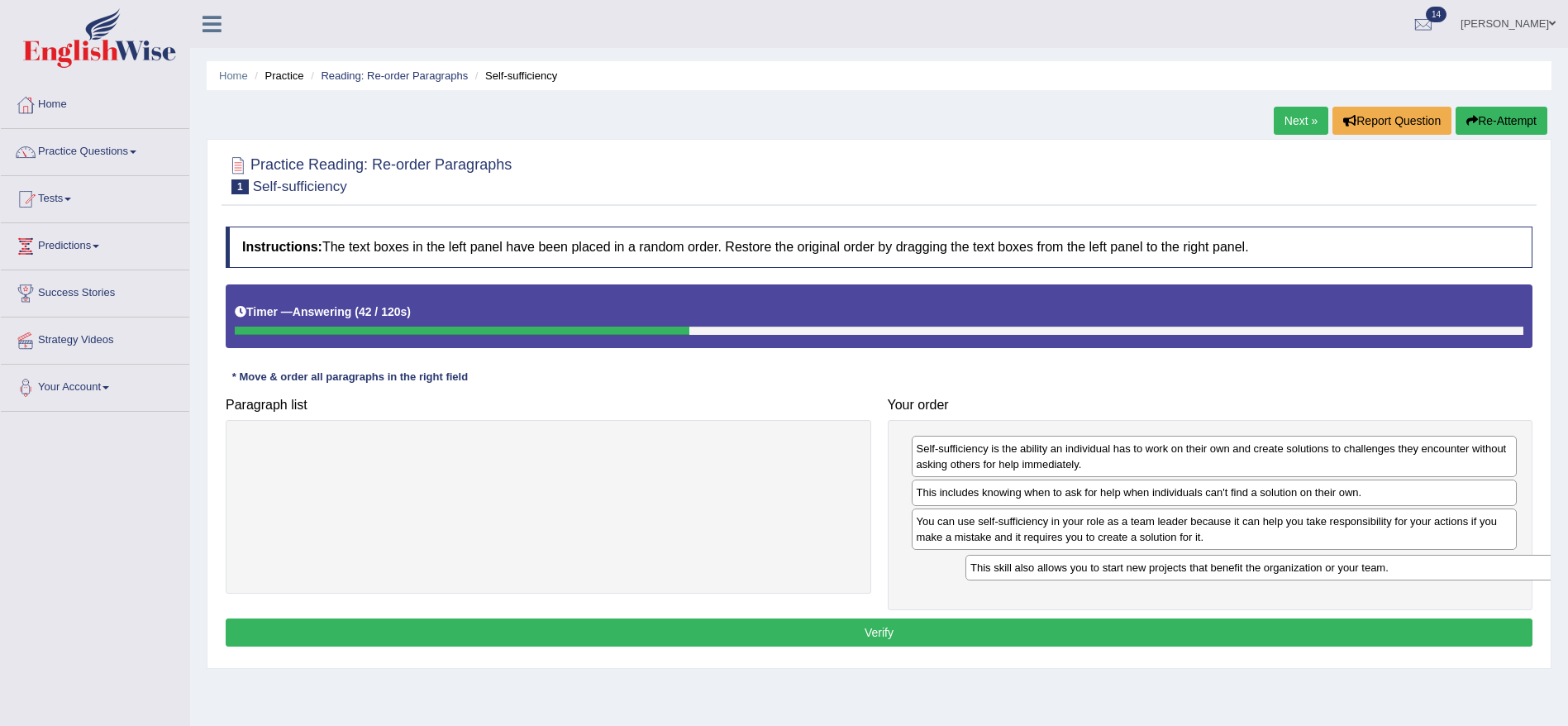
drag, startPoint x: 738, startPoint y: 451, endPoint x: 1455, endPoint y: 567, distance: 726.3
click at [1455, 567] on div "This skill also allows you to start new projects that benefit the organization …" at bounding box center [1273, 568] width 614 height 26
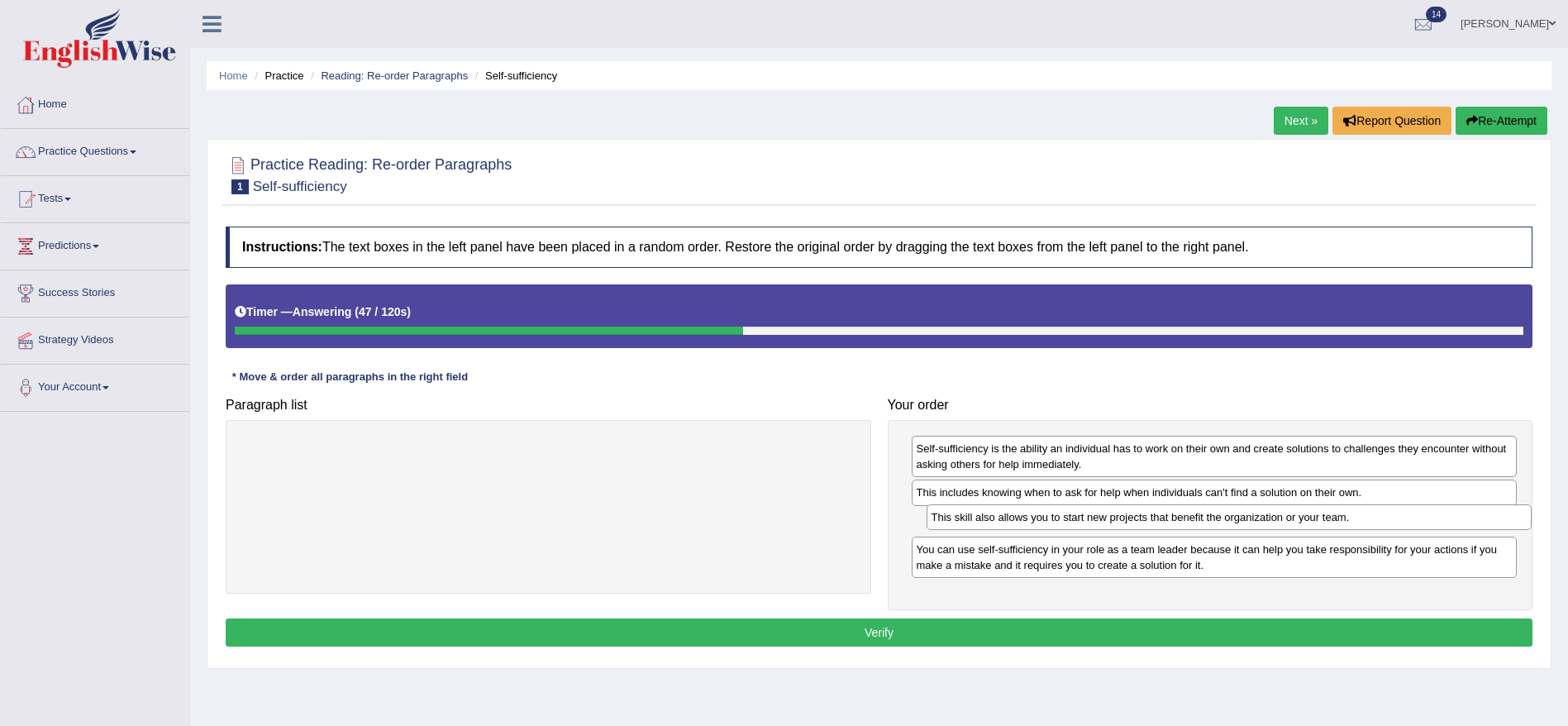
drag, startPoint x: 1090, startPoint y: 576, endPoint x: 1104, endPoint y: 528, distance: 50.0
click at [1104, 528] on div "This skill also allows you to start new projects that benefit the organization …" at bounding box center [1230, 518] width 606 height 26
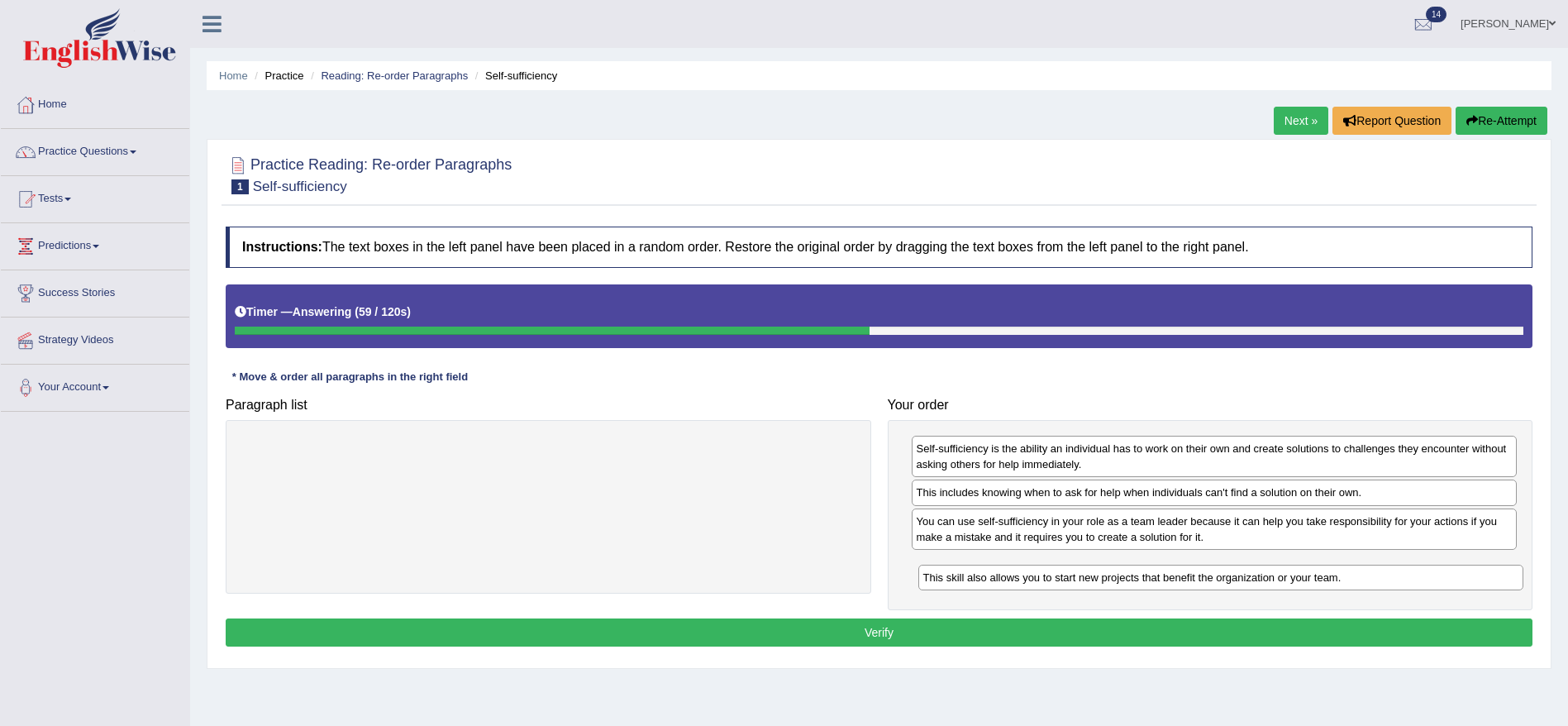
drag, startPoint x: 1339, startPoint y: 528, endPoint x: 1345, endPoint y: 584, distance: 56.3
click at [1345, 584] on div "This skill also allows you to start new projects that benefit the organization …" at bounding box center [1221, 578] width 606 height 26
click at [1305, 624] on button "Verify" at bounding box center [879, 632] width 1307 height 28
